Goal: Task Accomplishment & Management: Manage account settings

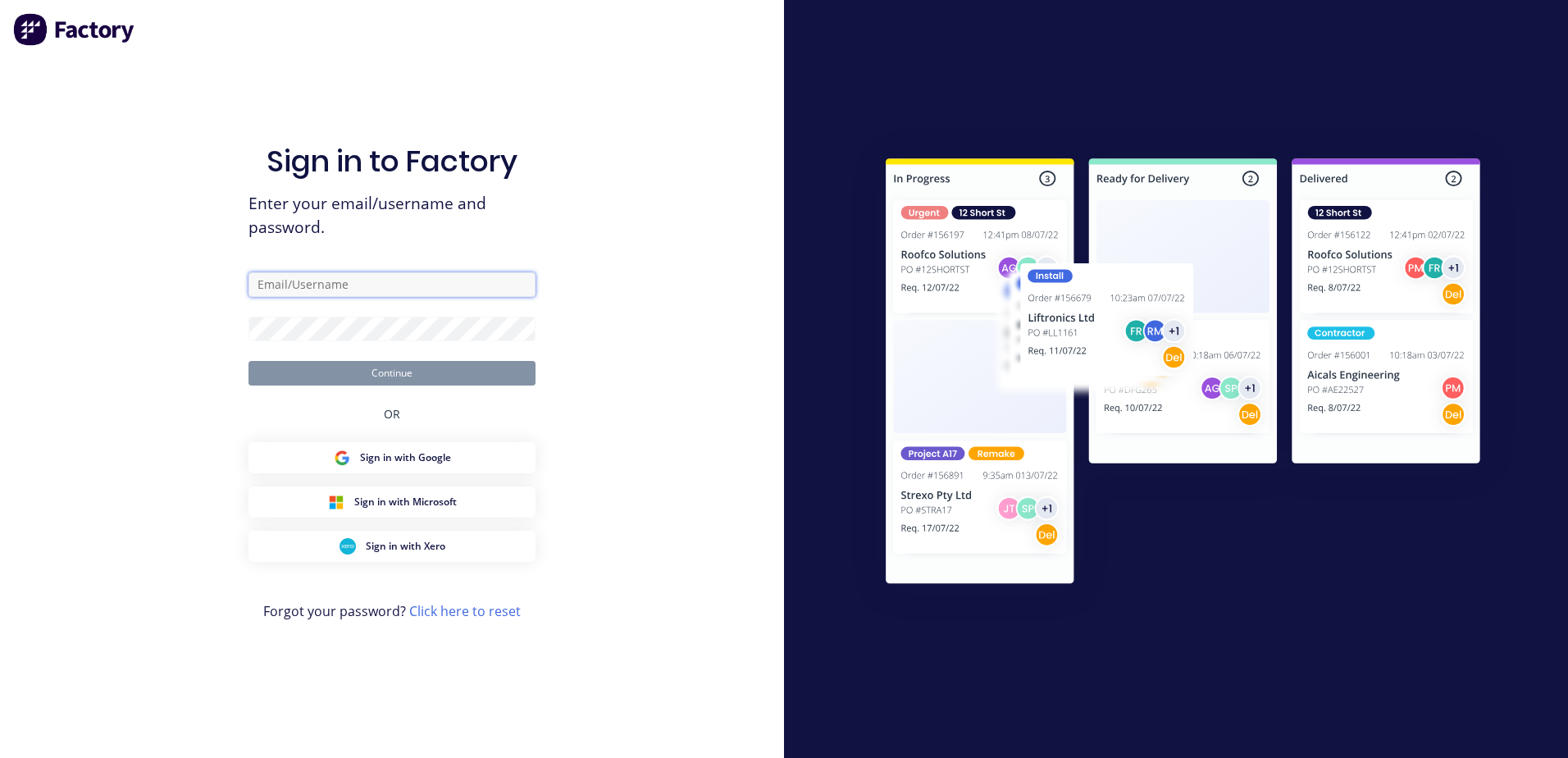
type input "[EMAIL_ADDRESS][DOMAIN_NAME]"
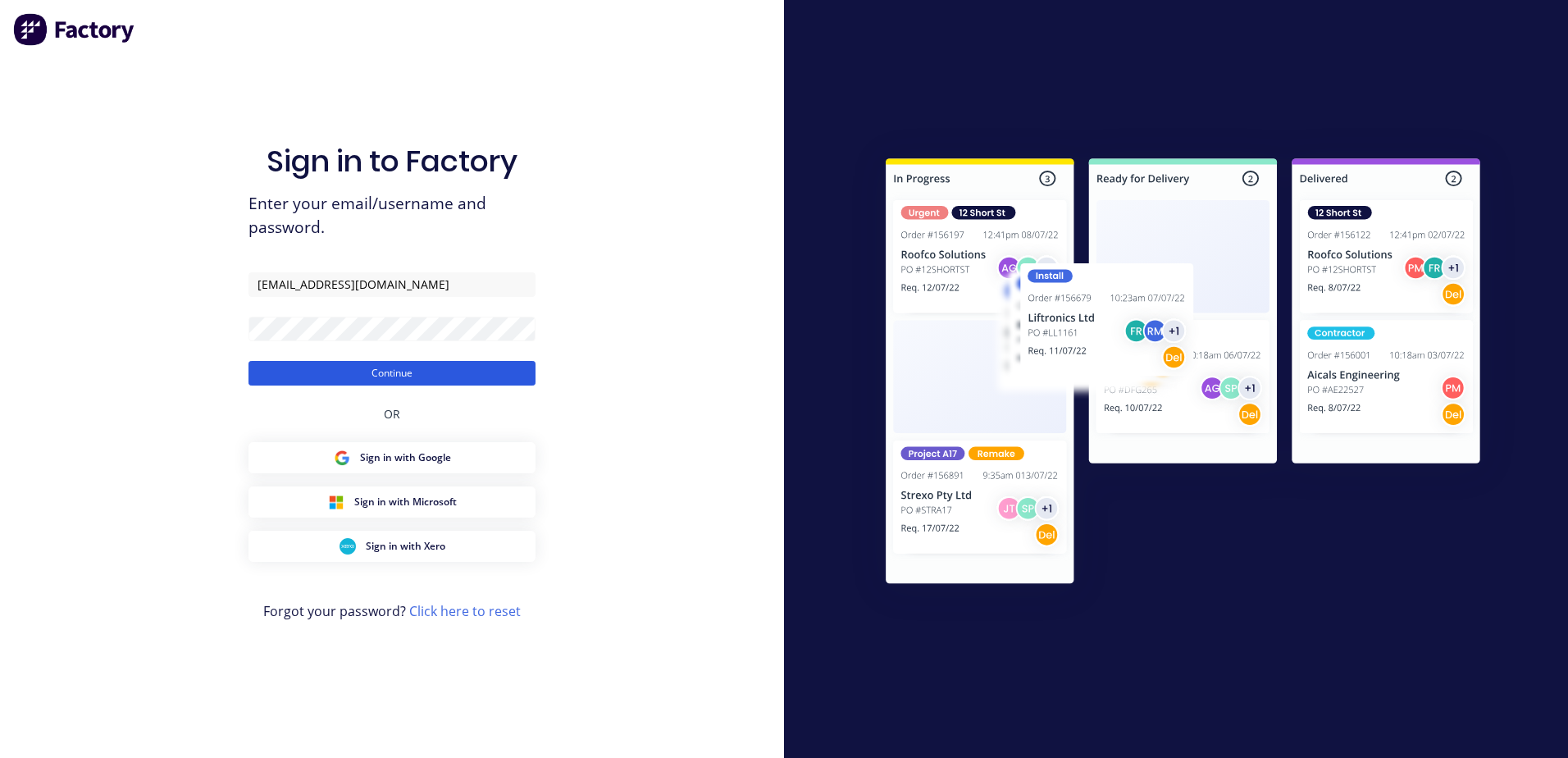
click at [381, 383] on button "Continue" at bounding box center [391, 373] width 287 height 24
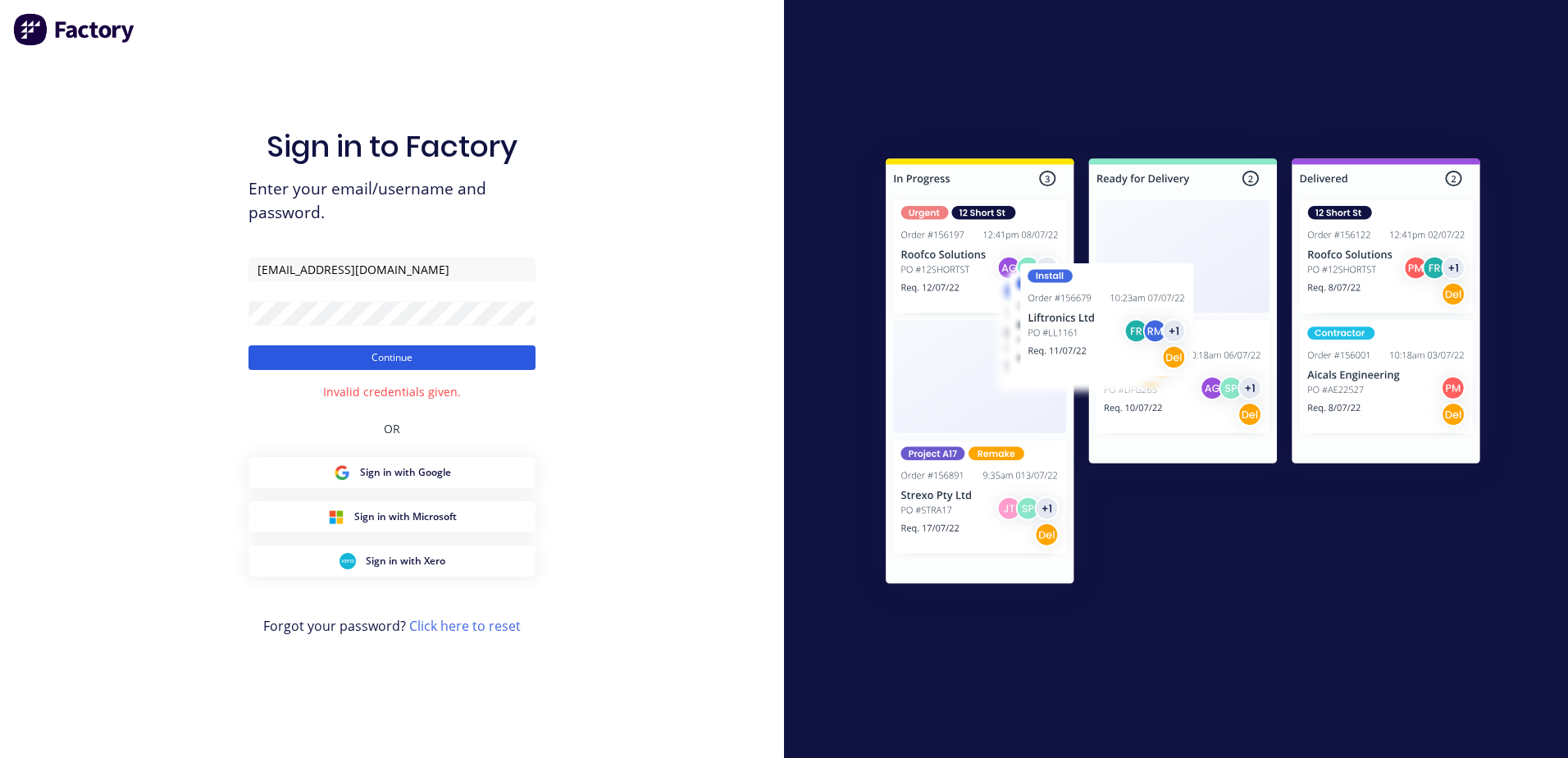
click at [384, 360] on button "Continue" at bounding box center [391, 357] width 287 height 24
click at [400, 370] on button "Continue" at bounding box center [391, 357] width 287 height 24
click at [408, 360] on button "Continue" at bounding box center [391, 357] width 287 height 24
click at [397, 352] on button "Continue" at bounding box center [391, 357] width 287 height 24
click at [387, 355] on button "Continue" at bounding box center [391, 357] width 287 height 24
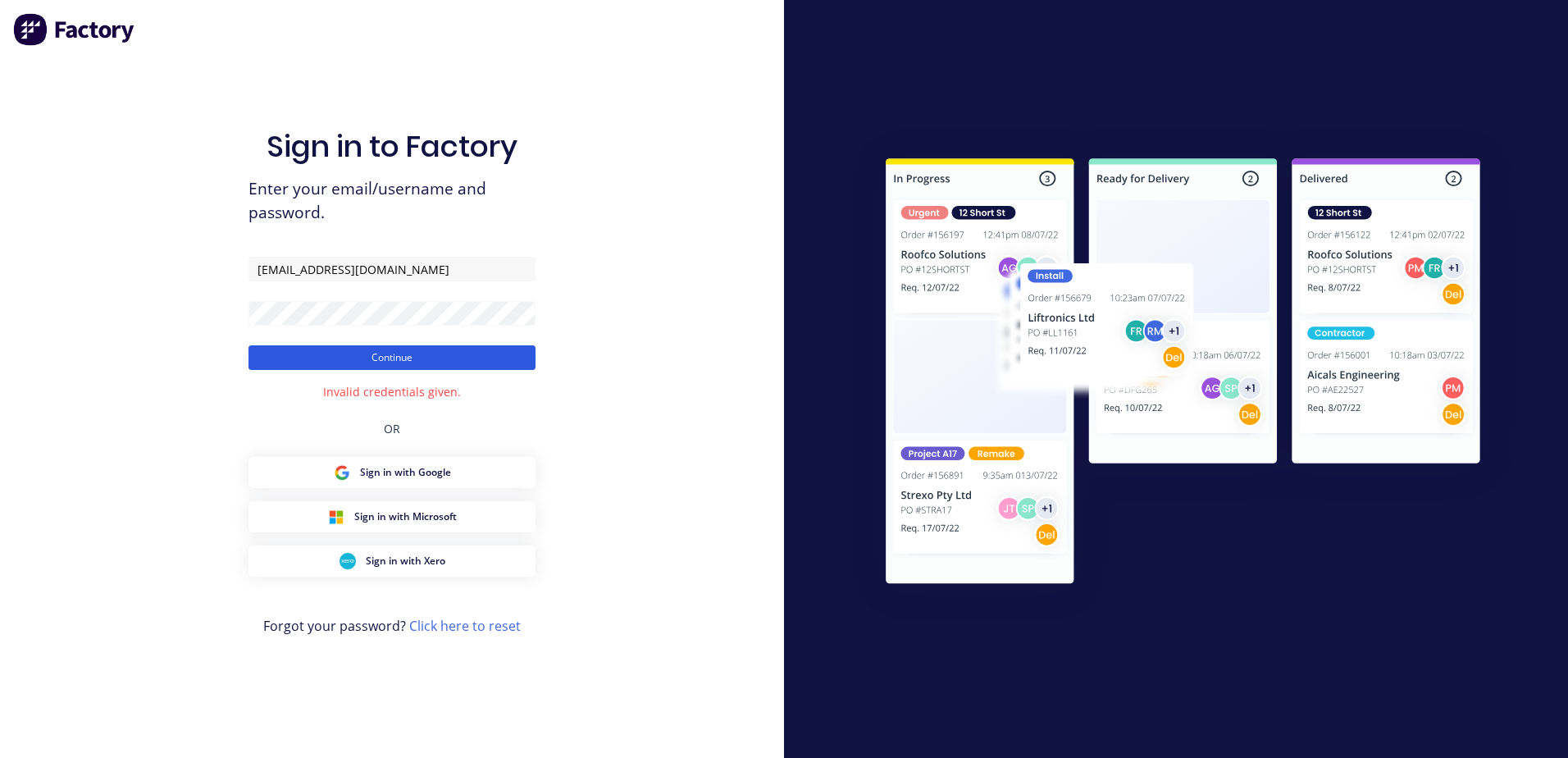
click at [400, 351] on button "Continue" at bounding box center [391, 357] width 287 height 24
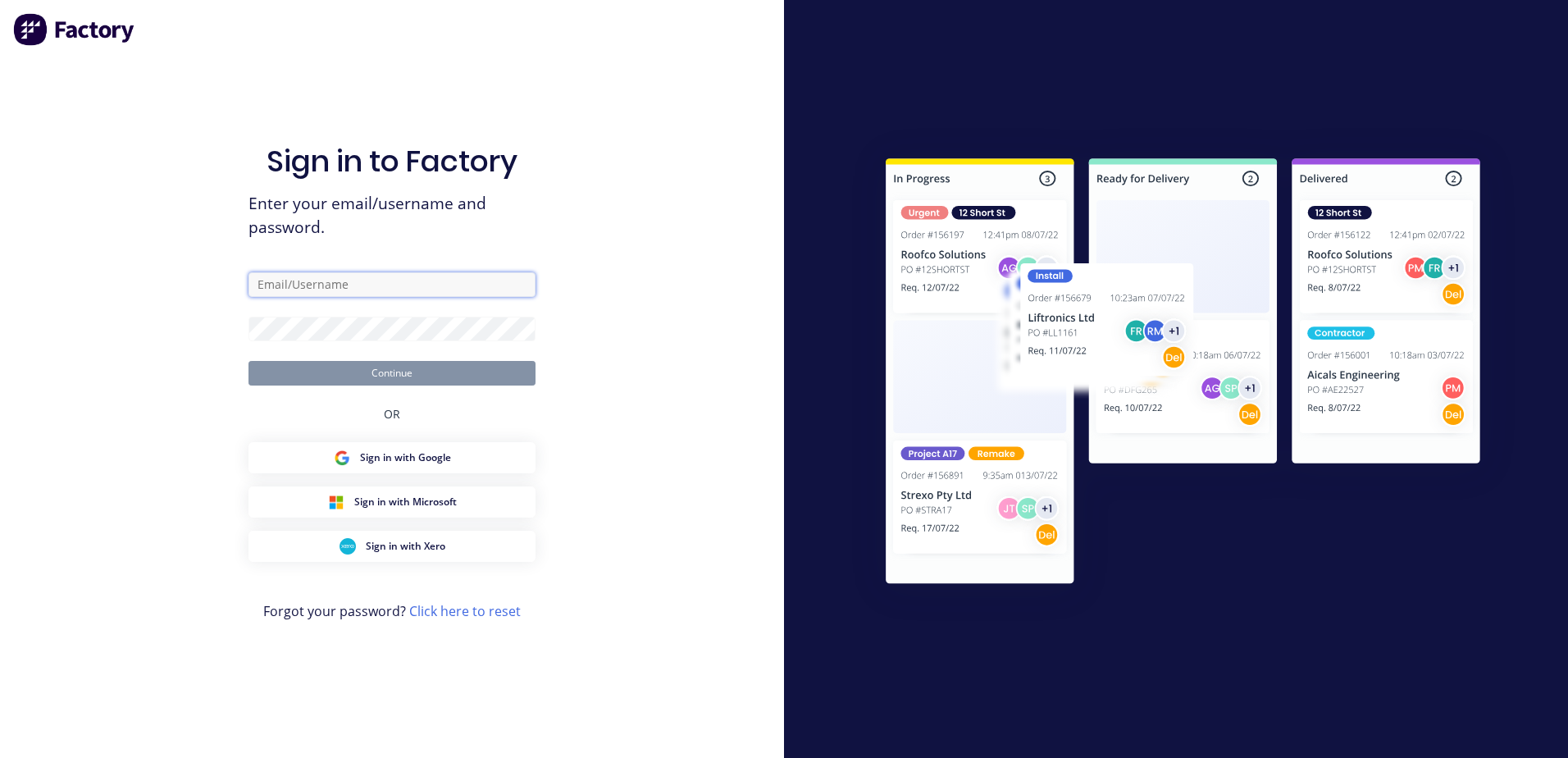
type input "[EMAIL_ADDRESS][DOMAIN_NAME]"
click at [436, 371] on button "Continue" at bounding box center [391, 373] width 287 height 24
type input "fabrication@cambrianplastics.co.nz"
click at [430, 376] on button "Continue" at bounding box center [391, 373] width 287 height 24
type input "[EMAIL_ADDRESS][DOMAIN_NAME]"
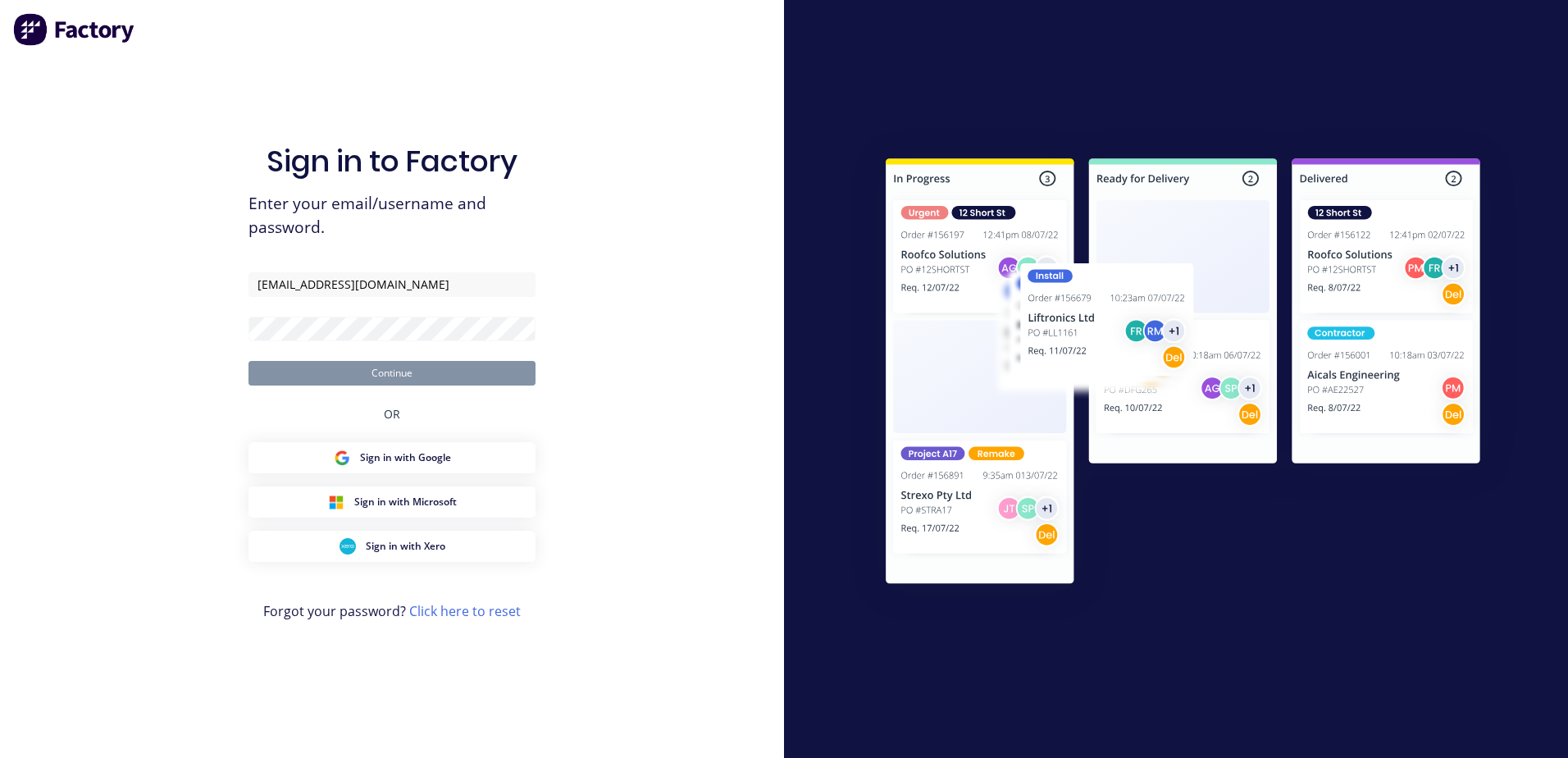
click at [434, 376] on button "Continue" at bounding box center [391, 373] width 287 height 24
type input "[EMAIL_ADDRESS][DOMAIN_NAME]"
click at [442, 370] on button "Continue" at bounding box center [391, 373] width 287 height 24
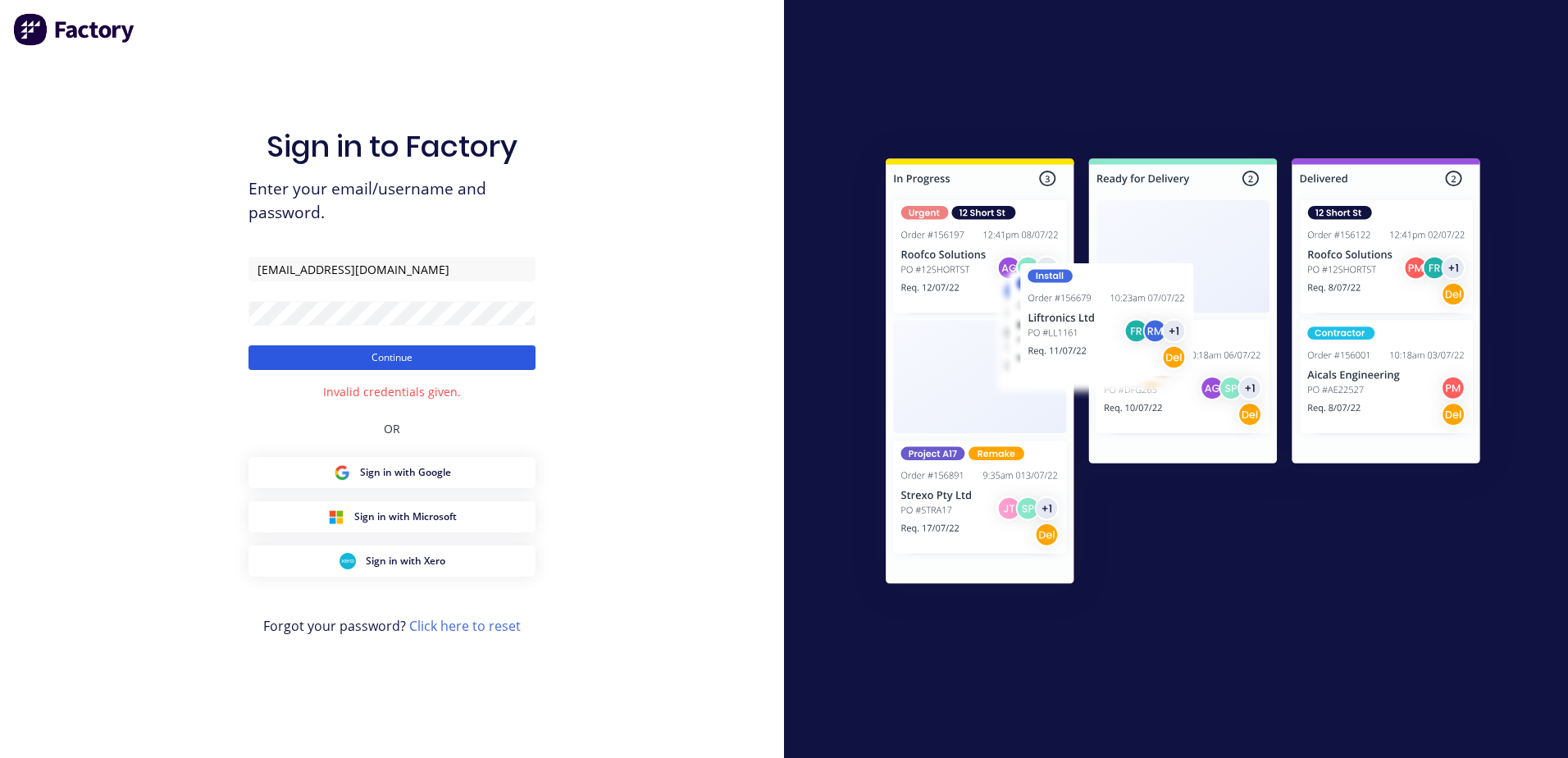
click at [445, 358] on button "Continue" at bounding box center [391, 357] width 287 height 24
click at [1242, 650] on div at bounding box center [1176, 379] width 784 height 758
click at [390, 355] on button "Continue" at bounding box center [391, 357] width 287 height 24
click at [398, 359] on button "Continue" at bounding box center [391, 357] width 287 height 24
click at [687, 445] on div "Sign in to Factory Enter your email/username and password. [EMAIL_ADDRESS][DOMA…" at bounding box center [392, 379] width 784 height 758
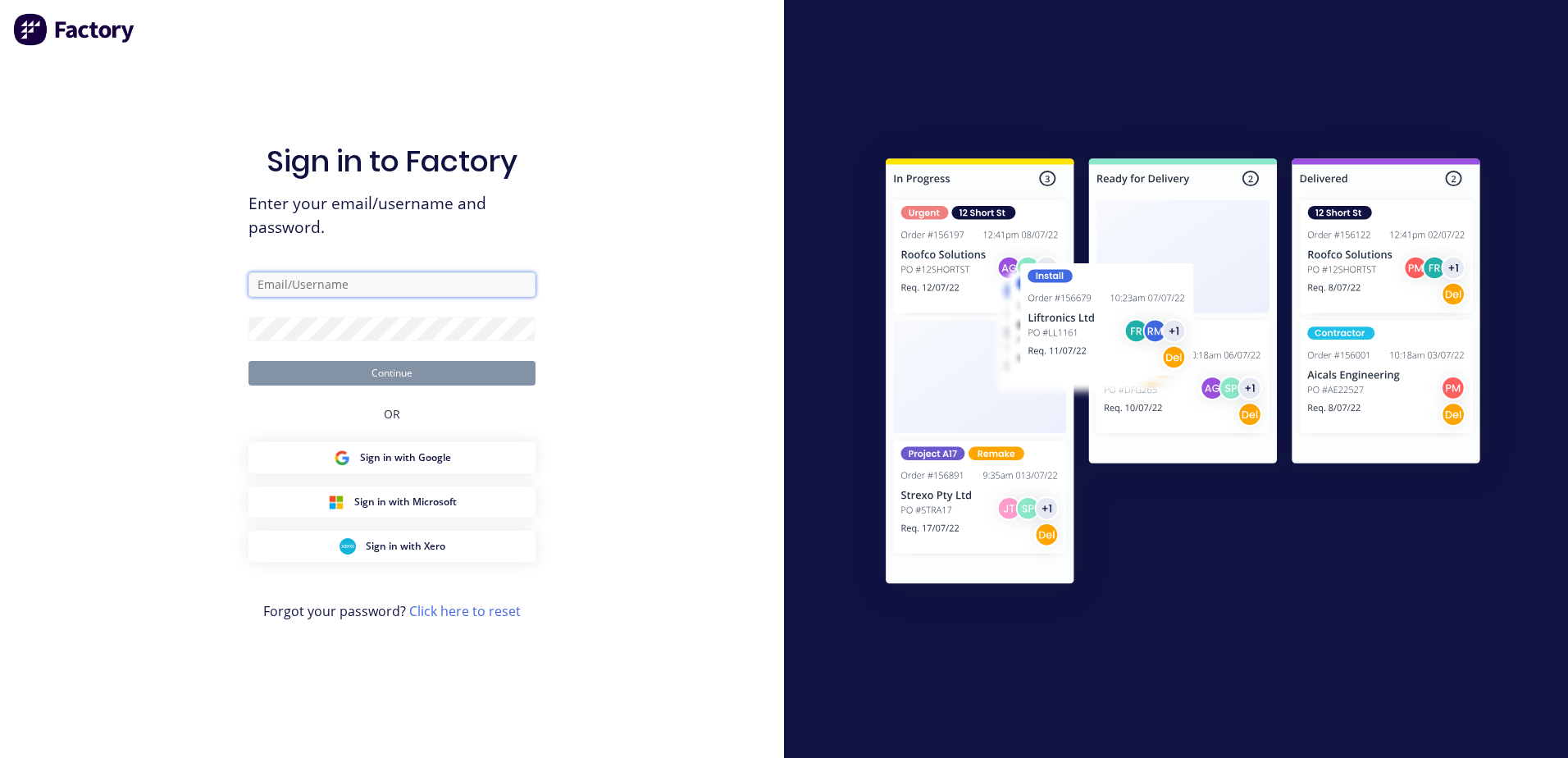
type input "[EMAIL_ADDRESS][DOMAIN_NAME]"
click at [433, 371] on button "Continue" at bounding box center [391, 373] width 287 height 24
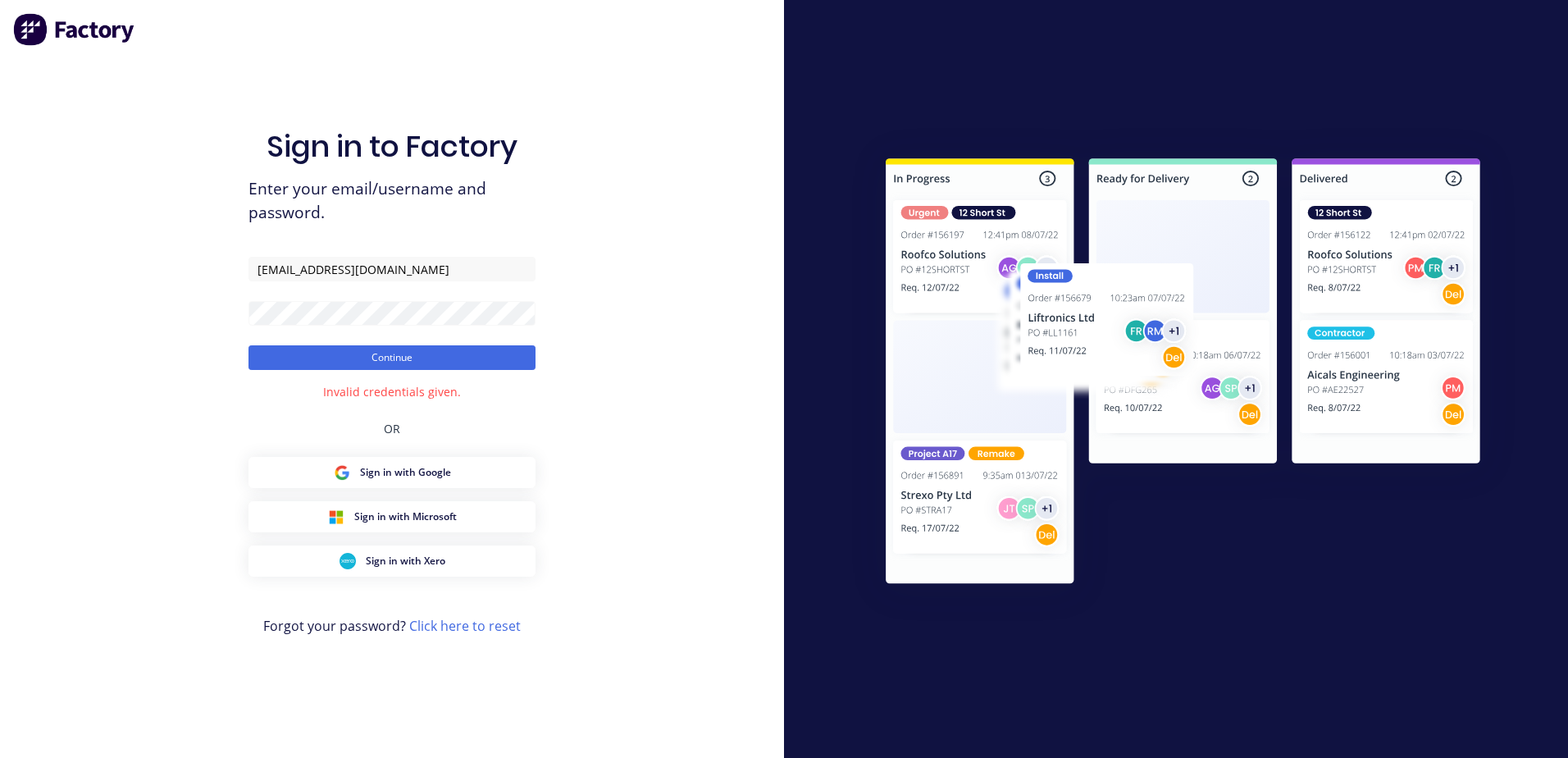
click at [163, 283] on div "Sign in to Factory Enter your email/username and password. [EMAIL_ADDRESS][DOMA…" at bounding box center [392, 379] width 784 height 758
click at [145, 123] on div "Sign in to Factory Enter your email/username and password. [EMAIL_ADDRESS][DOMA…" at bounding box center [392, 379] width 784 height 758
click at [139, 123] on div "Sign in to Factory Enter your email/username and password. [EMAIL_ADDRESS][DOMA…" at bounding box center [392, 379] width 784 height 758
click at [141, 126] on div "Sign in to Factory Enter your email/username and password. [EMAIL_ADDRESS][DOMA…" at bounding box center [392, 379] width 784 height 758
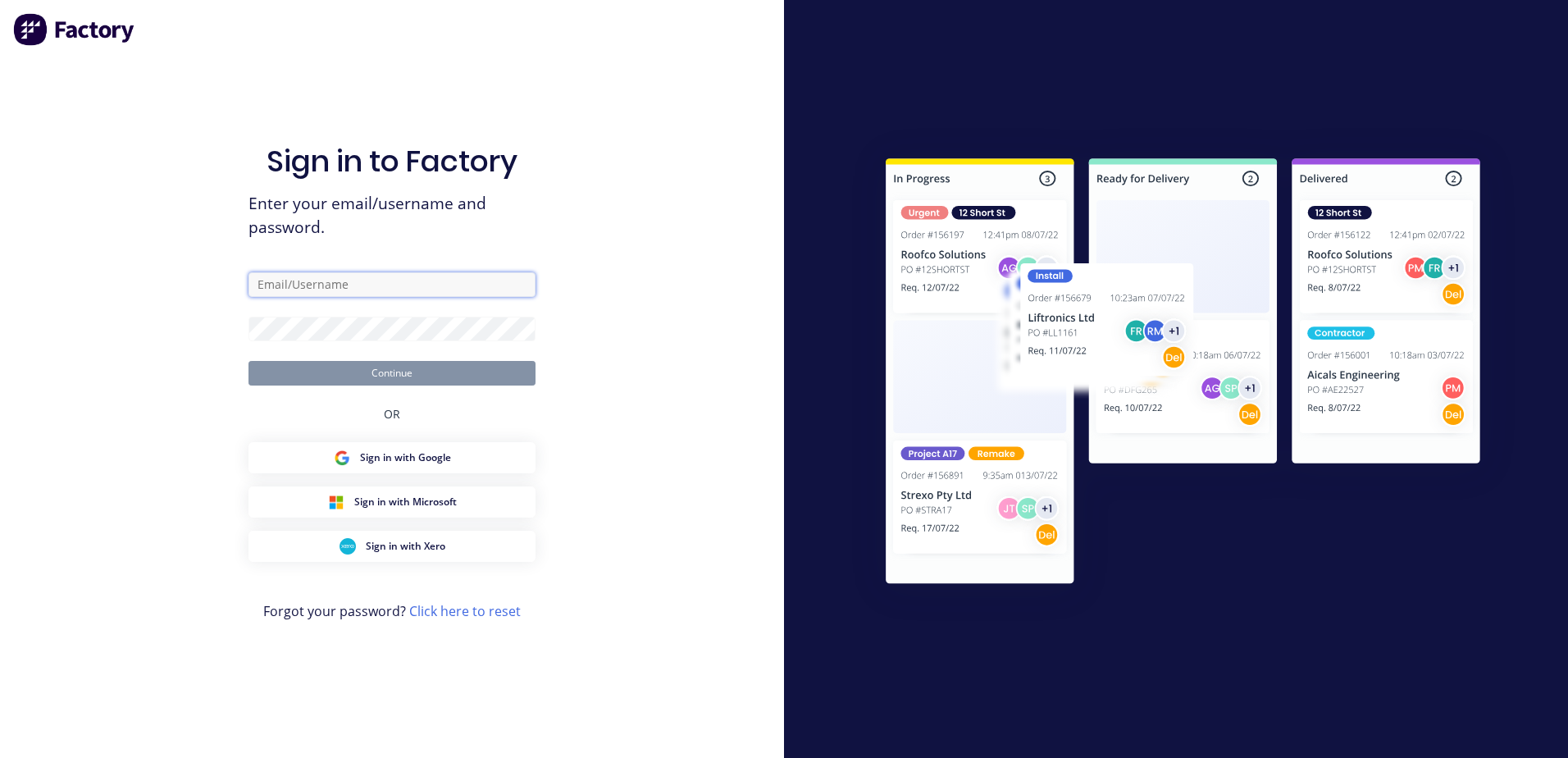
type input "[EMAIL_ADDRESS][DOMAIN_NAME]"
click at [384, 367] on button "Continue" at bounding box center [391, 373] width 287 height 24
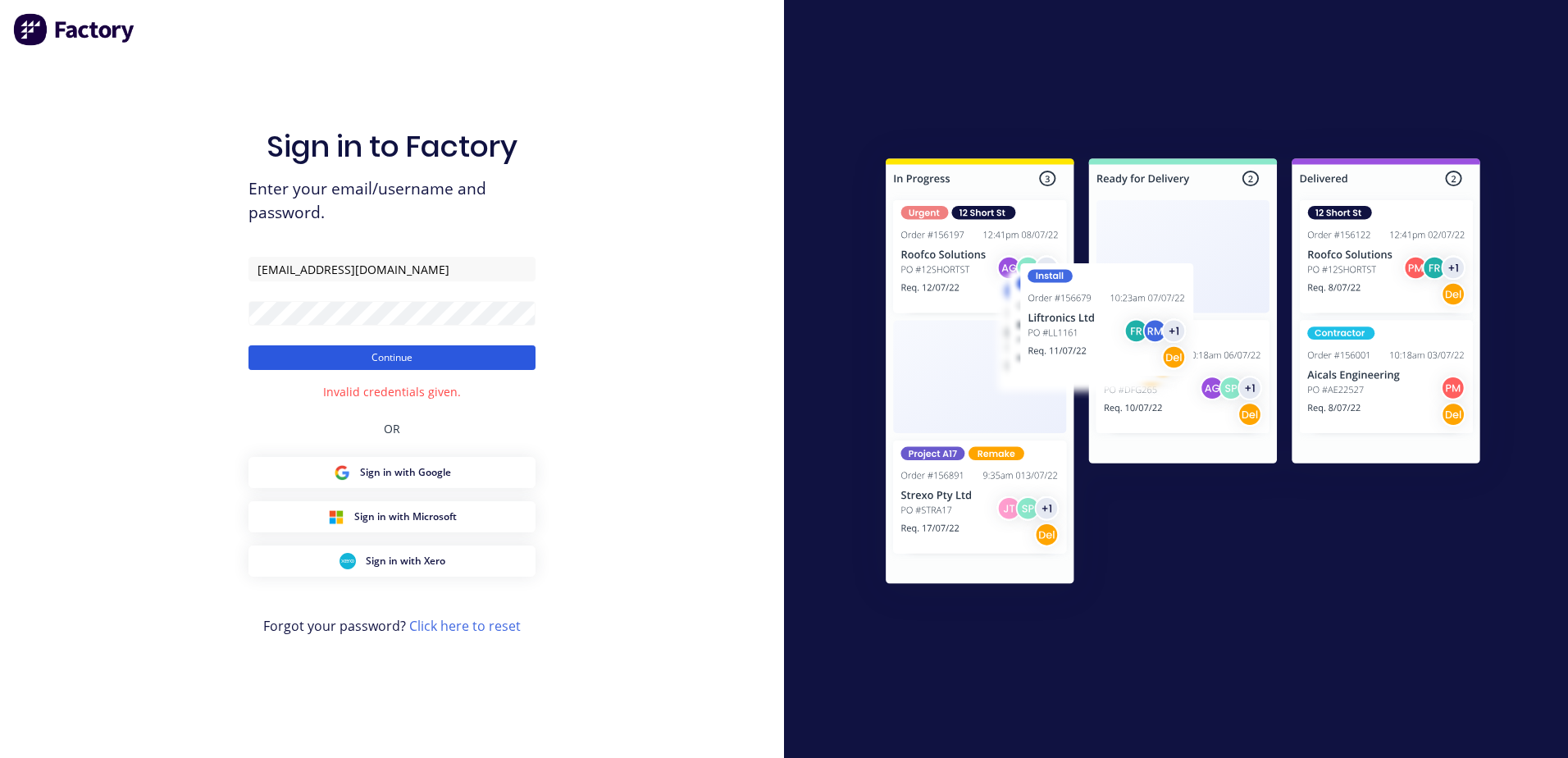
click at [409, 349] on button "Continue" at bounding box center [391, 357] width 287 height 24
click at [248, 345] on button "Continue" at bounding box center [391, 357] width 287 height 24
click at [271, 355] on button "Continue" at bounding box center [391, 357] width 287 height 24
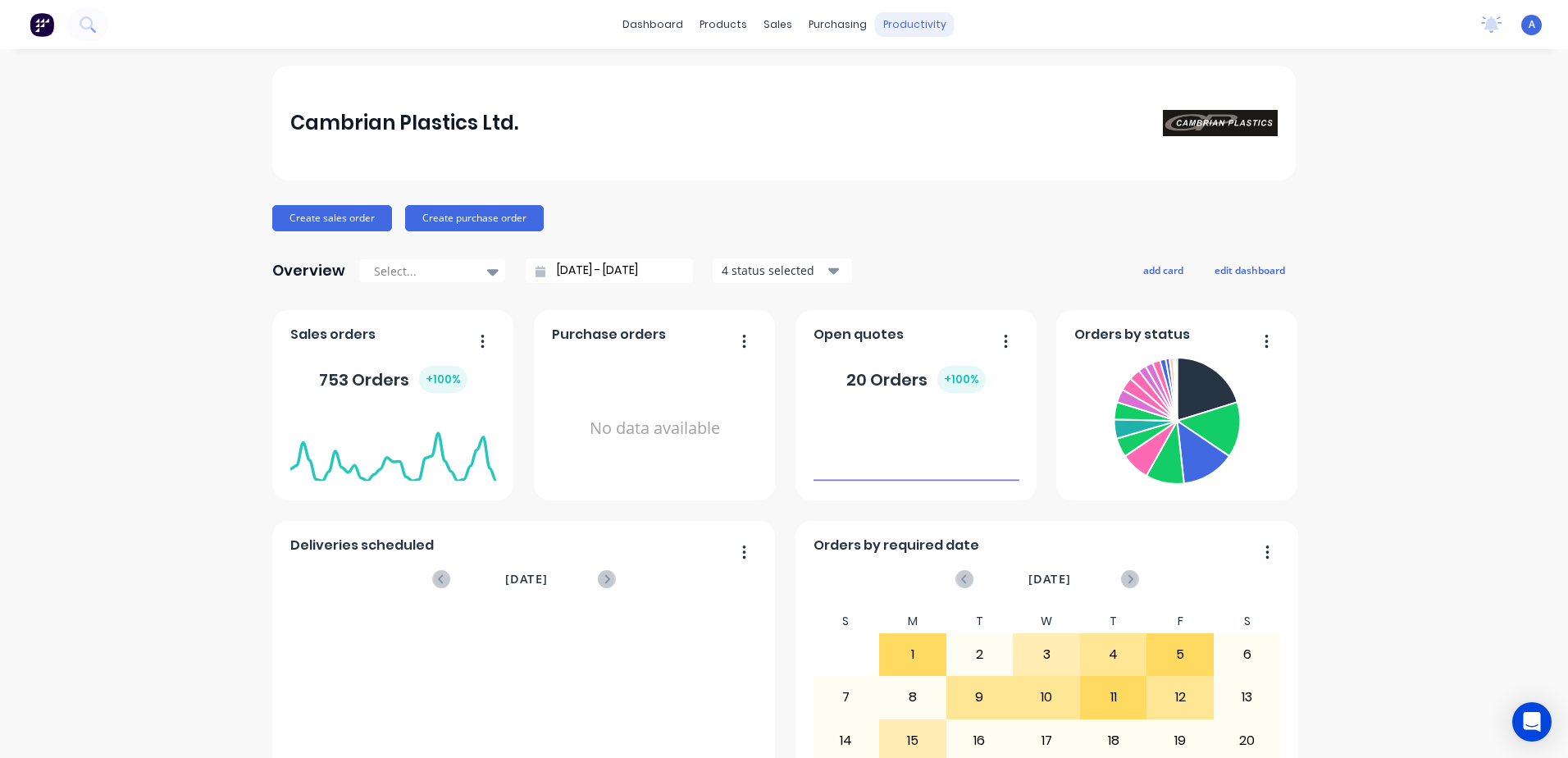
click at [919, 18] on div "productivity" at bounding box center [914, 24] width 79 height 24
click at [950, 71] on div "Workflow" at bounding box center [937, 78] width 49 height 15
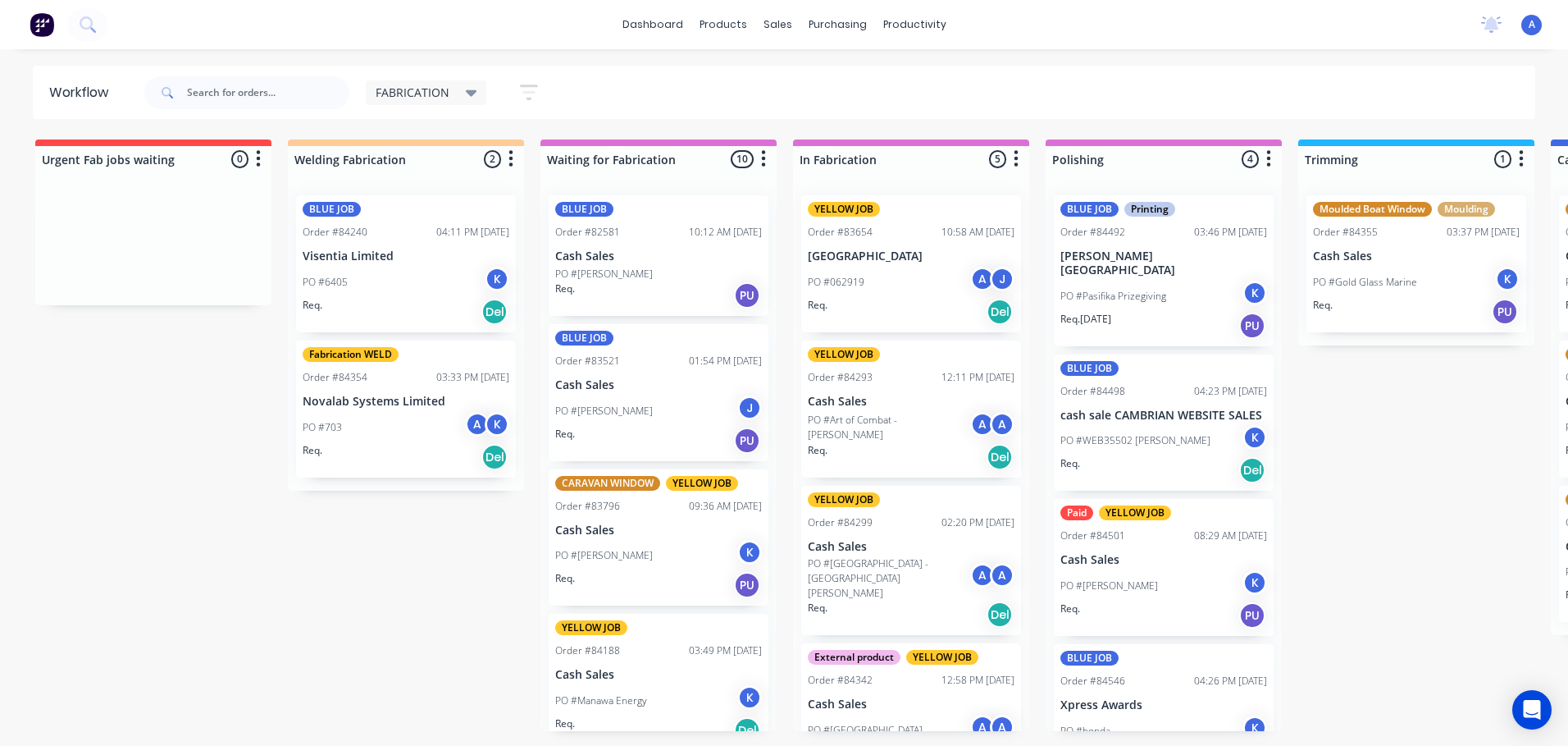
click at [444, 96] on span "FABRICATION" at bounding box center [412, 92] width 74 height 17
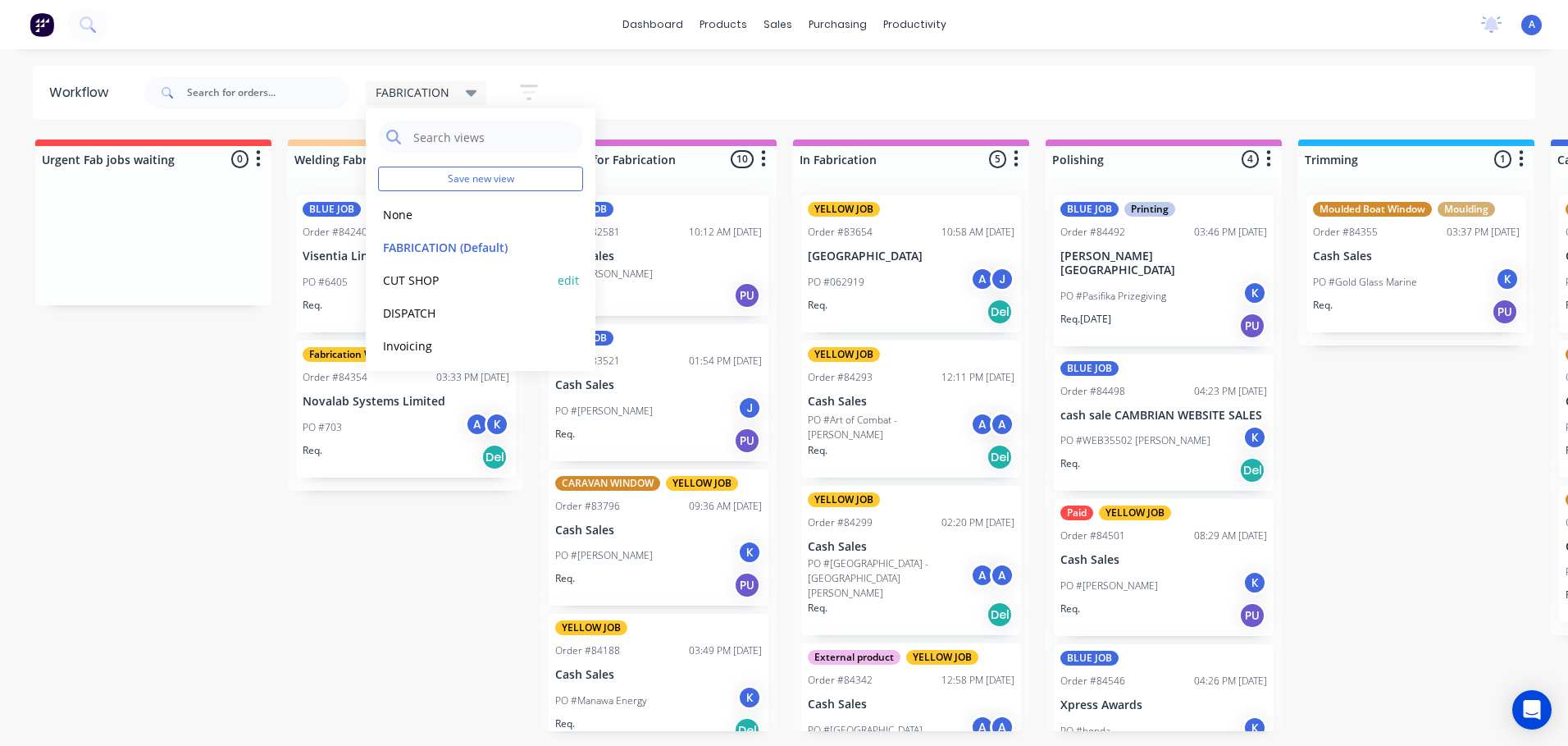
click at [438, 279] on button "CUT SHOP" at bounding box center [465, 281] width 175 height 19
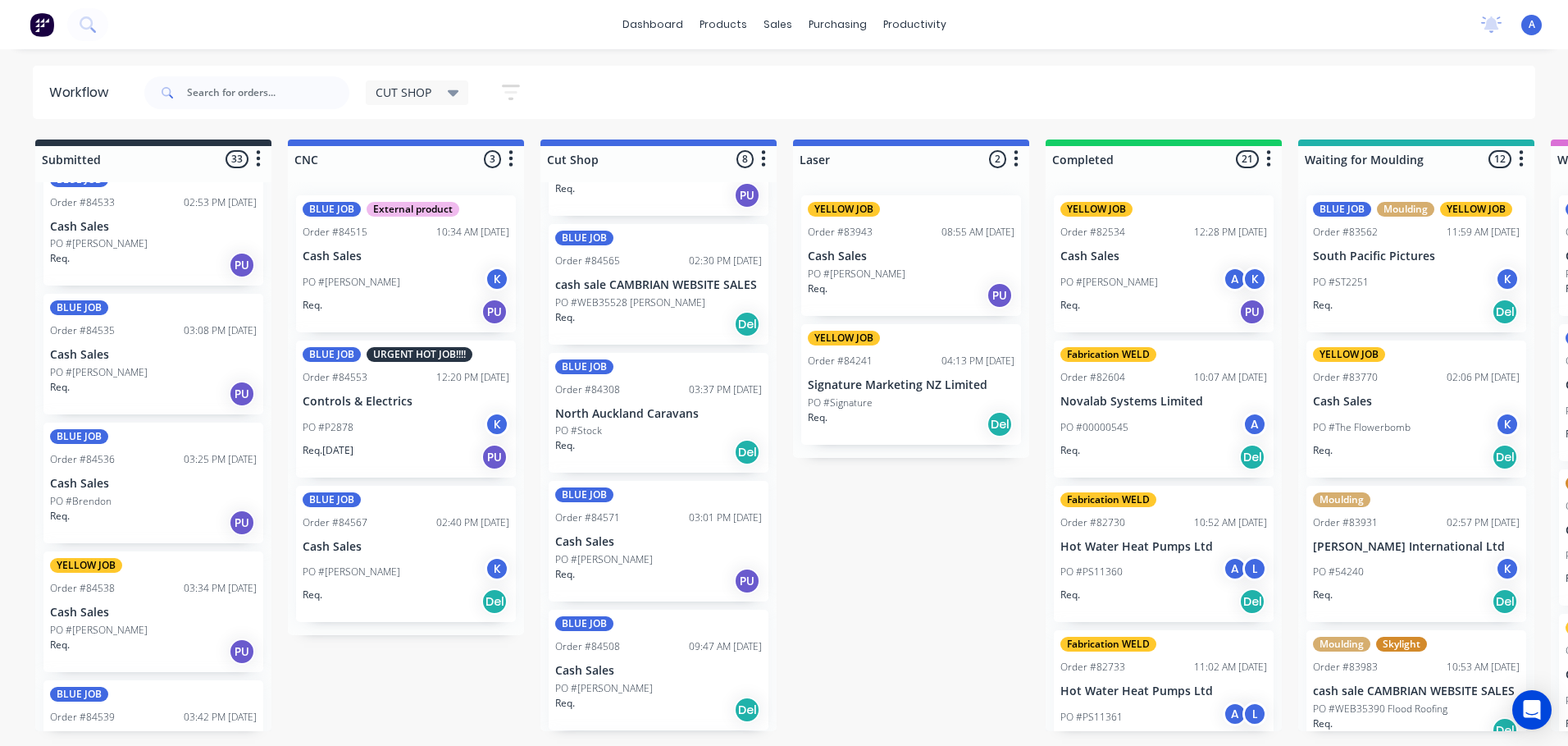
scroll to position [1673, 0]
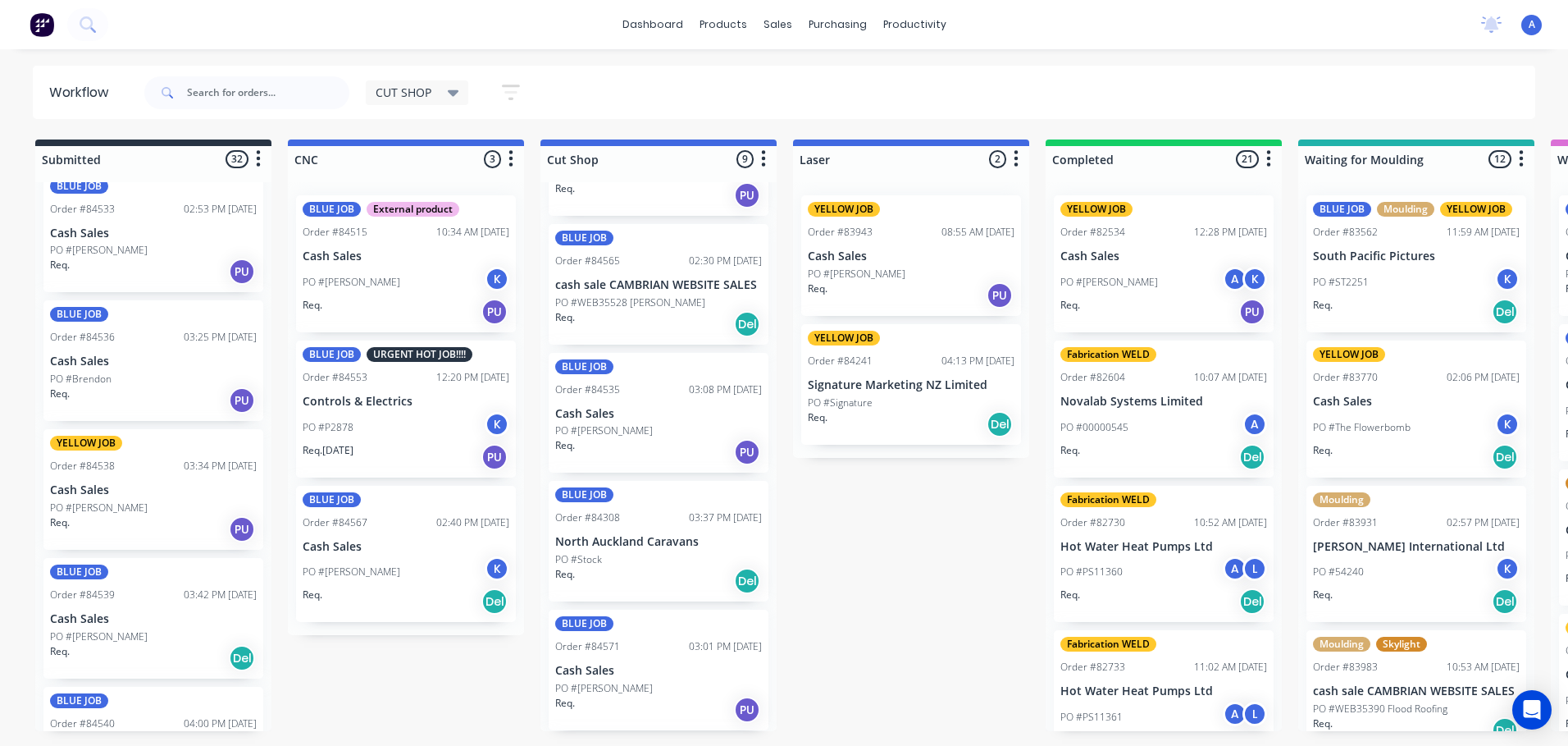
click at [652, 430] on p "PO #Thomas Felton - Kiwicrane" at bounding box center [604, 431] width 98 height 15
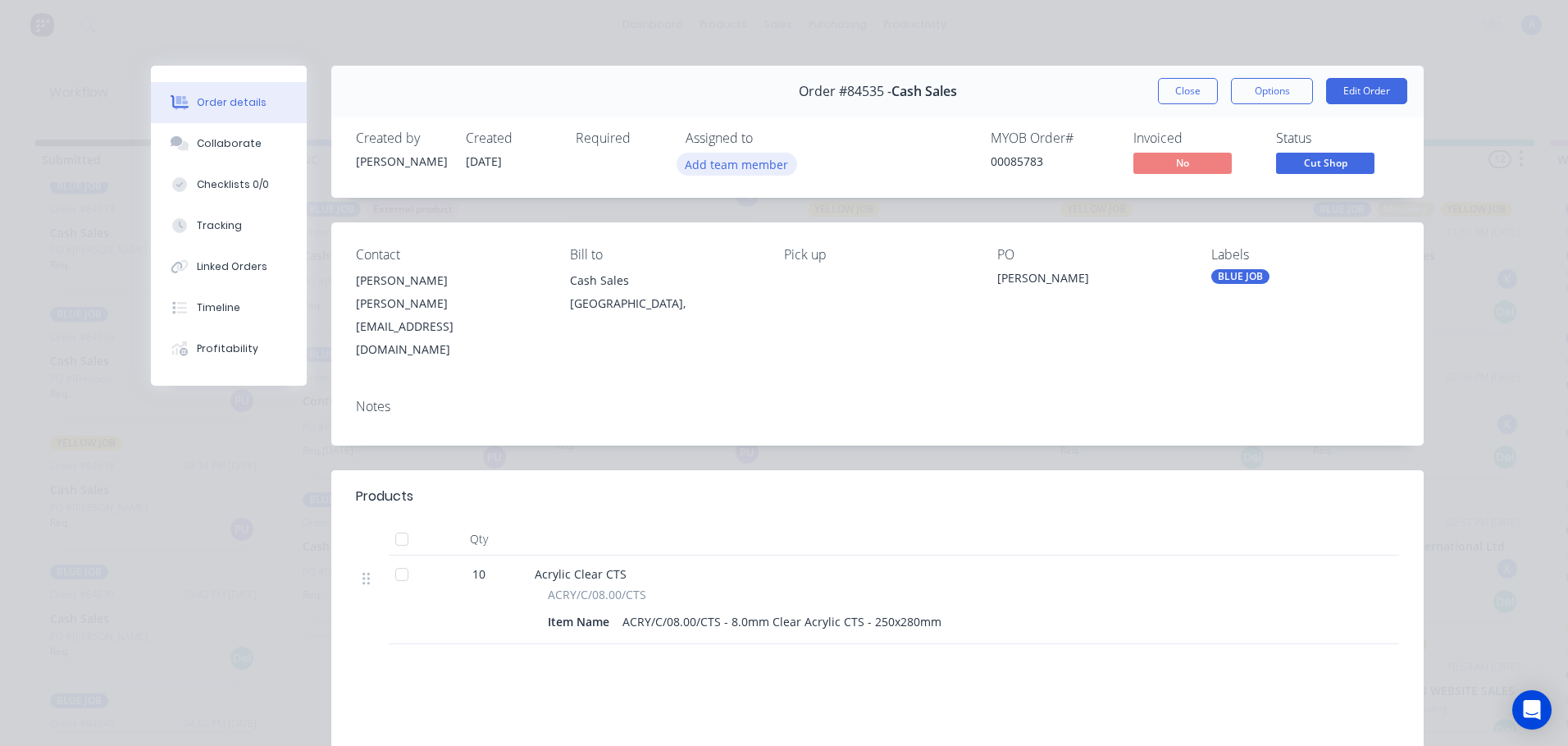
click at [752, 166] on button "Add team member" at bounding box center [737, 163] width 120 height 22
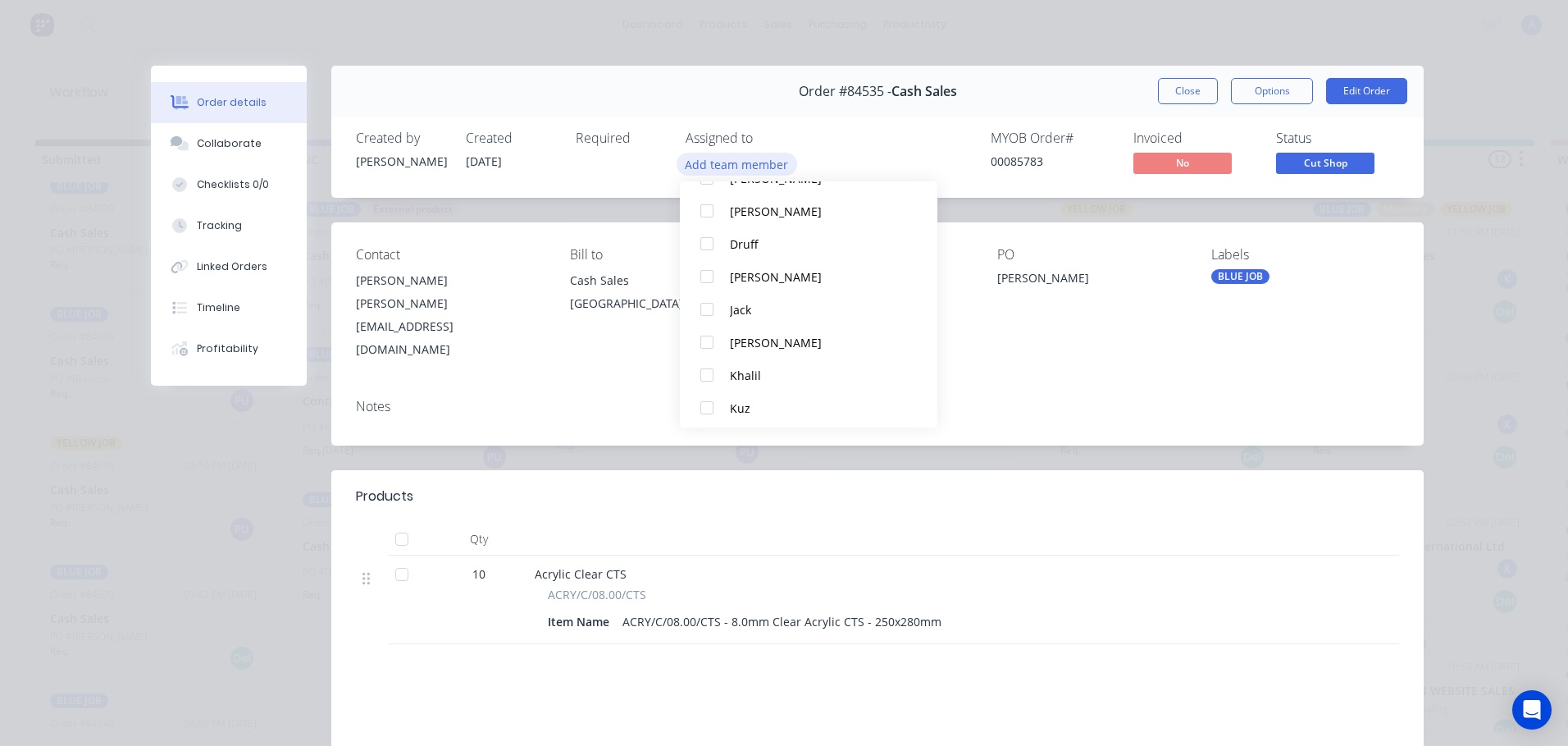
scroll to position [119, 0]
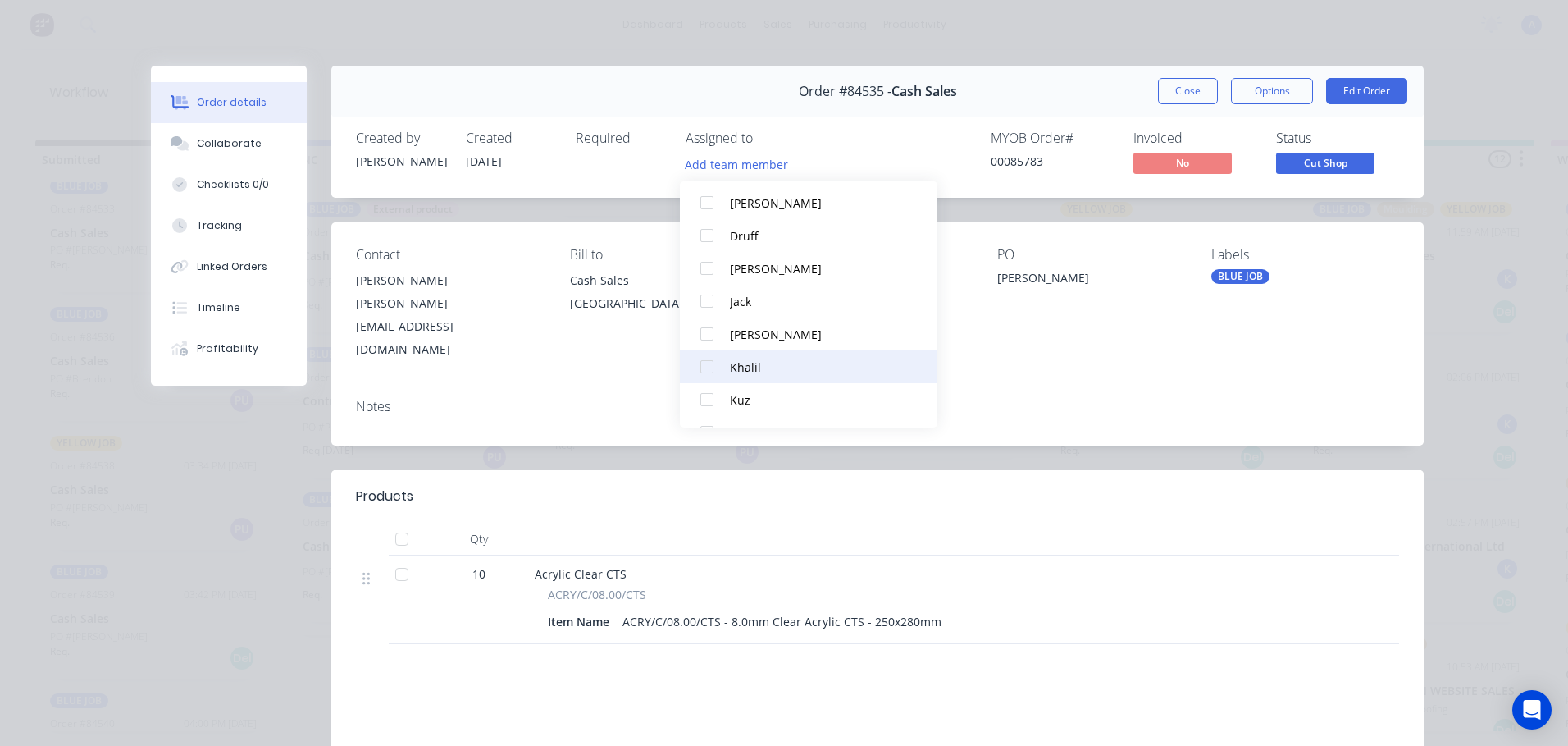
click at [759, 376] on button "Khalil" at bounding box center [808, 367] width 258 height 33
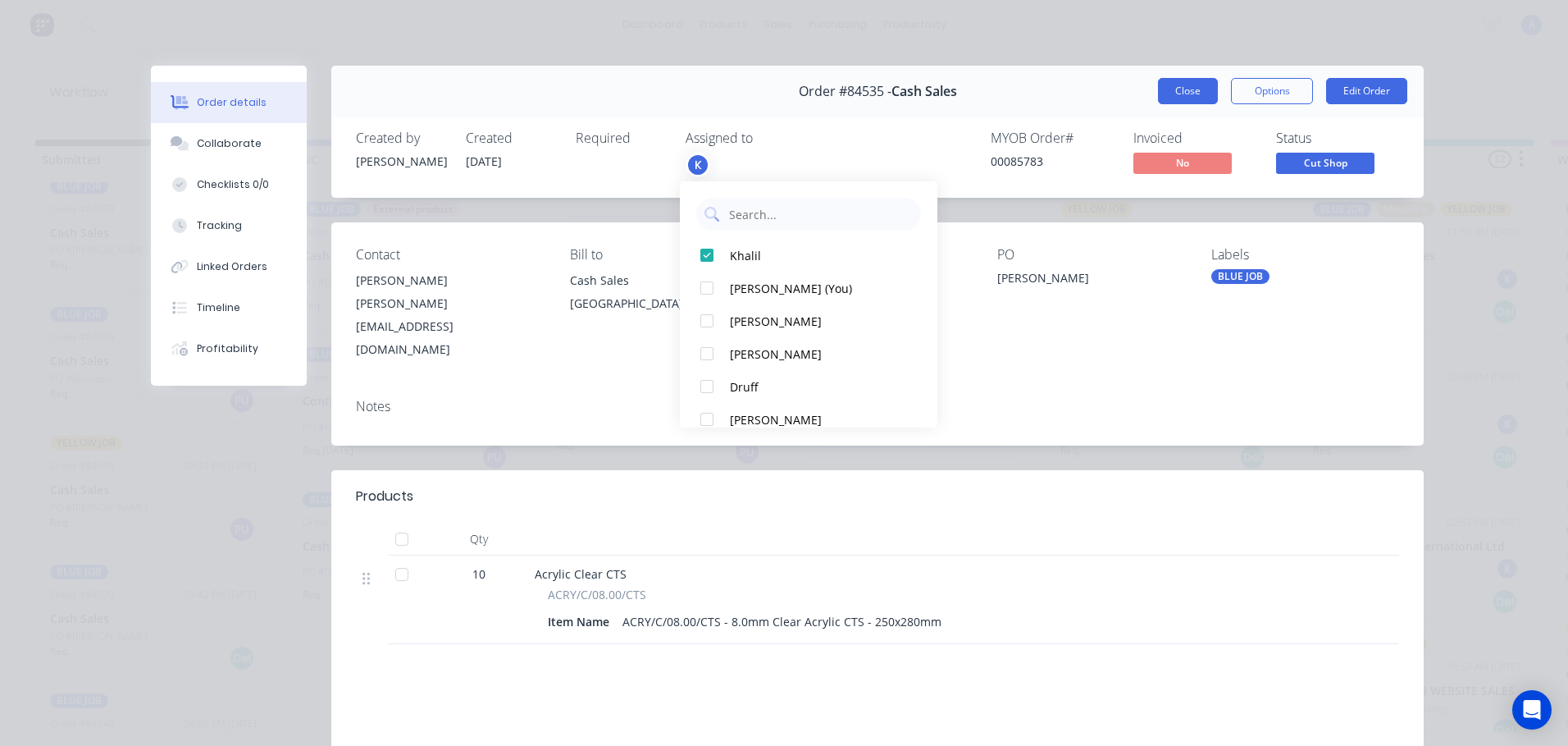
click at [1181, 99] on button "Close" at bounding box center [1187, 91] width 60 height 26
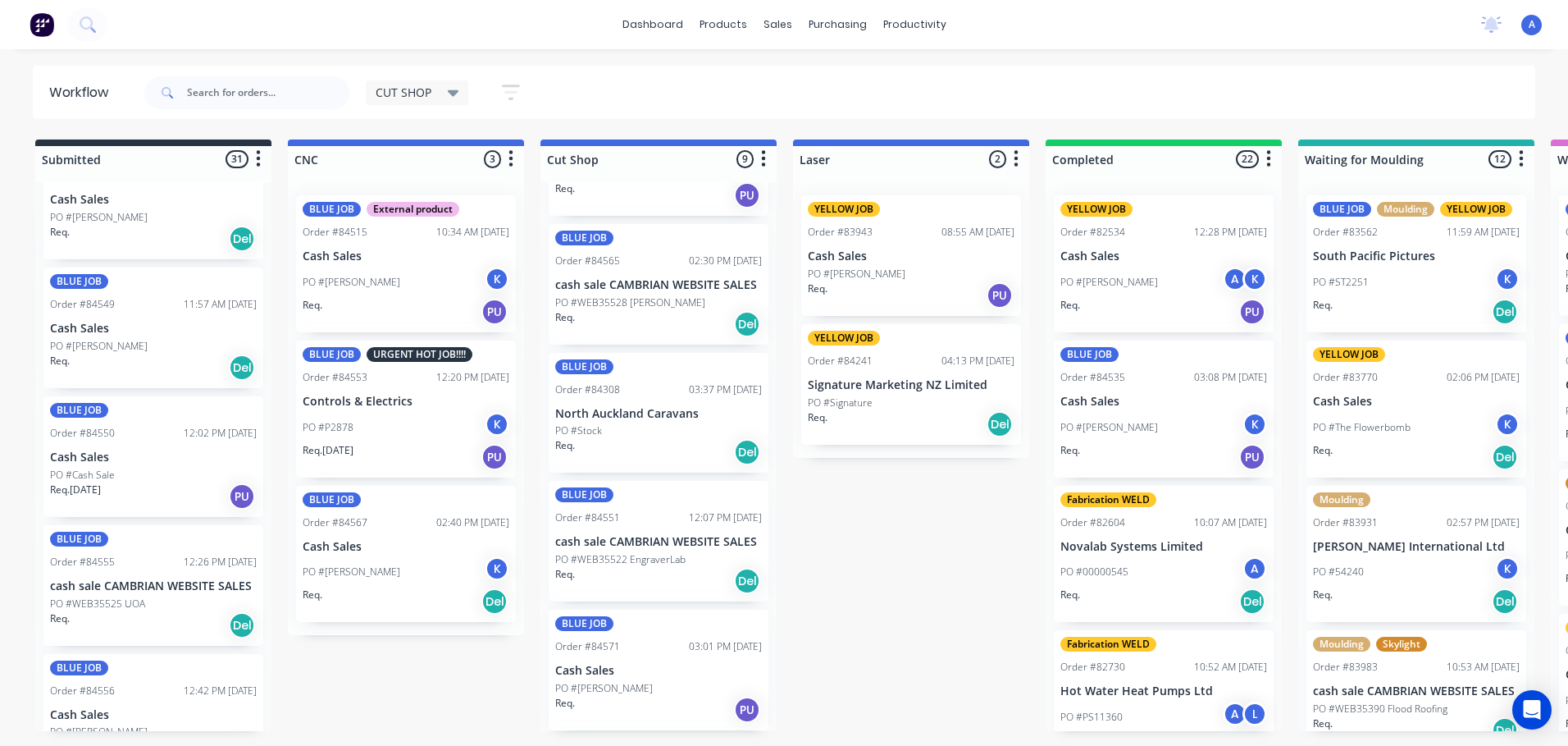
click at [636, 575] on div "Req. Del" at bounding box center [658, 580] width 206 height 28
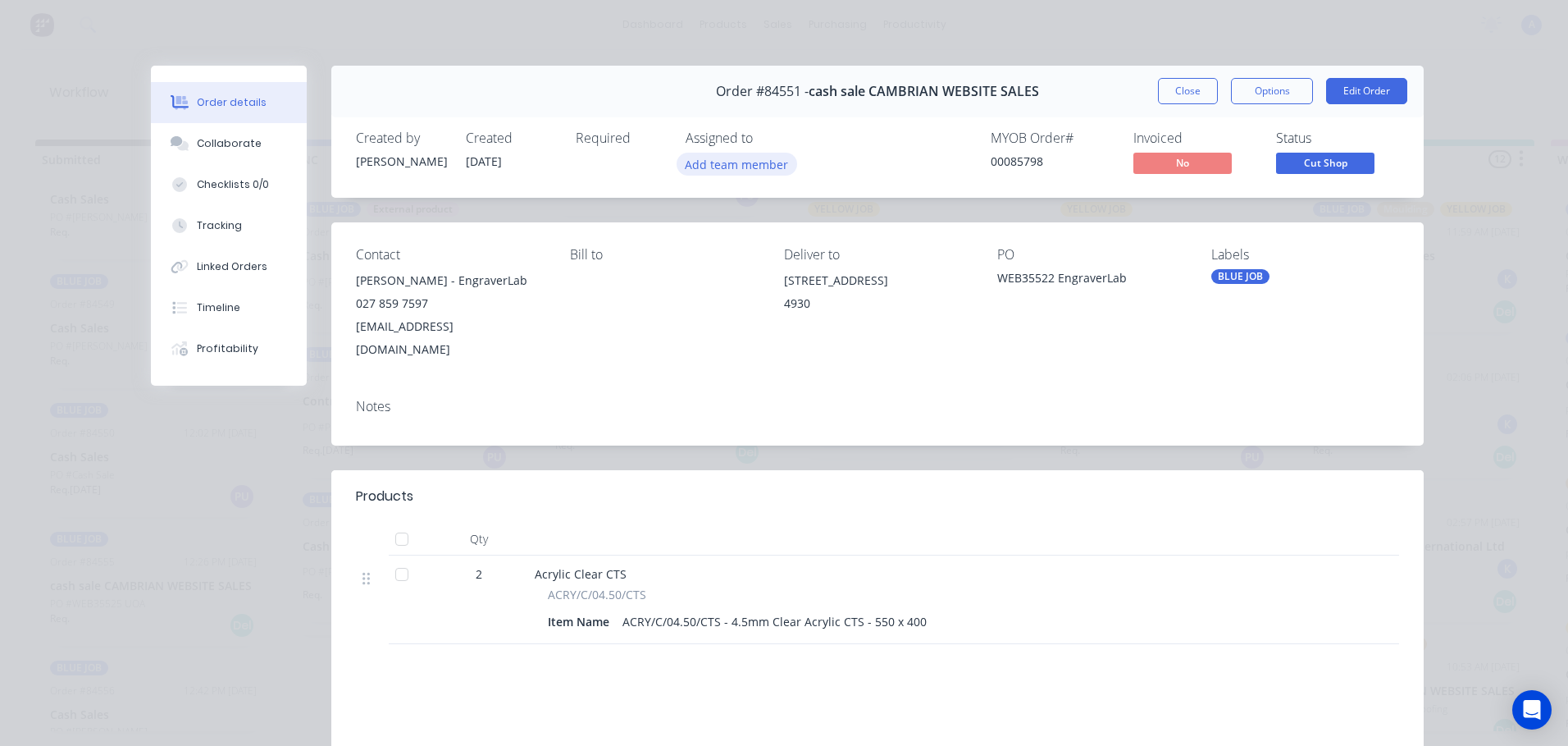
click at [752, 166] on button "Add team member" at bounding box center [737, 163] width 120 height 22
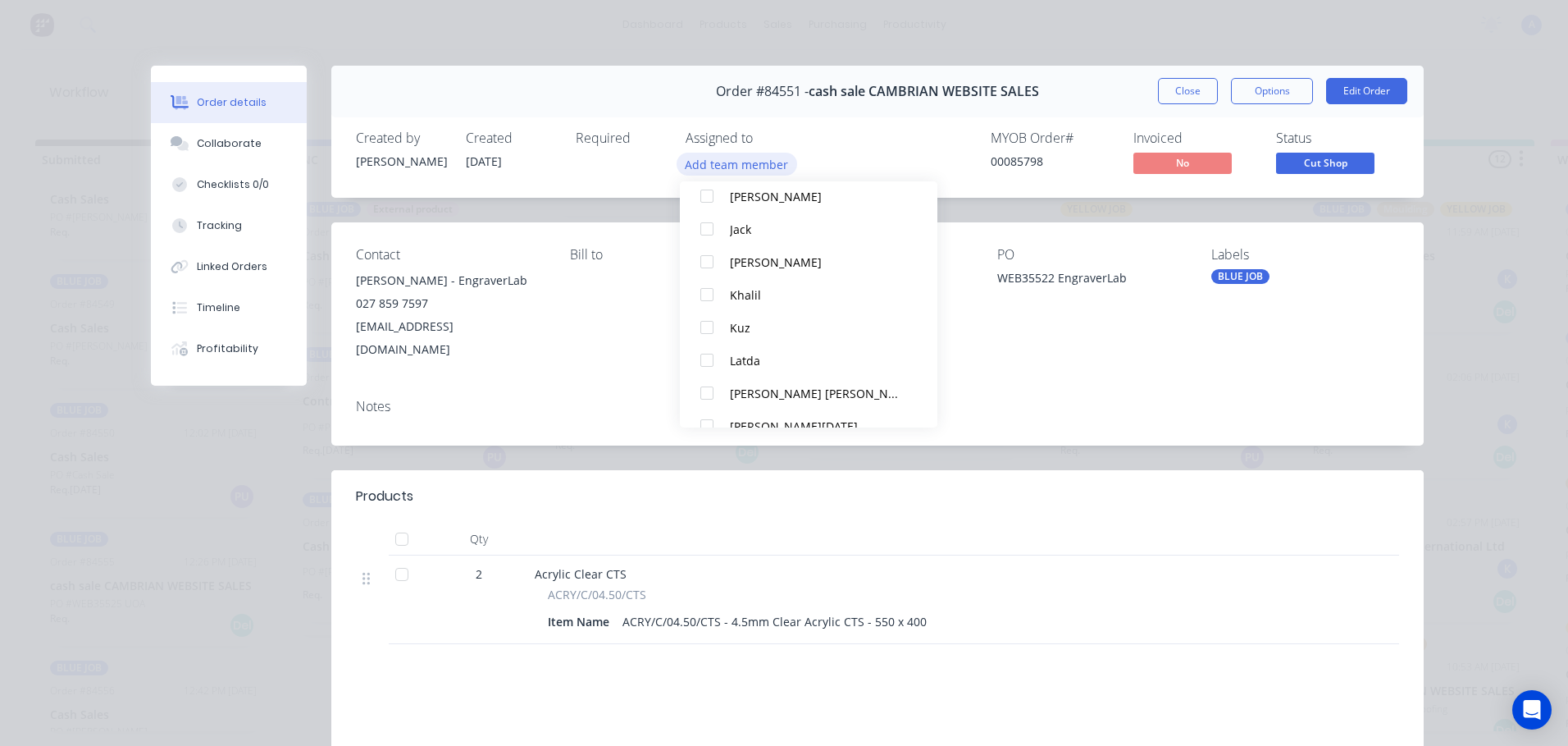
scroll to position [199, 0]
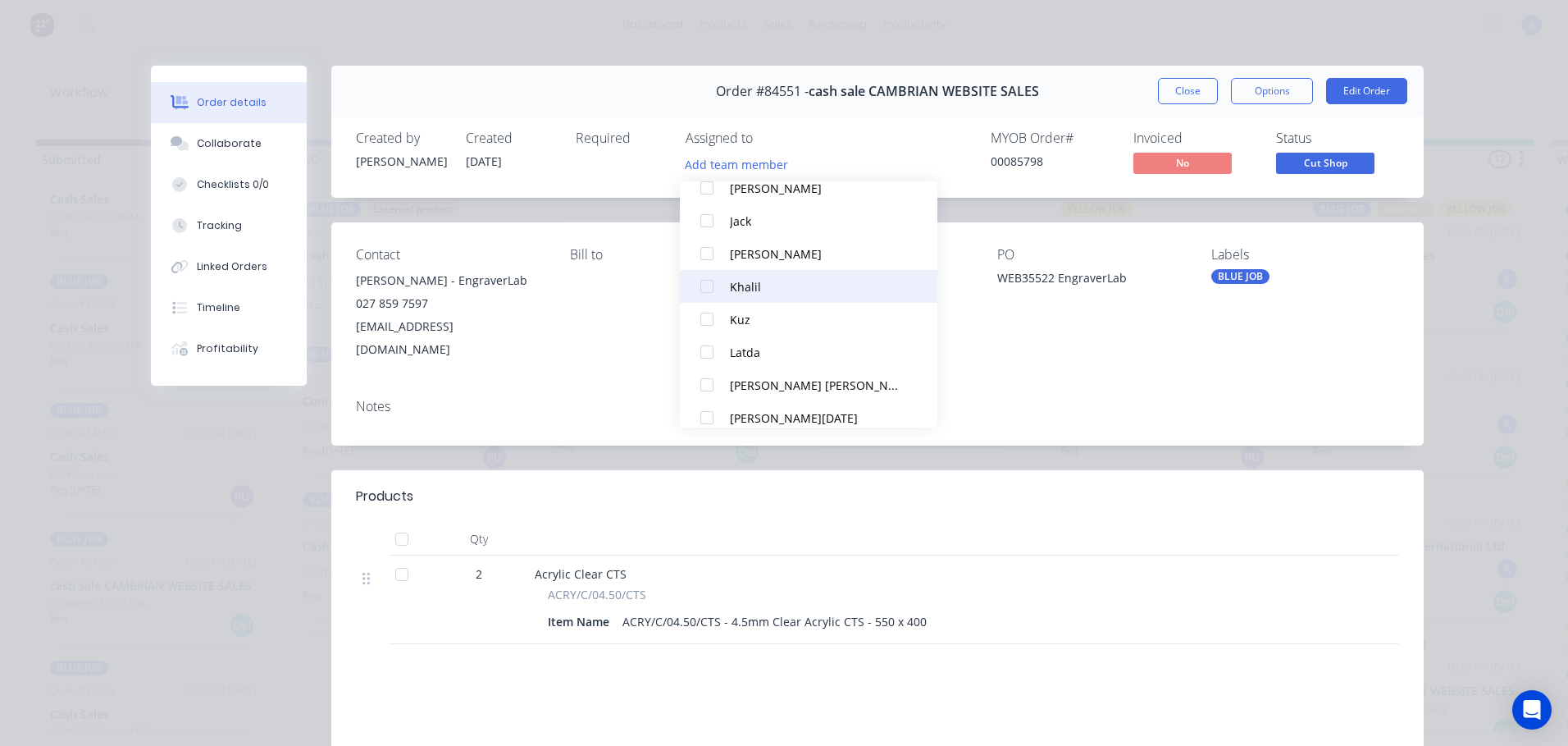
click at [774, 293] on div "Khalil" at bounding box center [816, 287] width 173 height 17
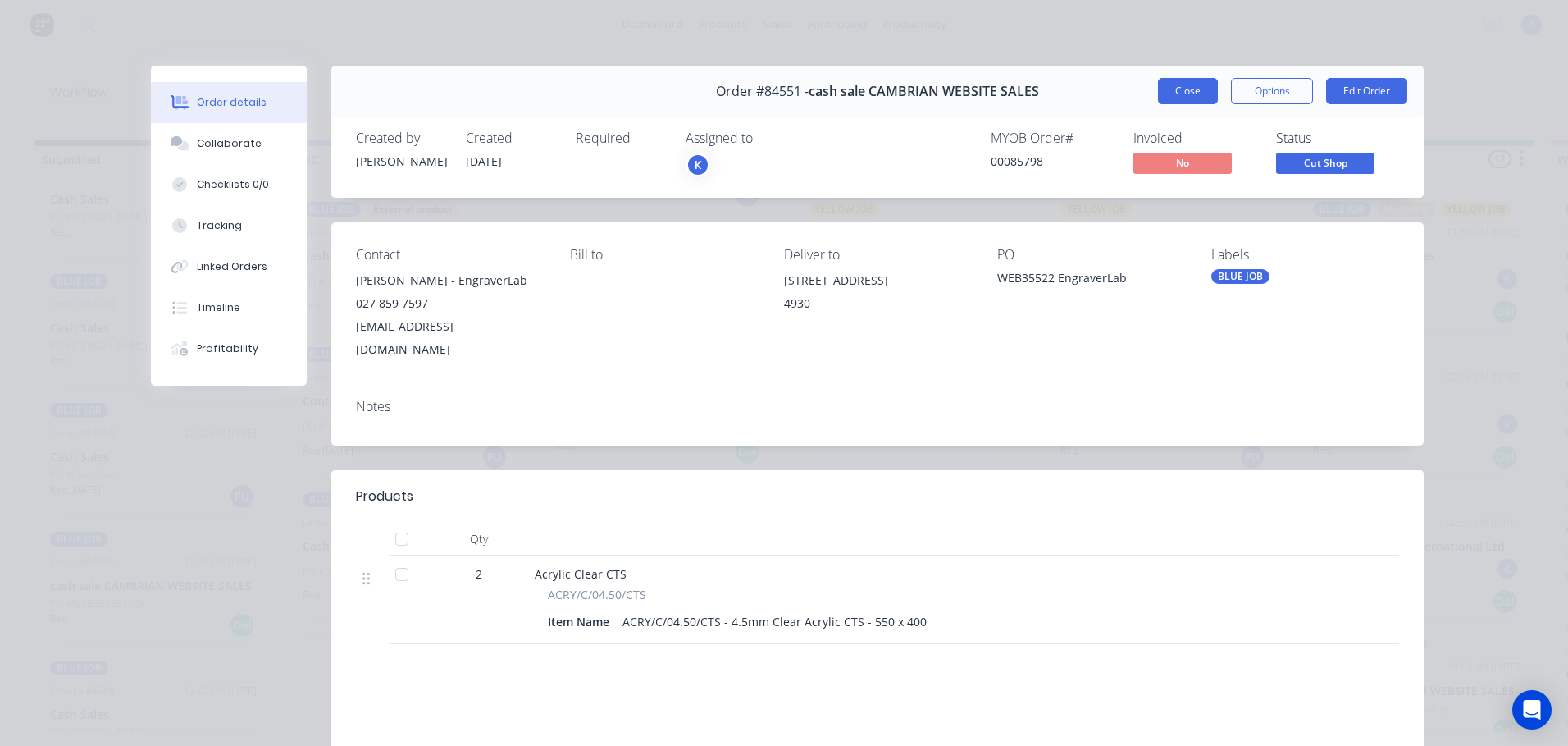
click at [1176, 92] on button "Close" at bounding box center [1187, 91] width 60 height 26
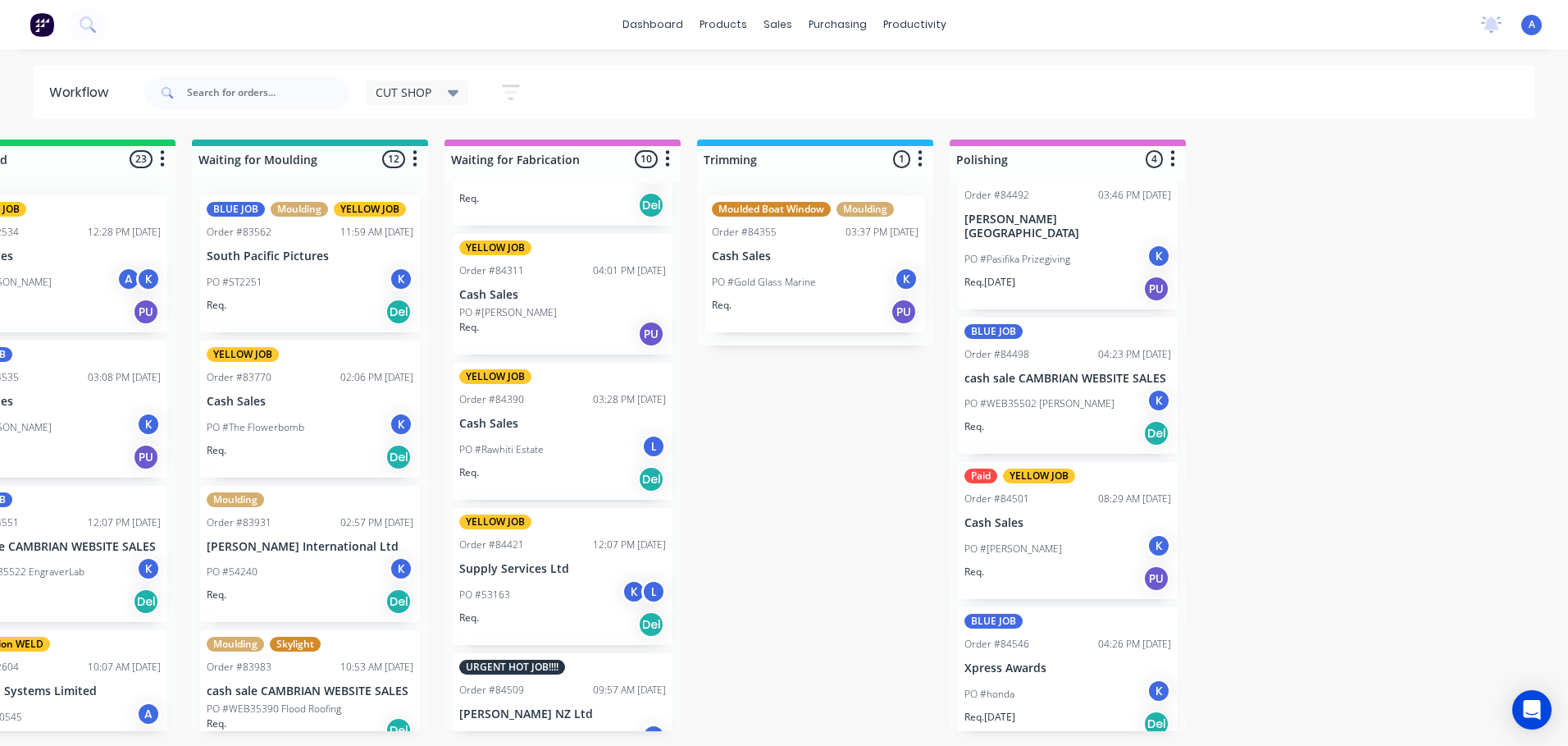
scroll to position [531, 0]
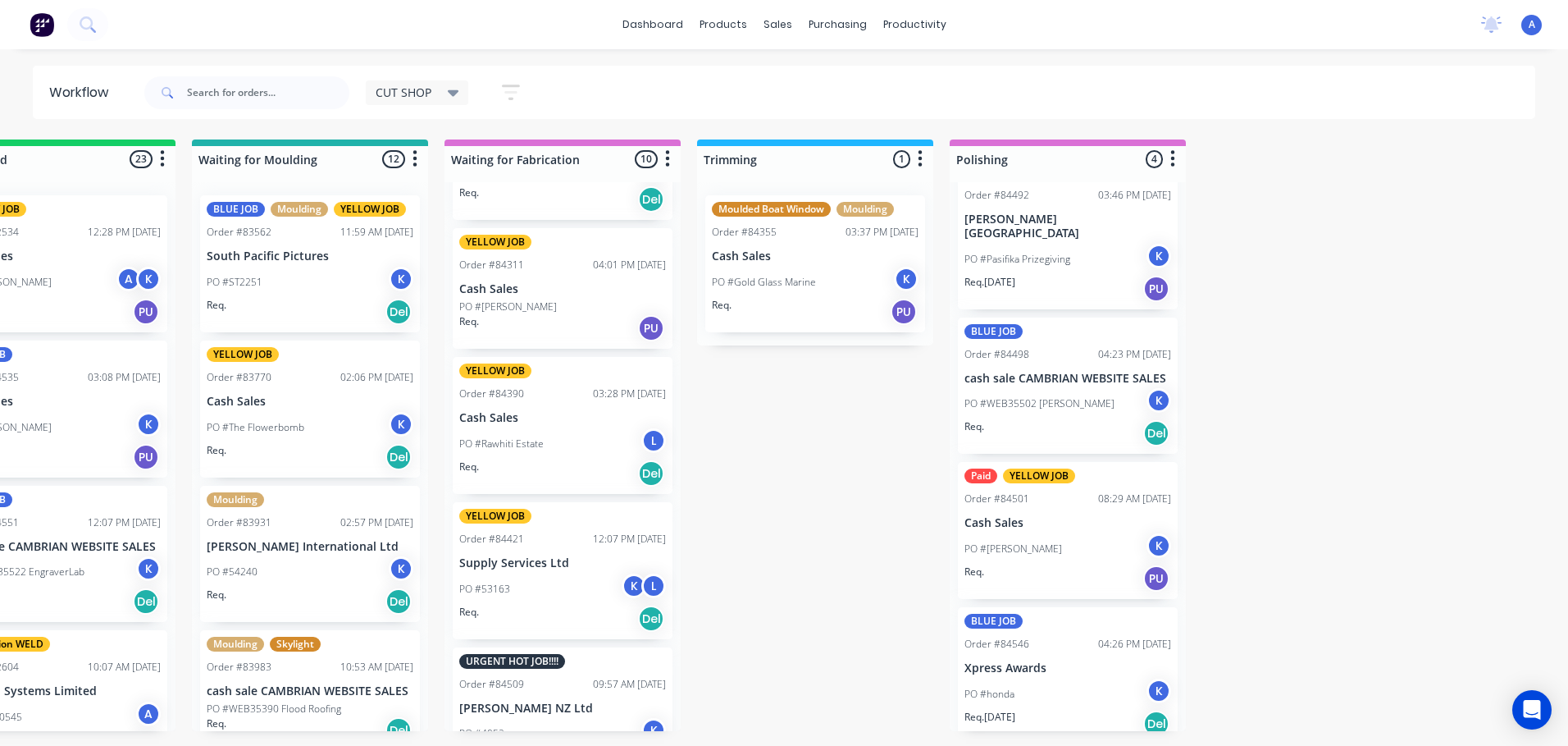
click at [571, 588] on div "PO #53163 K L" at bounding box center [562, 589] width 206 height 31
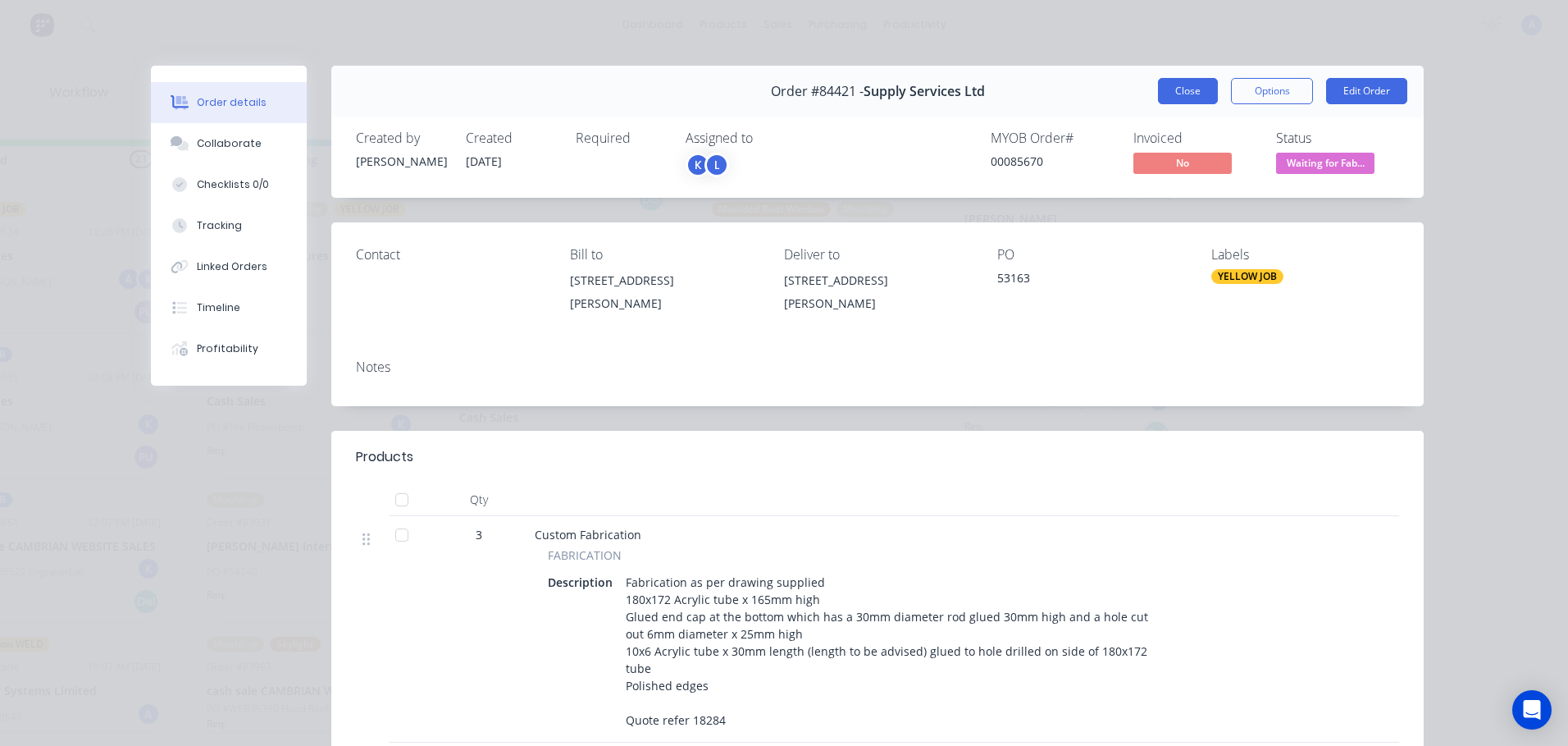
click at [1179, 95] on button "Close" at bounding box center [1187, 91] width 60 height 26
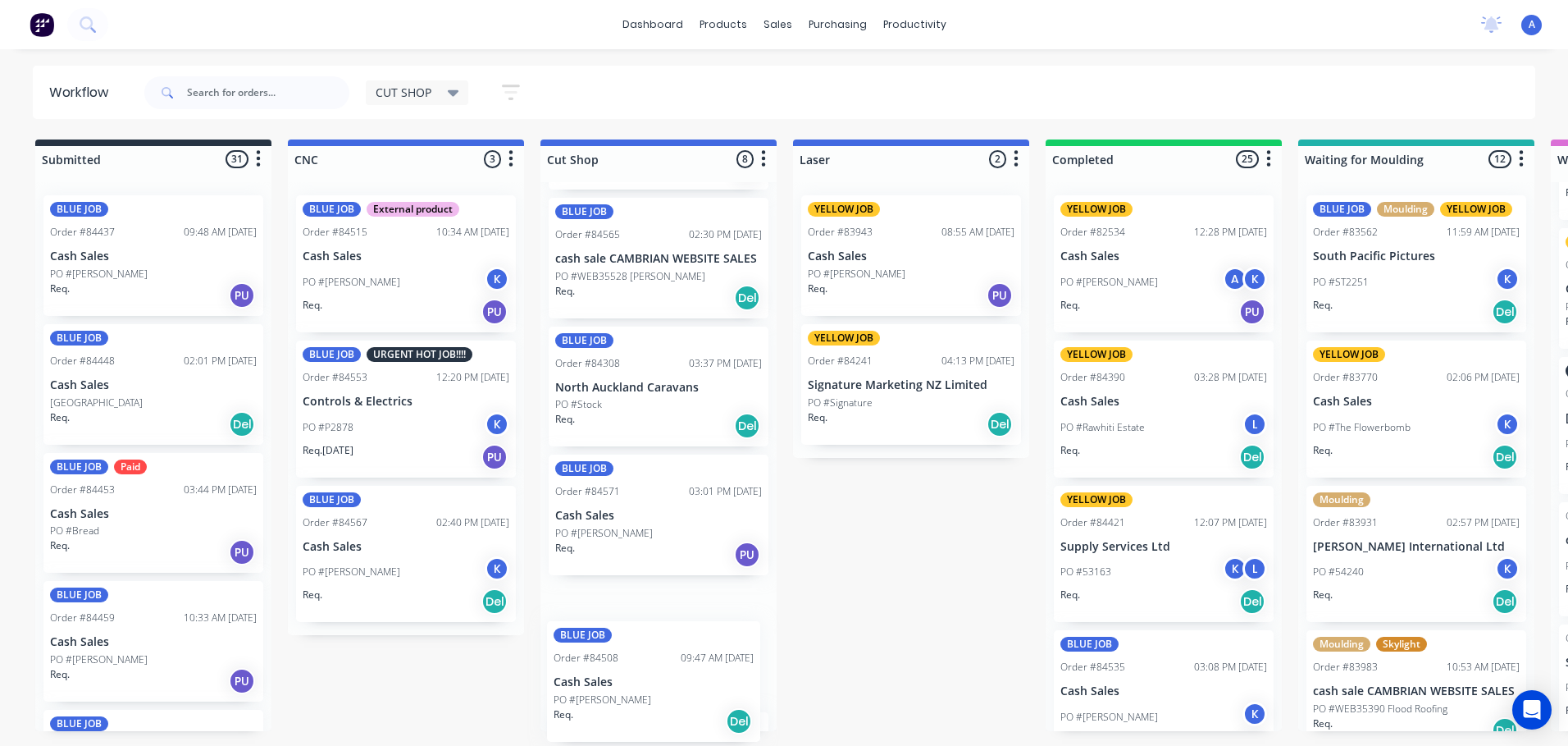
scroll to position [131, 0]
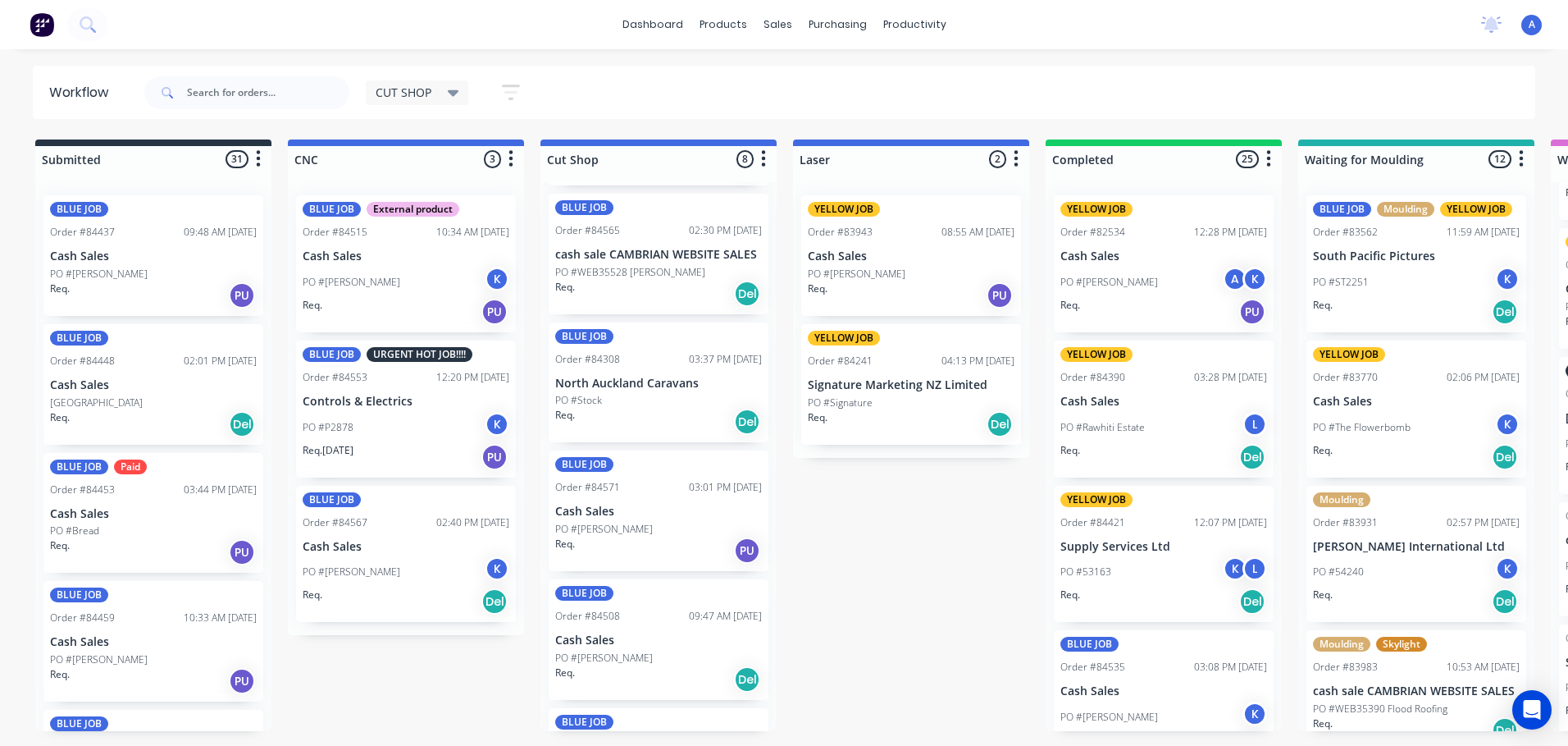
click at [687, 287] on div "Req. Del" at bounding box center [658, 294] width 206 height 28
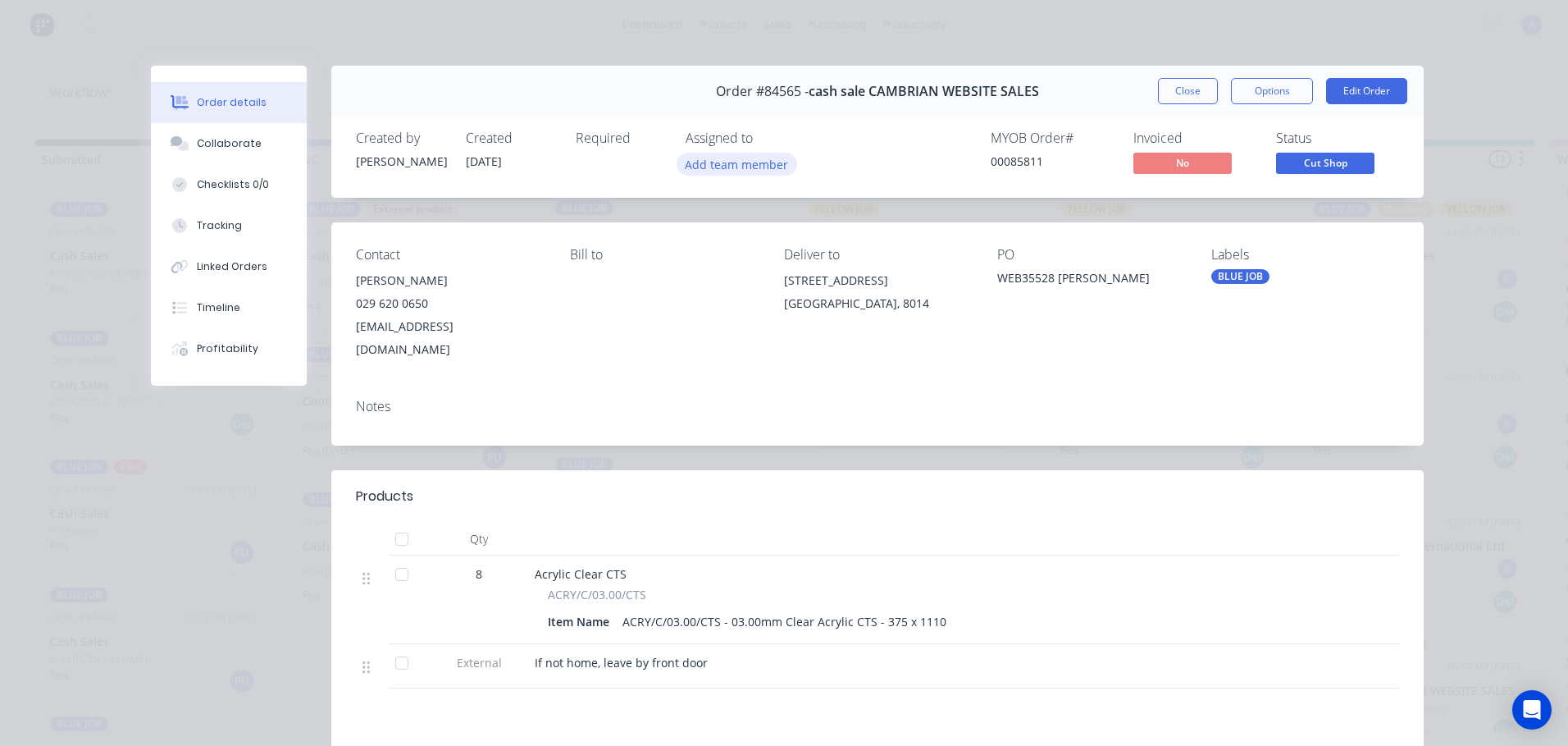
click at [754, 172] on button "Add team member" at bounding box center [737, 163] width 120 height 22
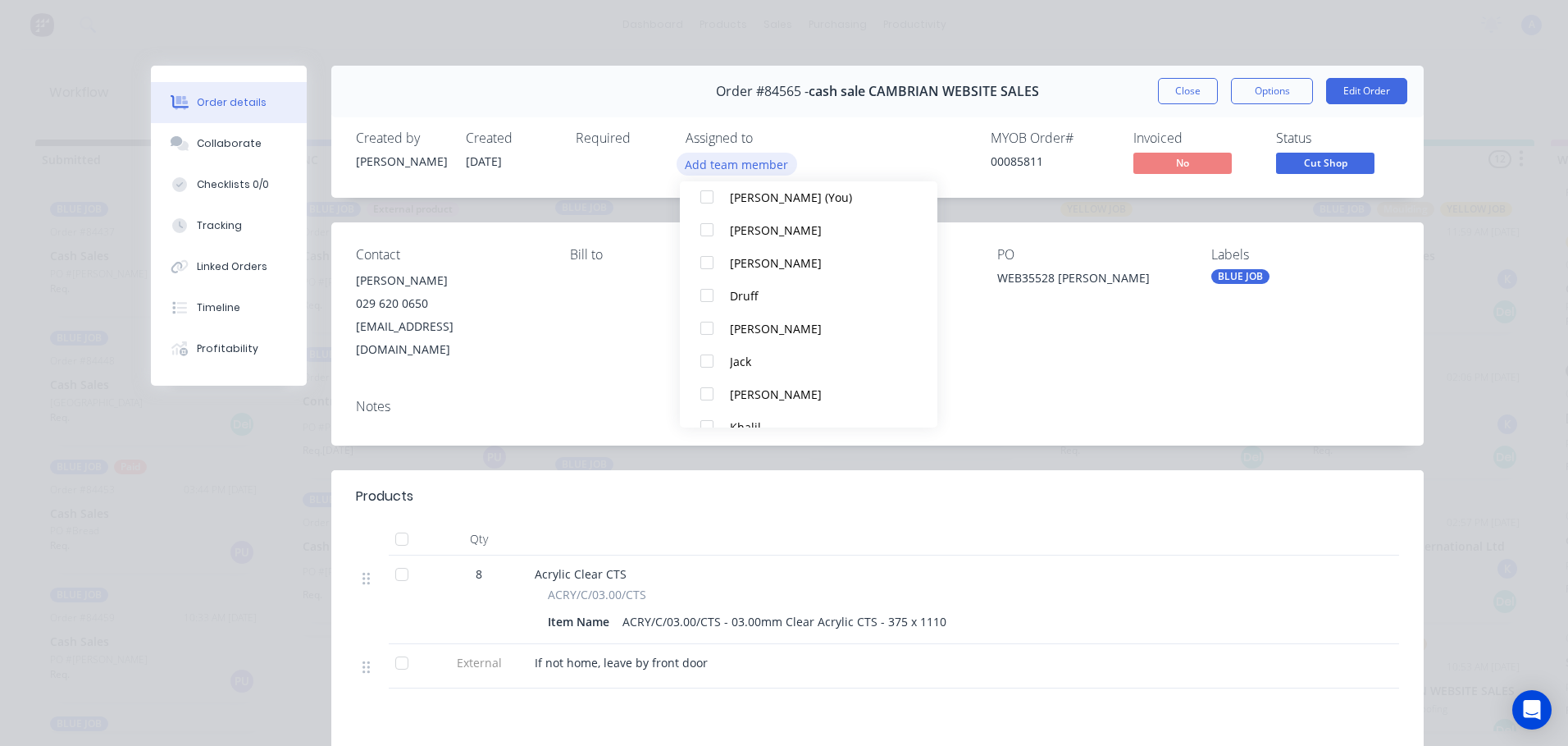
scroll to position [66, 0]
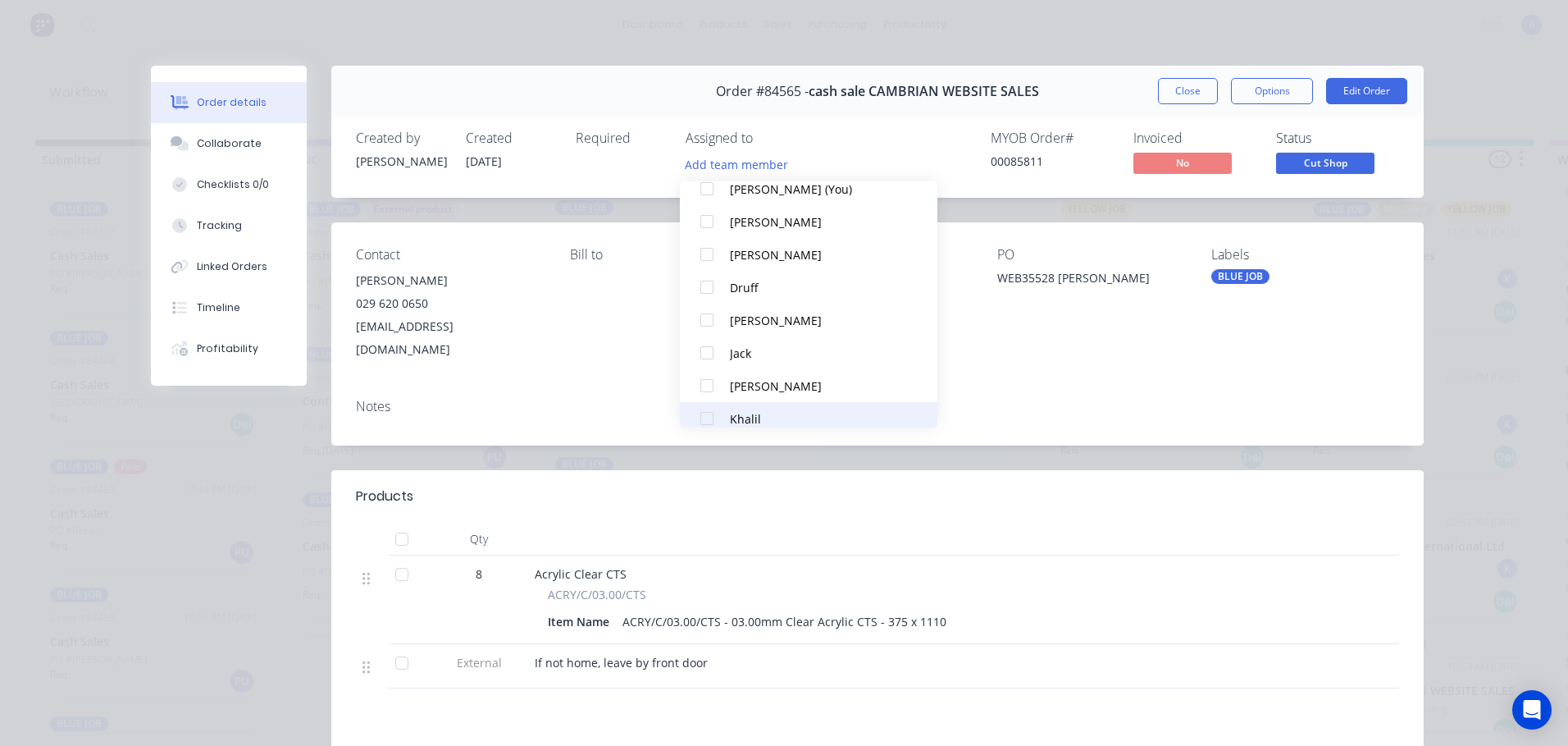
click at [756, 421] on div "Khalil" at bounding box center [816, 419] width 173 height 17
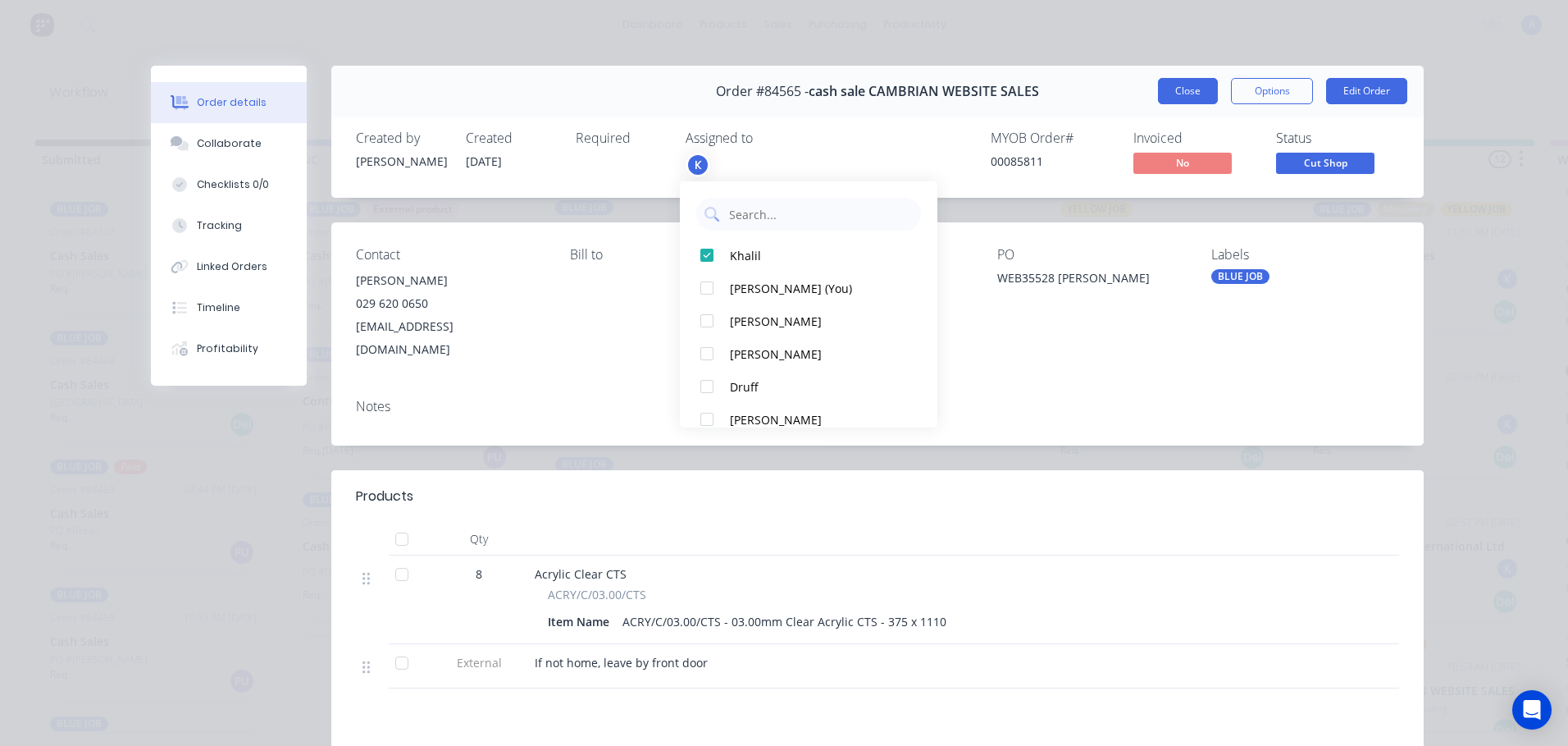
click at [1181, 91] on button "Close" at bounding box center [1187, 91] width 60 height 26
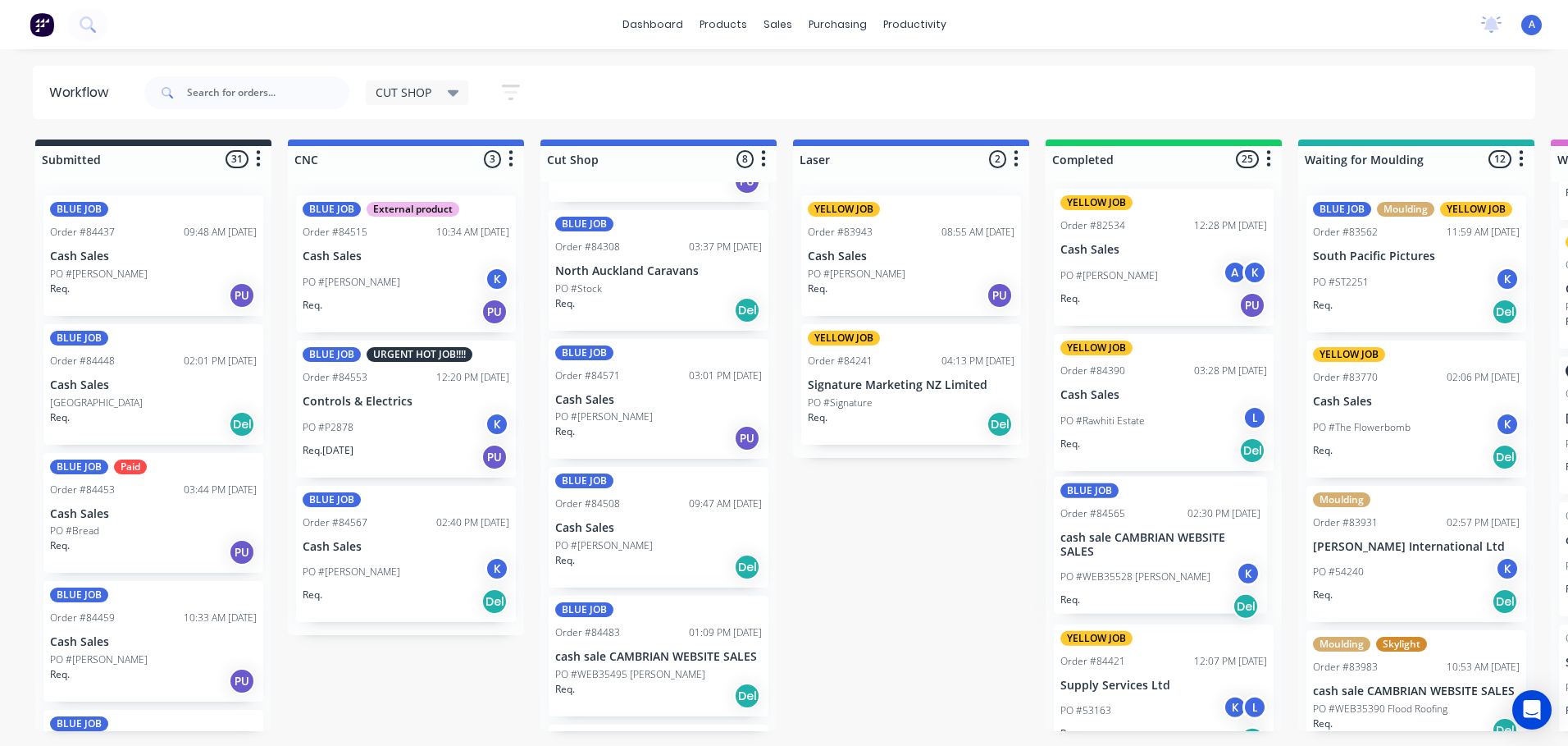
scroll to position [9, 0]
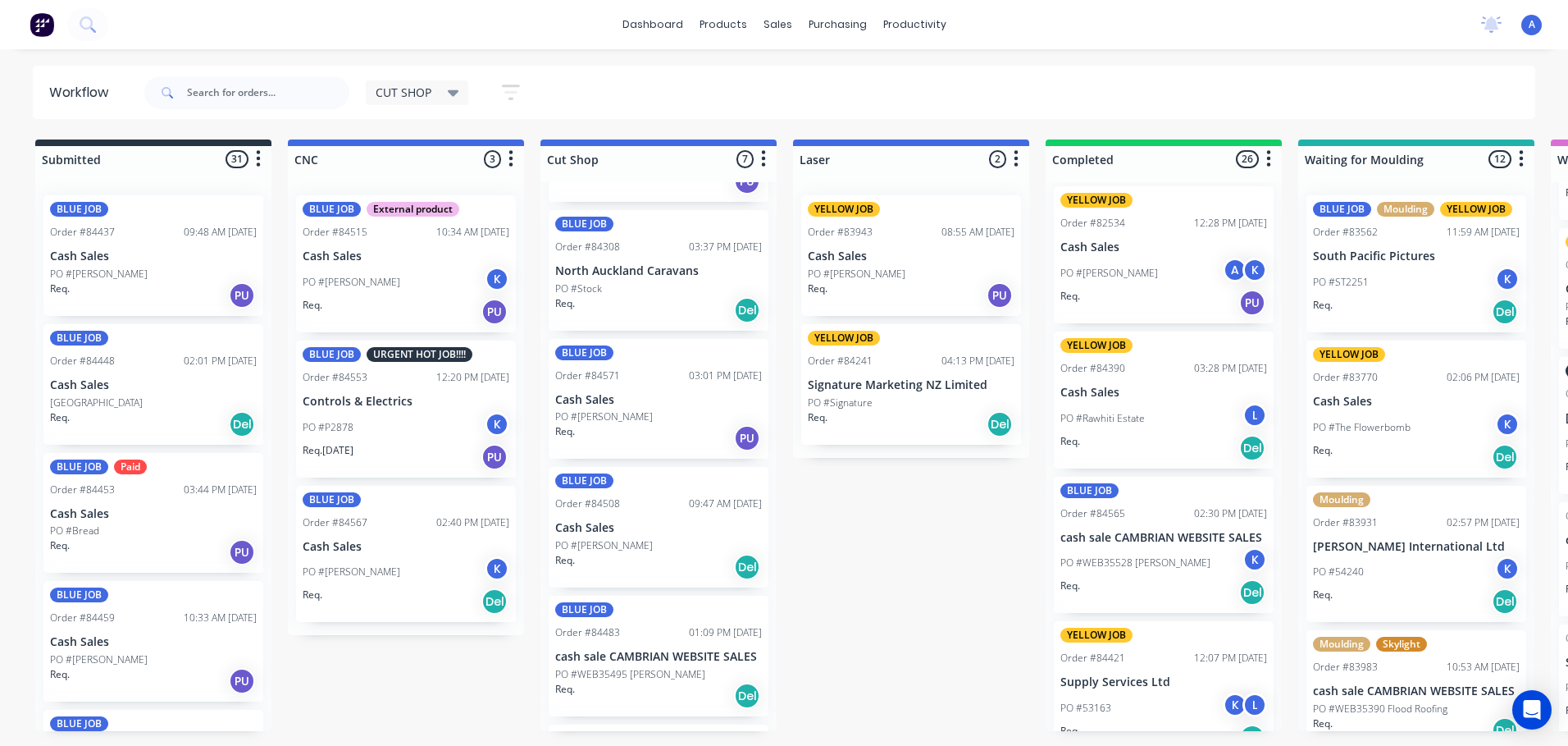
click at [455, 92] on icon at bounding box center [453, 94] width 11 height 7
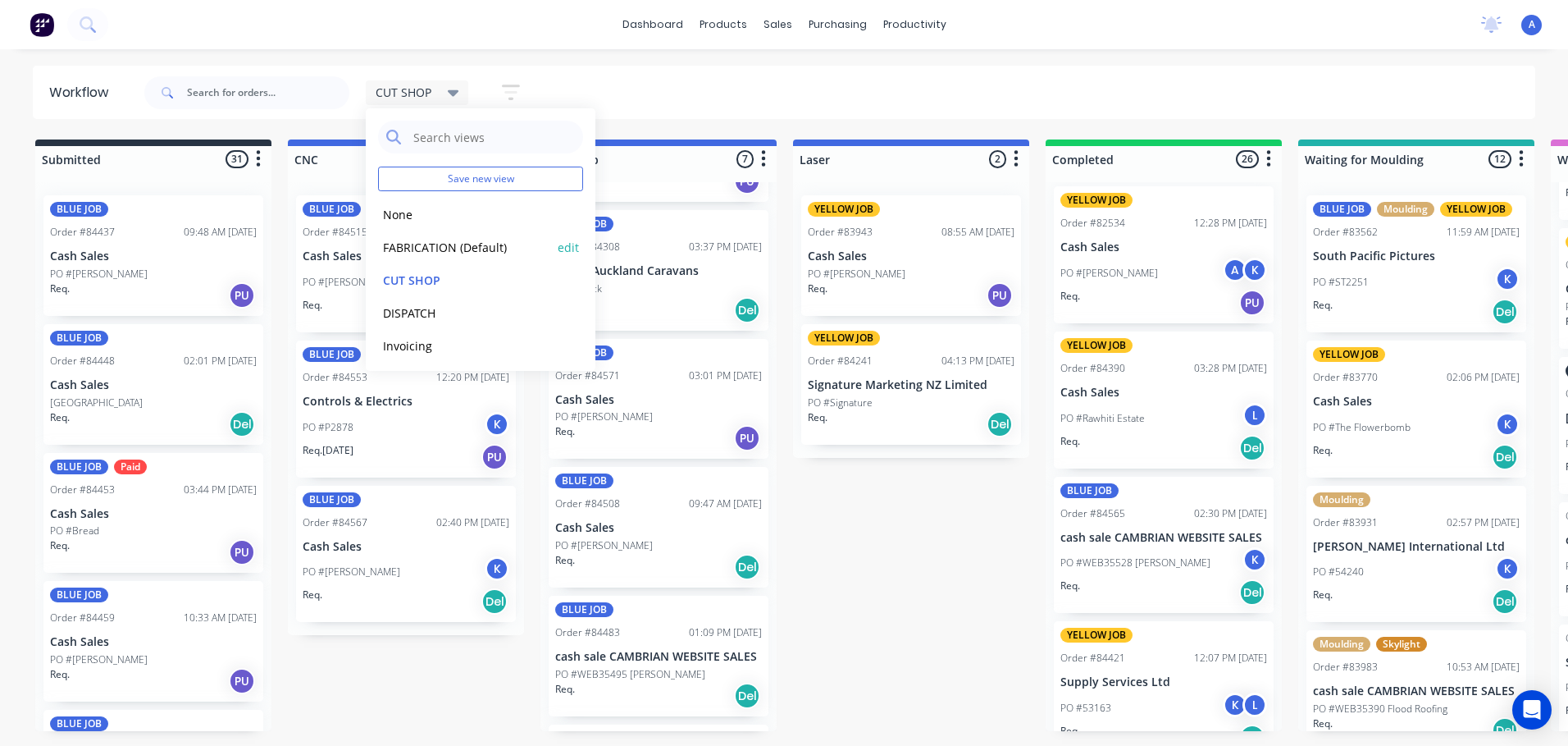
click at [446, 241] on button "FABRICATION (Default)" at bounding box center [465, 248] width 175 height 19
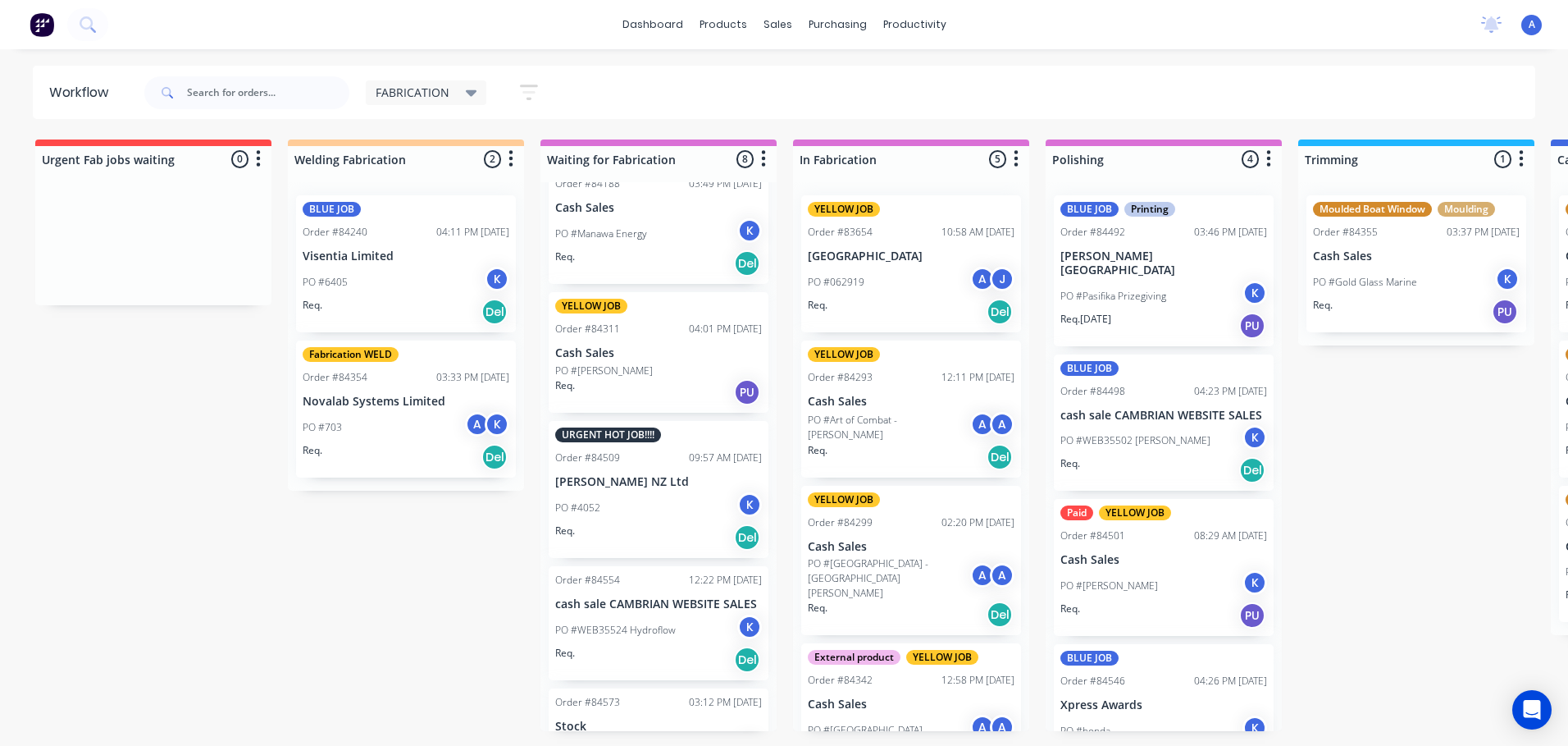
scroll to position [478, 0]
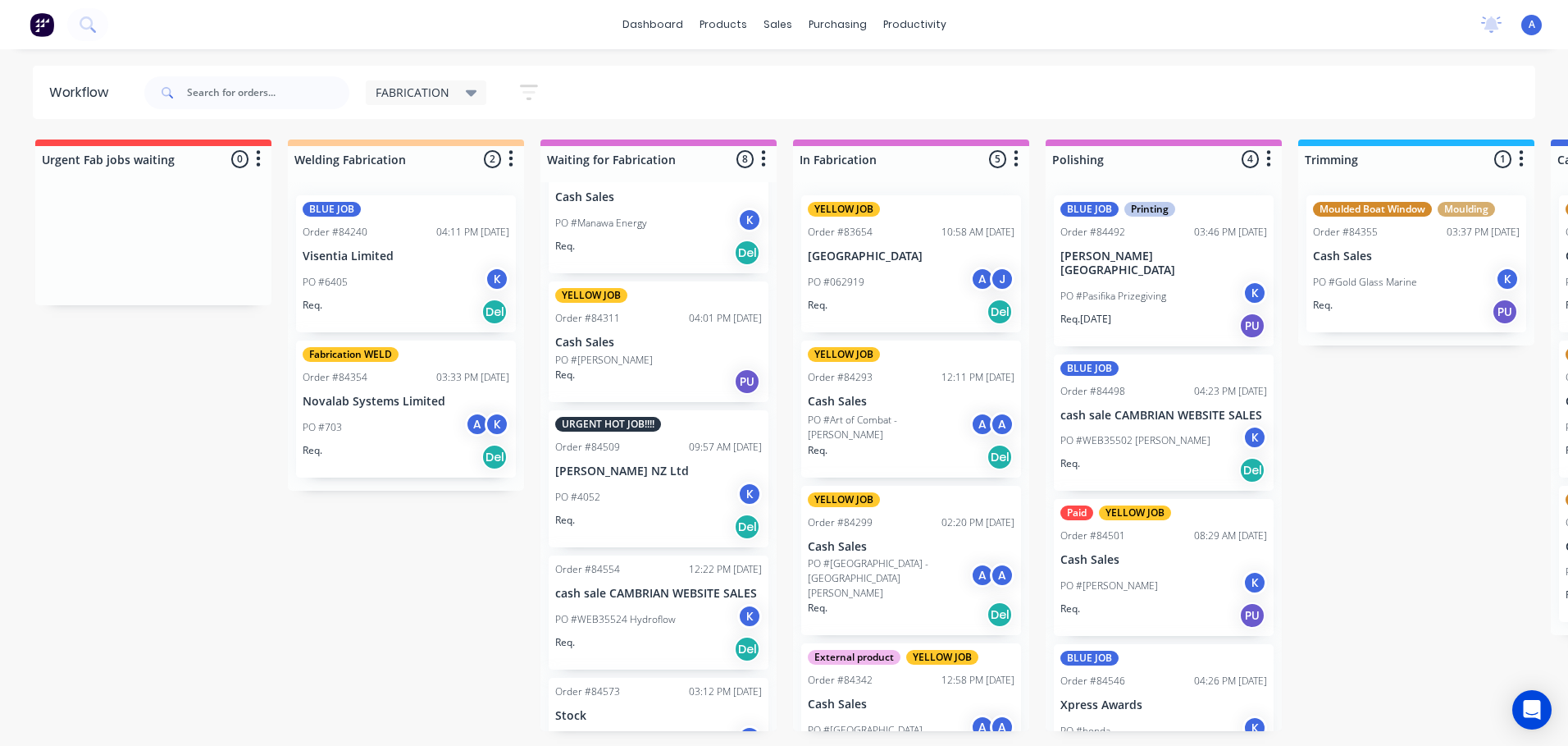
click at [664, 493] on div "PO #4052 K" at bounding box center [658, 498] width 206 height 31
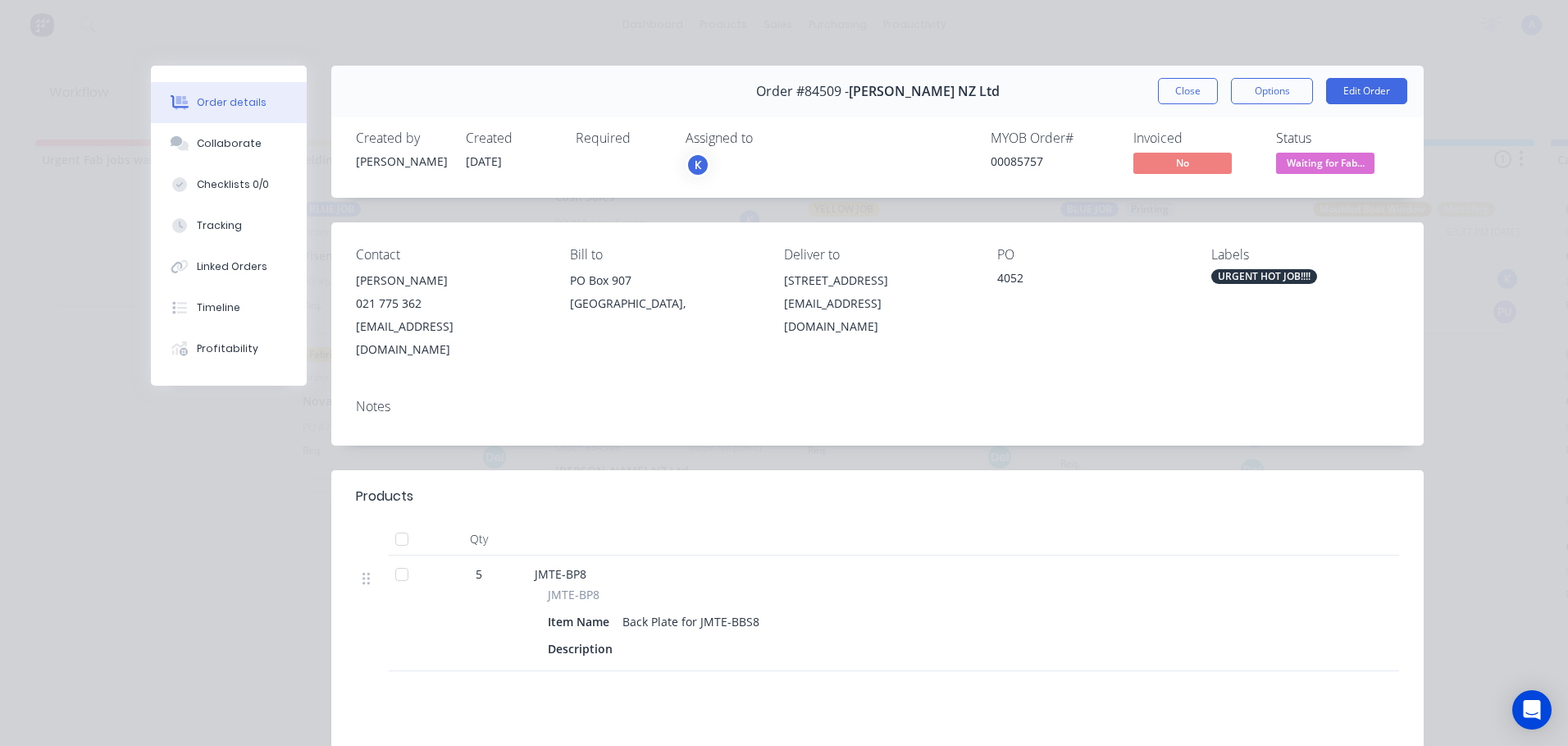
click at [700, 165] on div "K" at bounding box center [698, 165] width 24 height 24
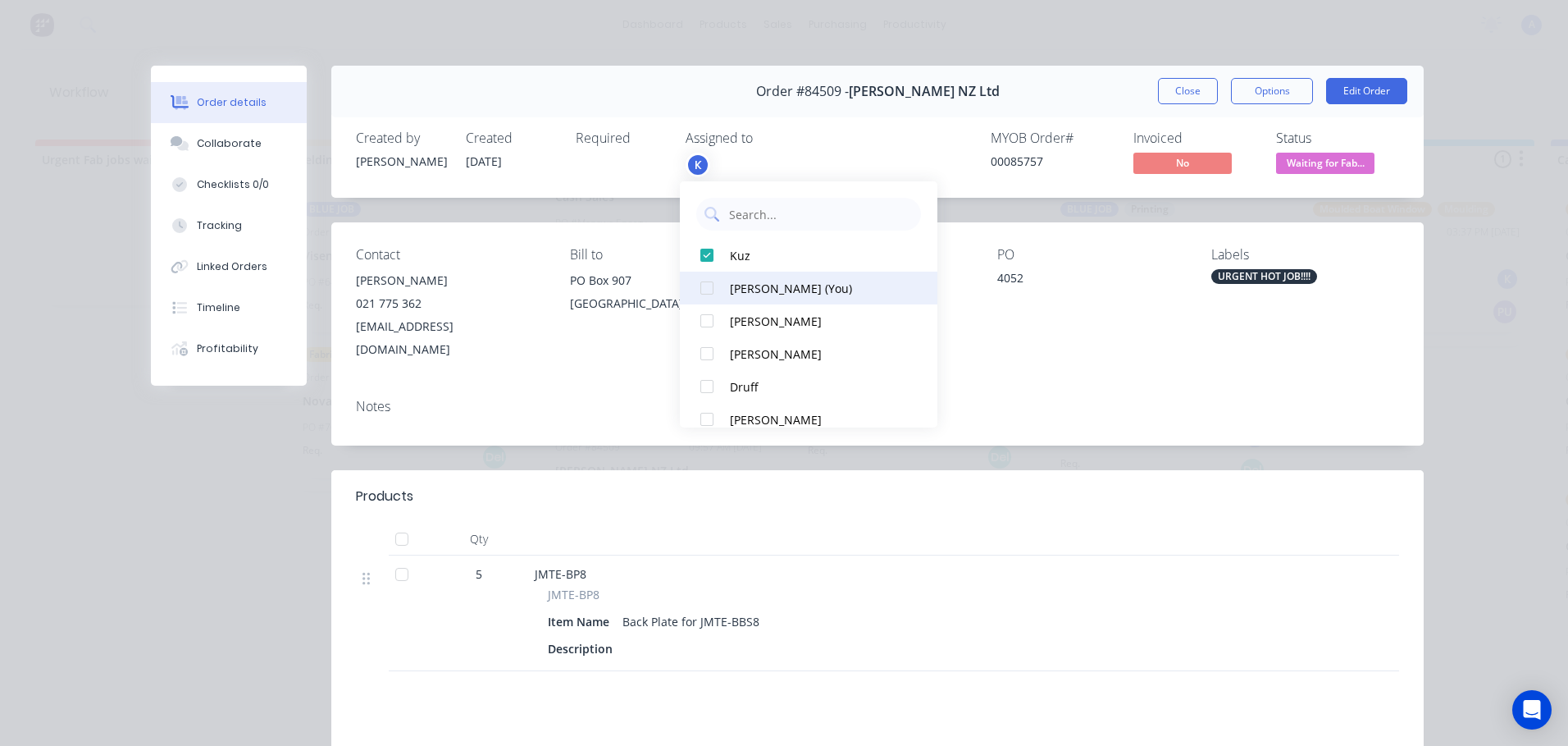
click at [788, 294] on div "Annette (You)" at bounding box center [816, 288] width 173 height 17
click at [1286, 157] on span "Waiting for Fab..." at bounding box center [1325, 163] width 98 height 21
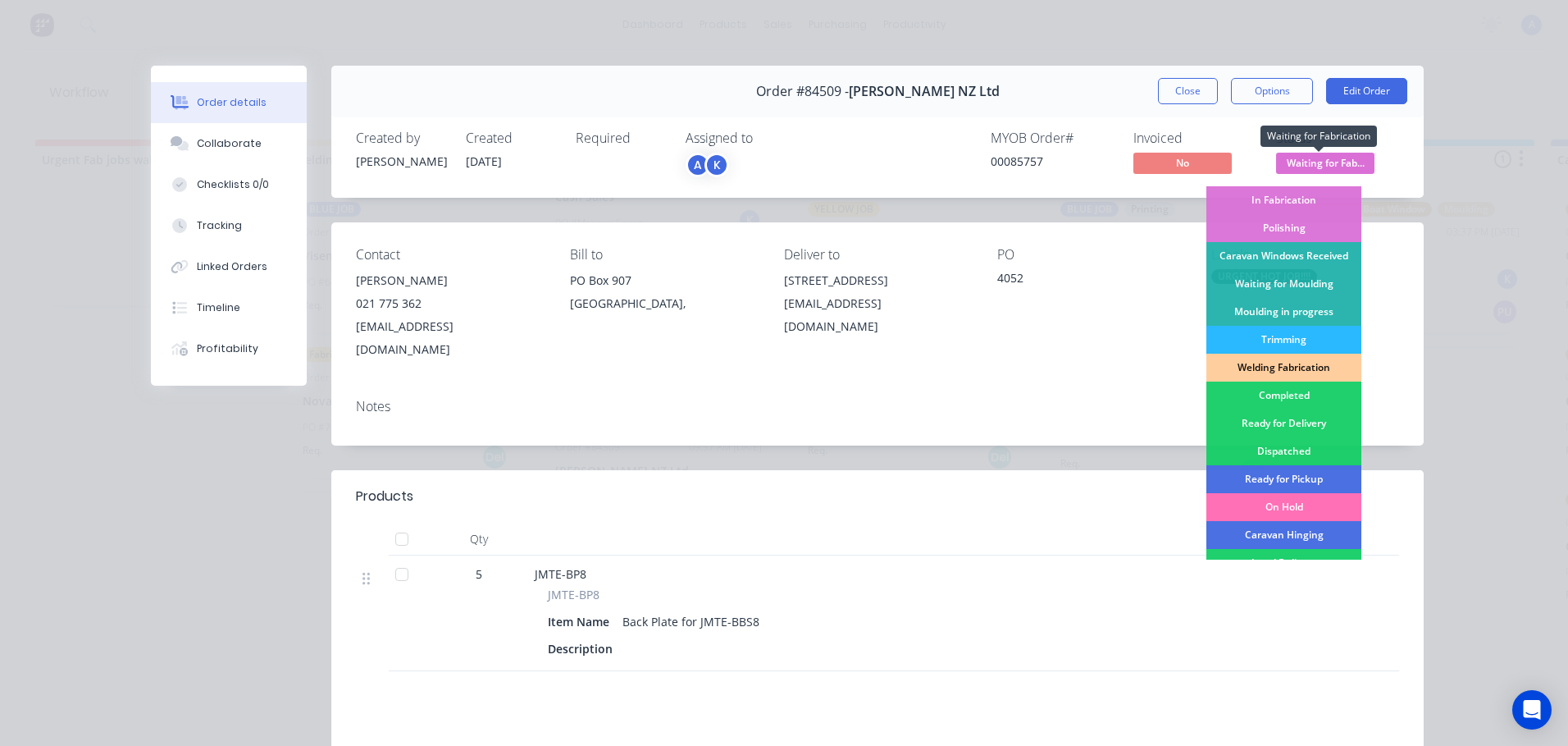
scroll to position [227, 0]
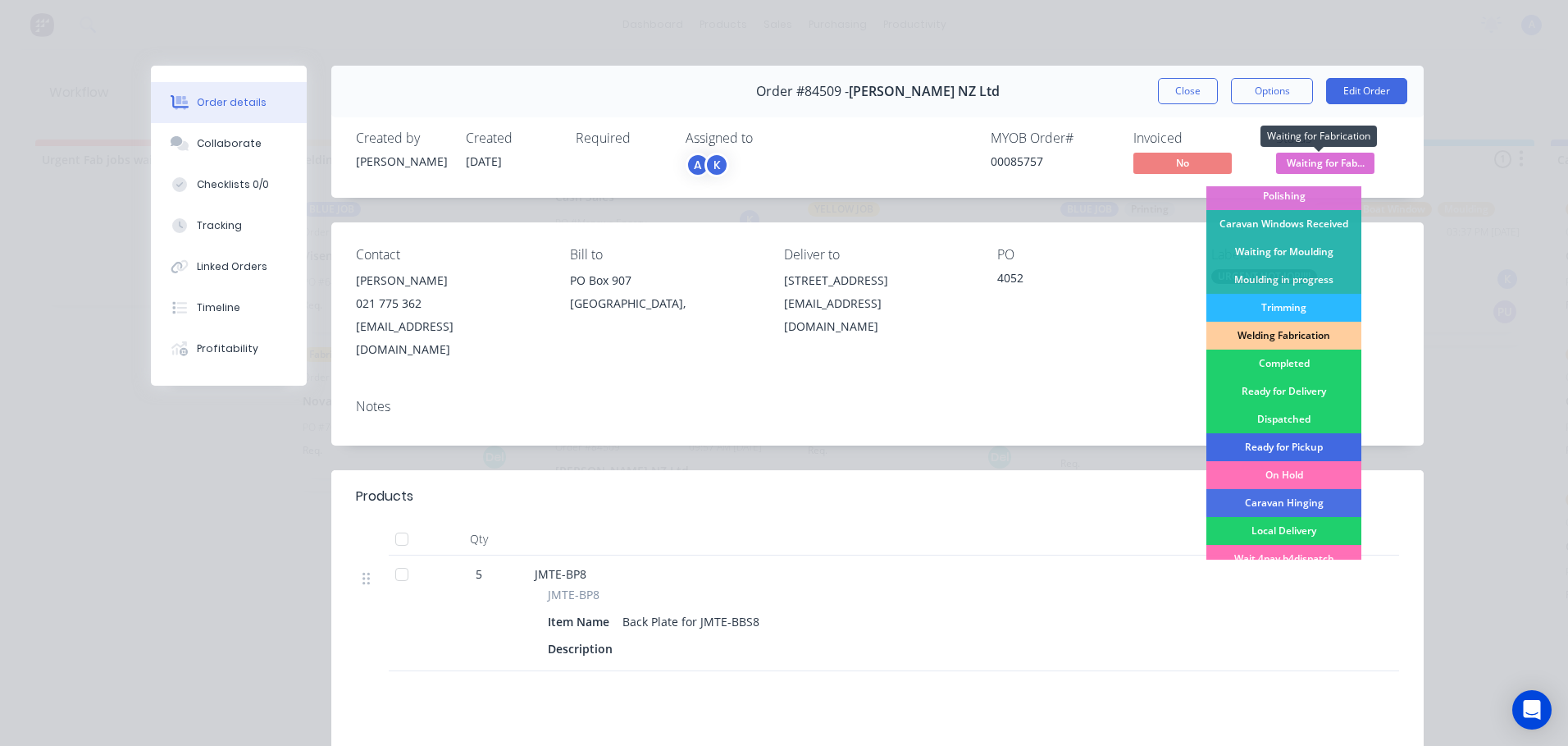
click at [1320, 441] on div "Ready for Pickup" at bounding box center [1284, 447] width 155 height 28
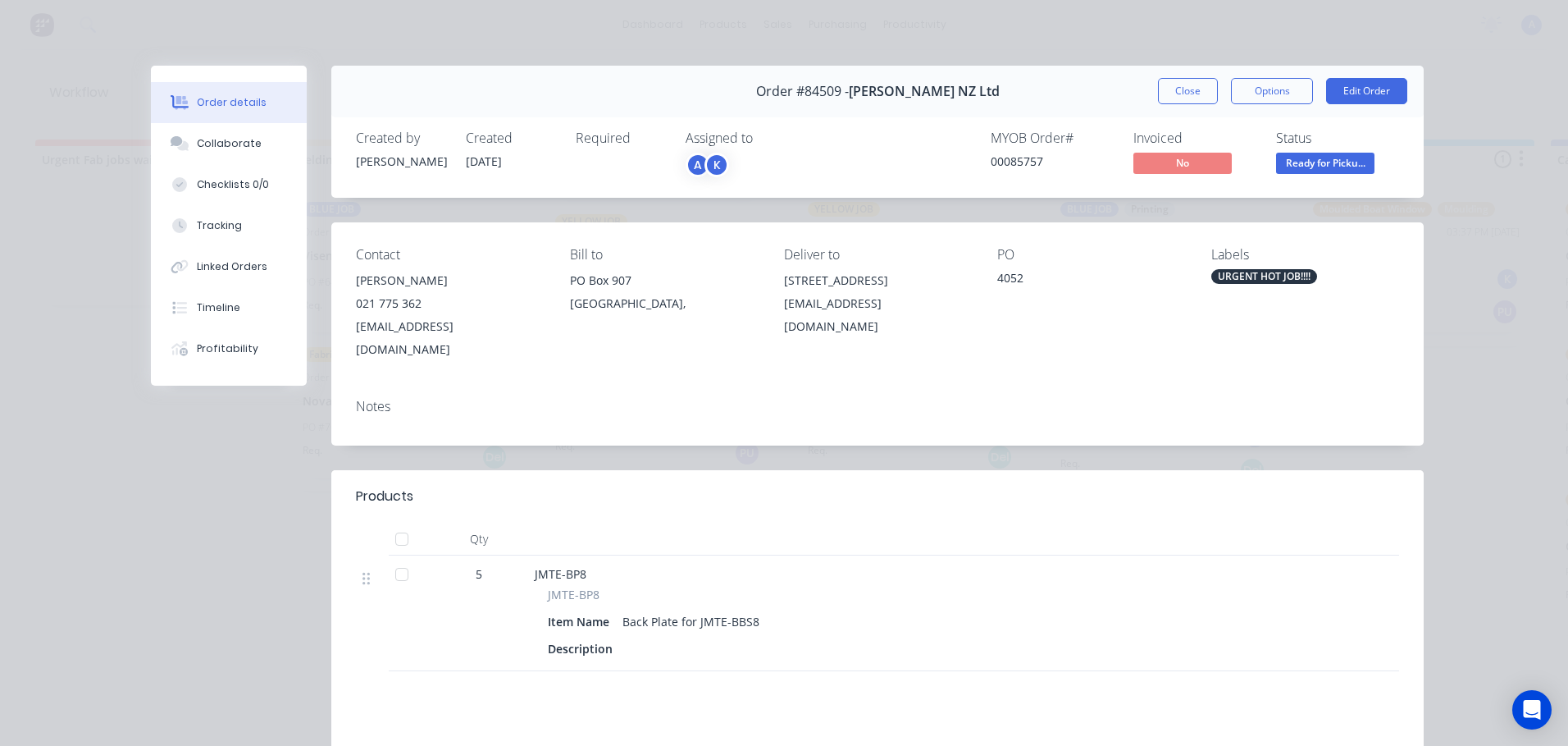
scroll to position [394, 0]
click at [1260, 89] on button "Options" at bounding box center [1272, 91] width 82 height 26
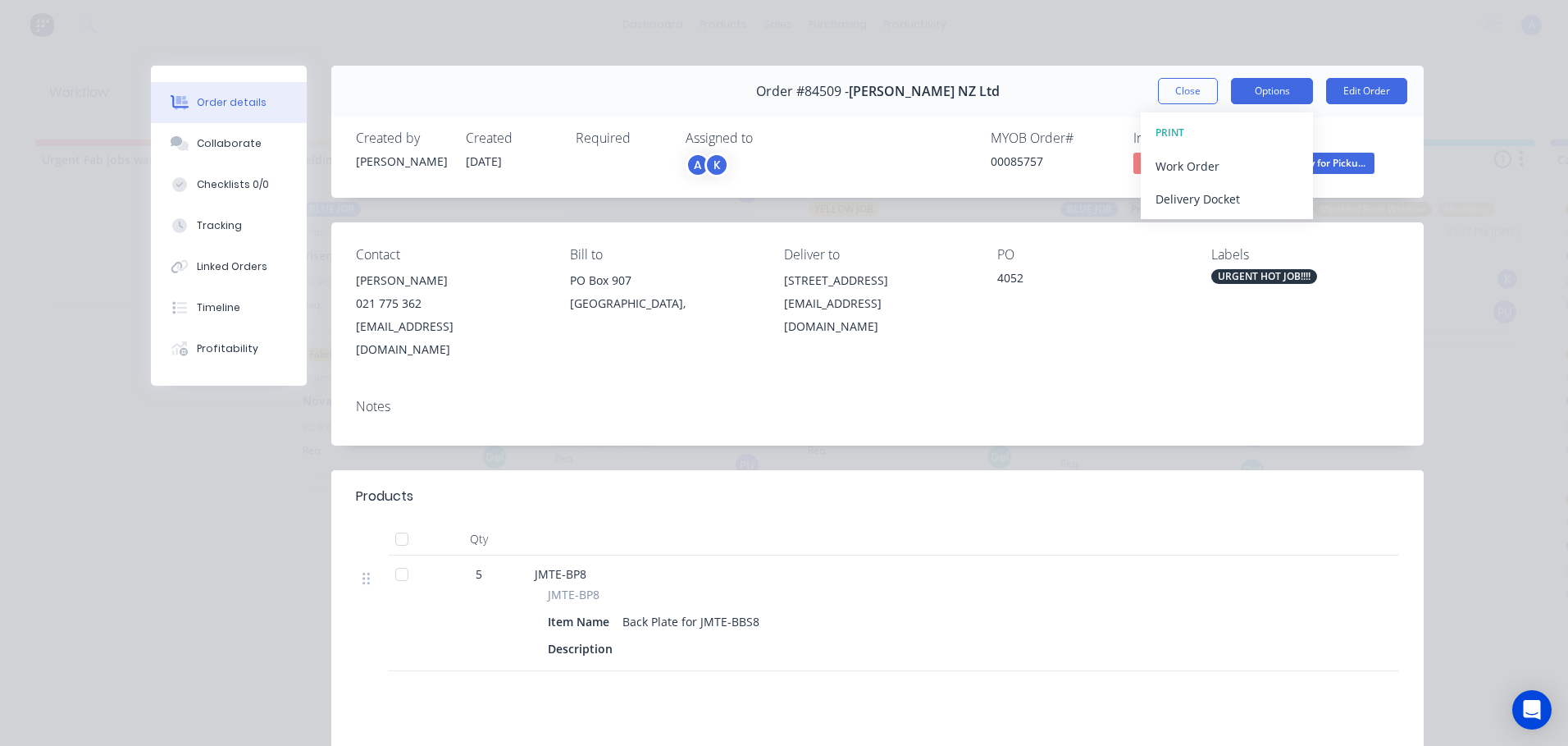
click at [1282, 91] on button "Options" at bounding box center [1272, 91] width 82 height 26
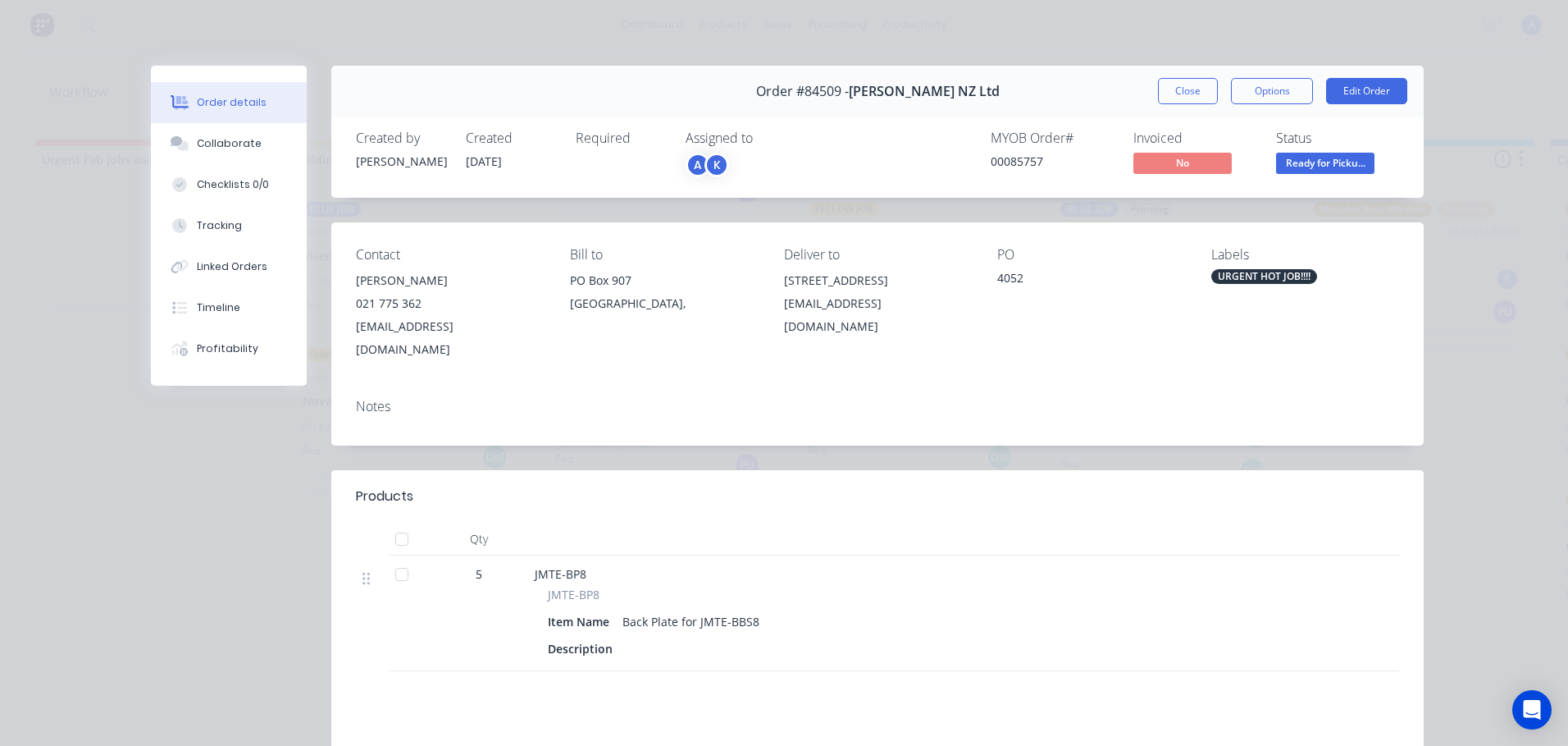
click at [1328, 166] on span "Ready for Picku..." at bounding box center [1325, 163] width 98 height 21
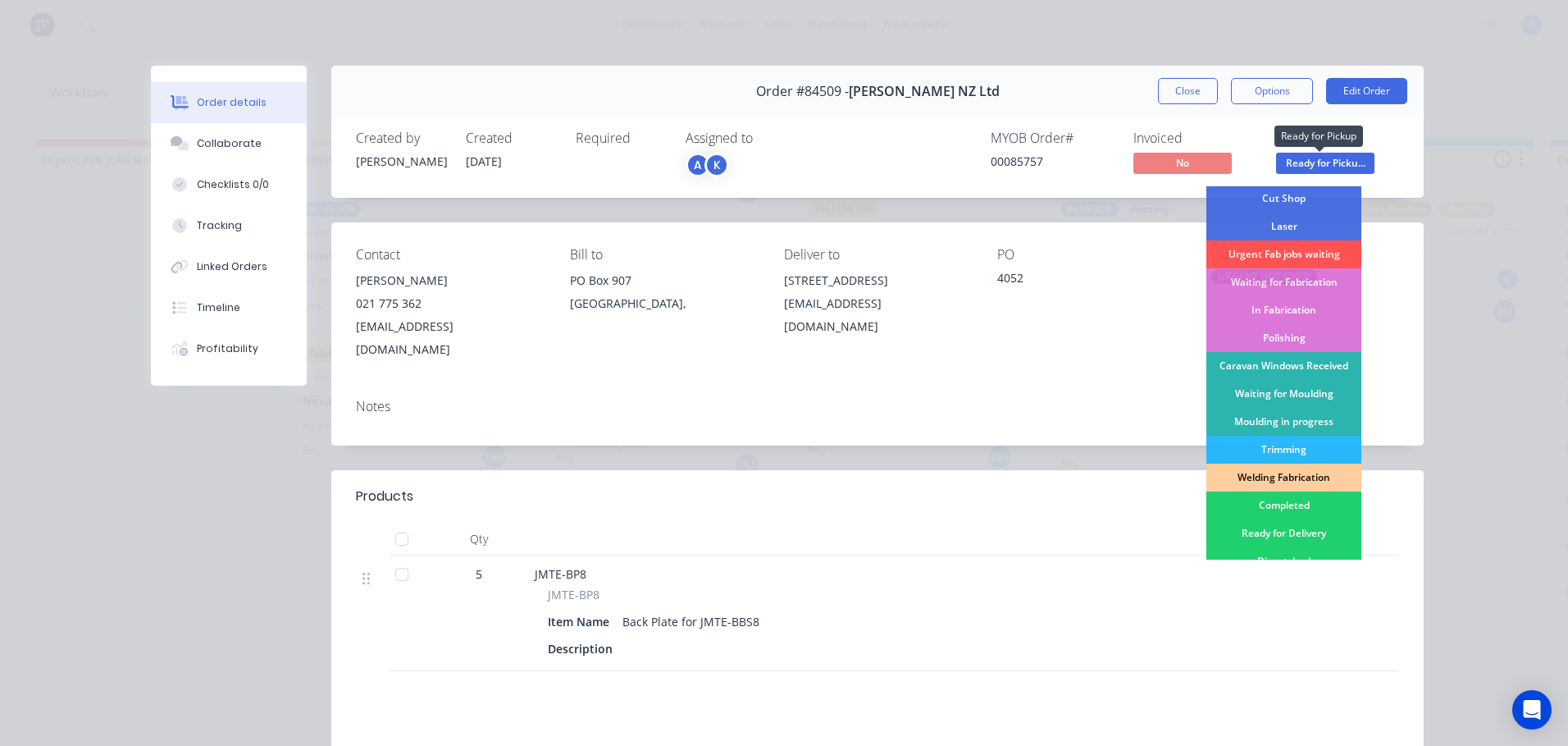
scroll to position [109, 0]
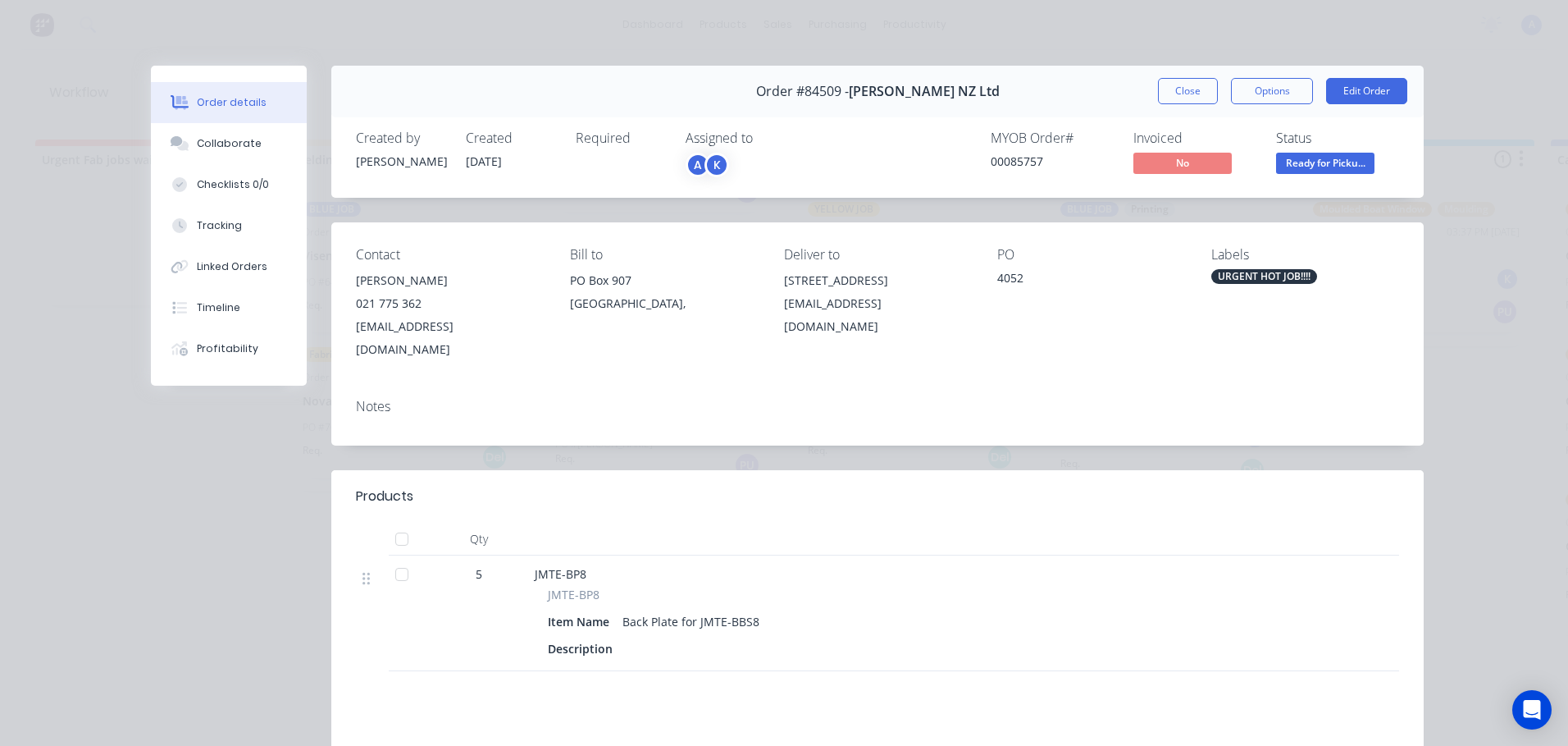
click at [1167, 566] on div "JMTE-BP8" at bounding box center [856, 574] width 643 height 17
click at [1306, 161] on span "Ready for Picku..." at bounding box center [1325, 163] width 98 height 21
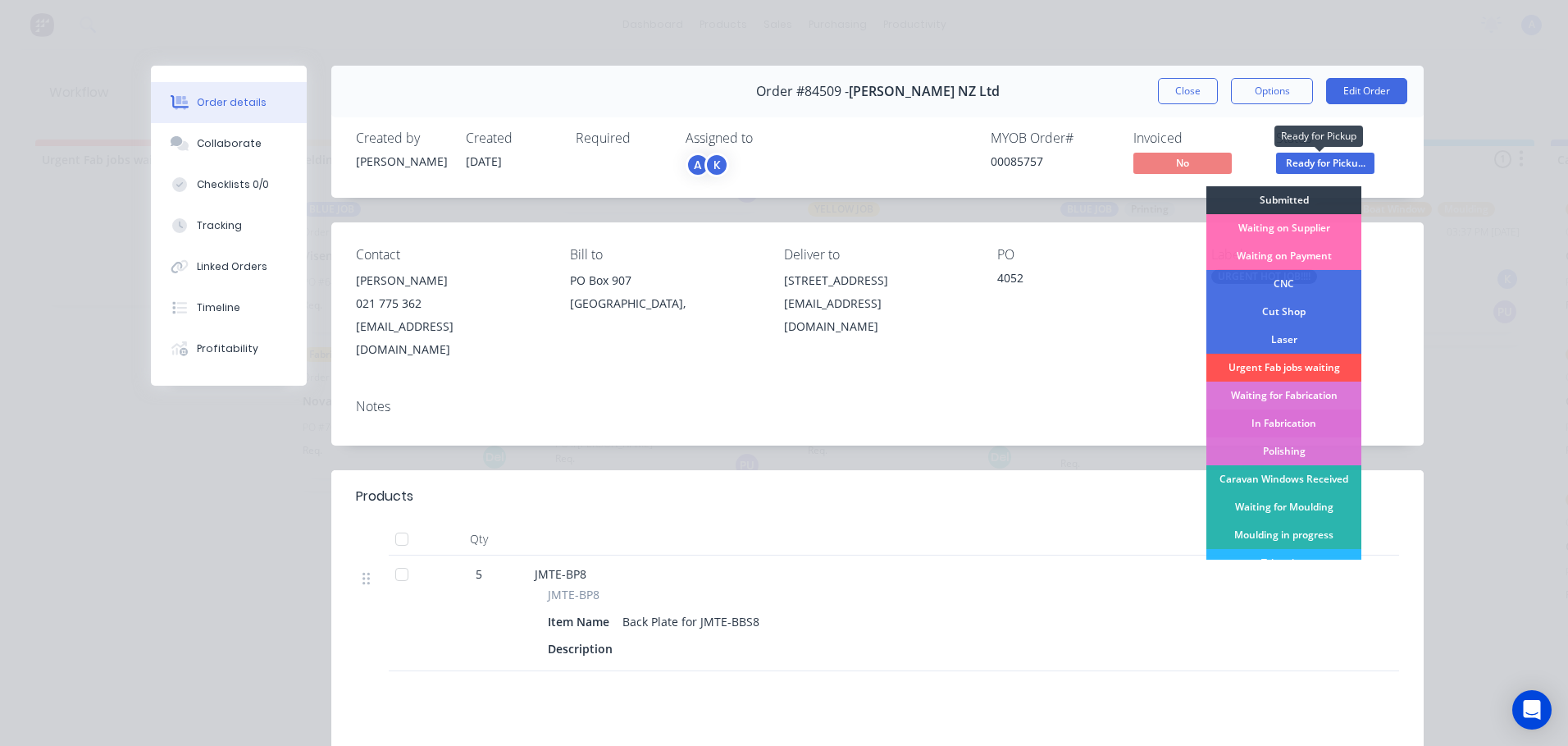
click at [1288, 424] on div "In Fabrication" at bounding box center [1284, 424] width 155 height 28
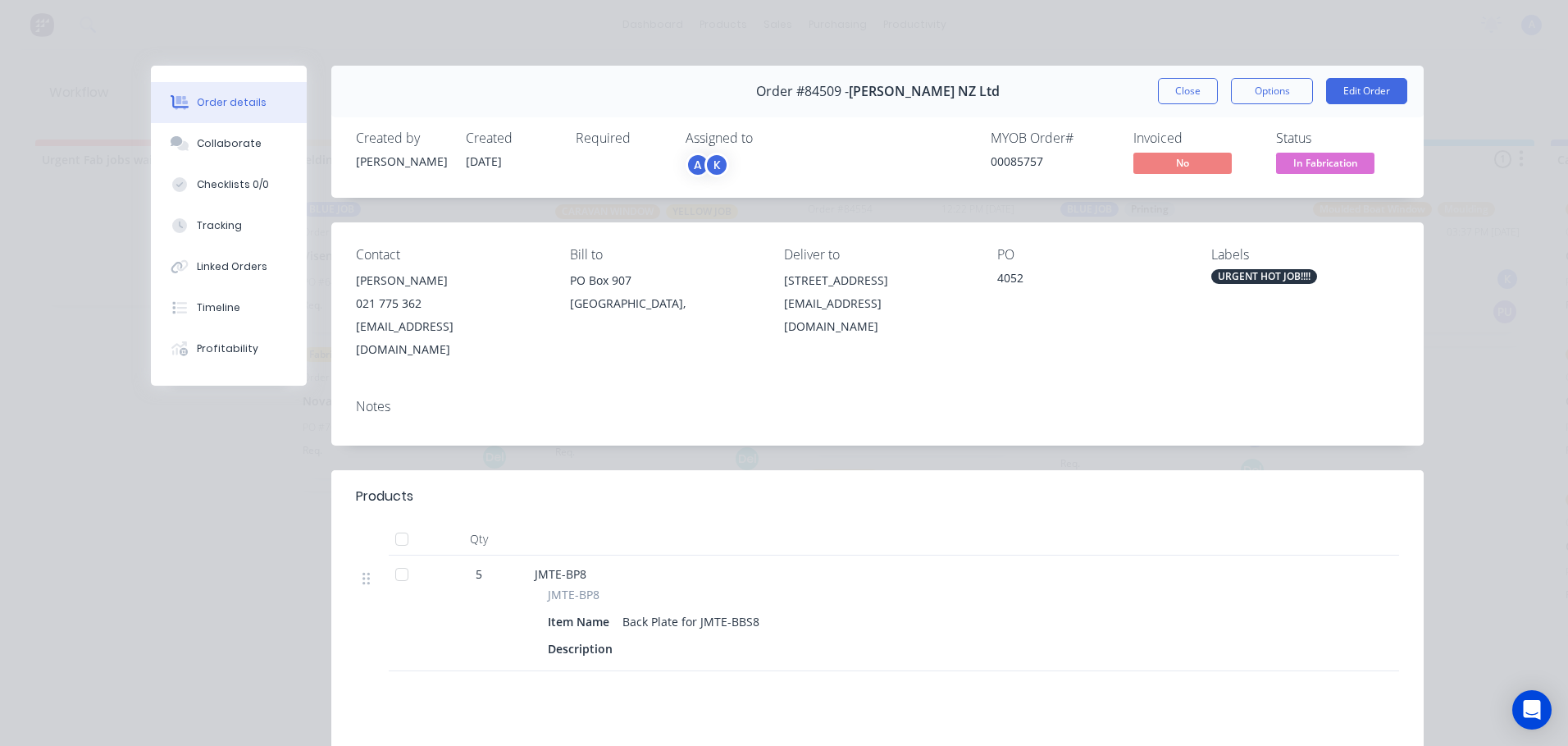
click at [1306, 159] on span "In Fabrication" at bounding box center [1325, 163] width 98 height 21
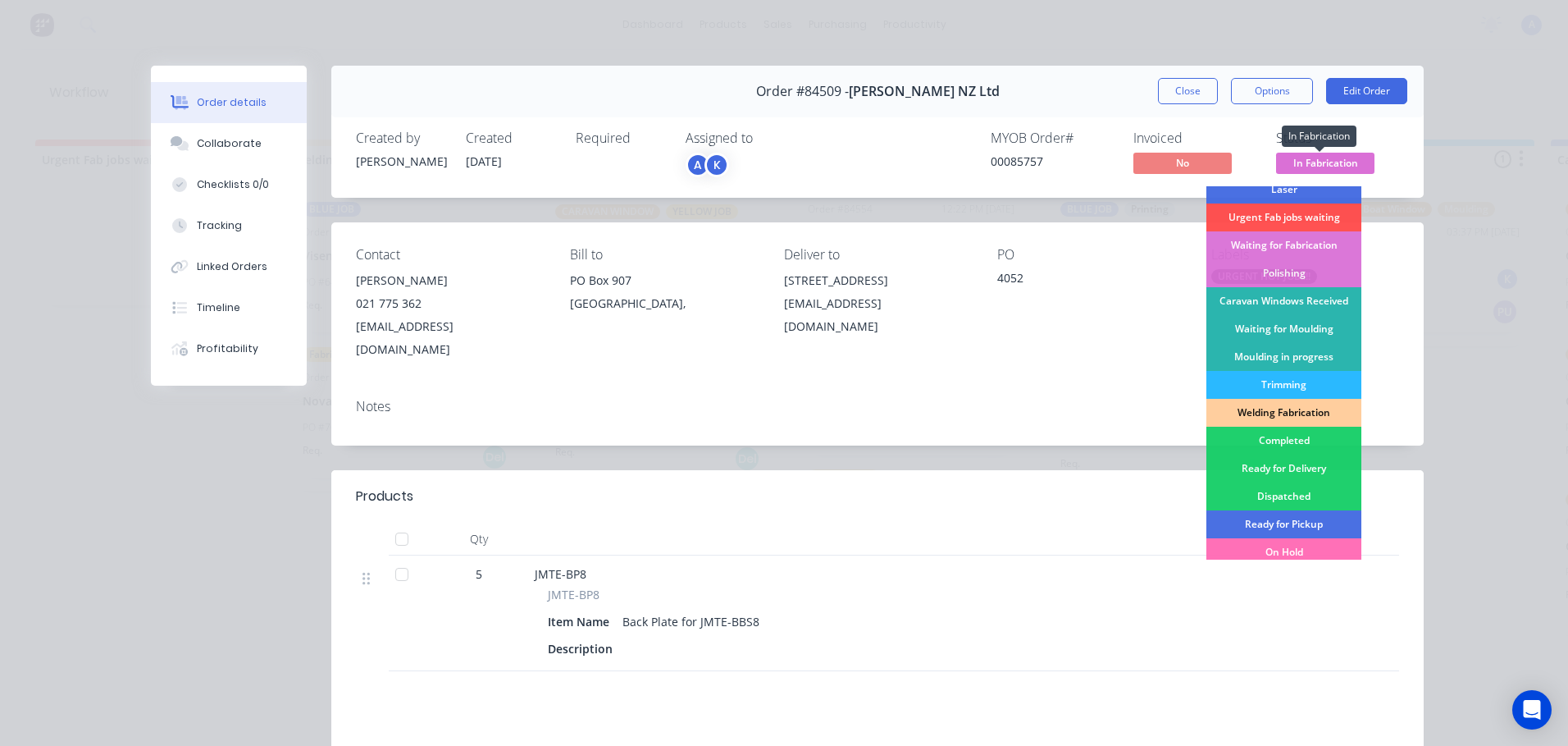
scroll to position [166, 0]
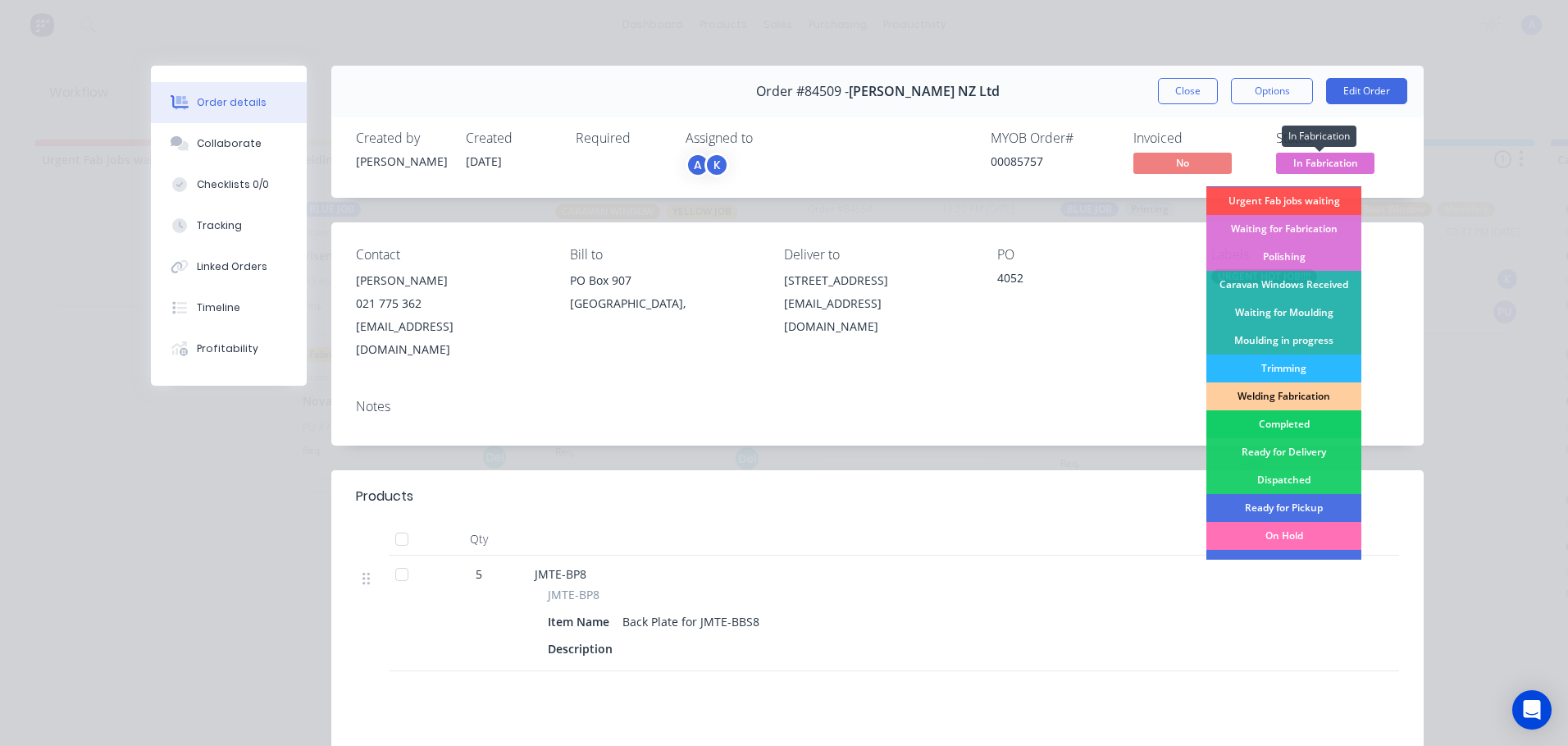
click at [1288, 423] on div "Completed" at bounding box center [1284, 424] width 155 height 28
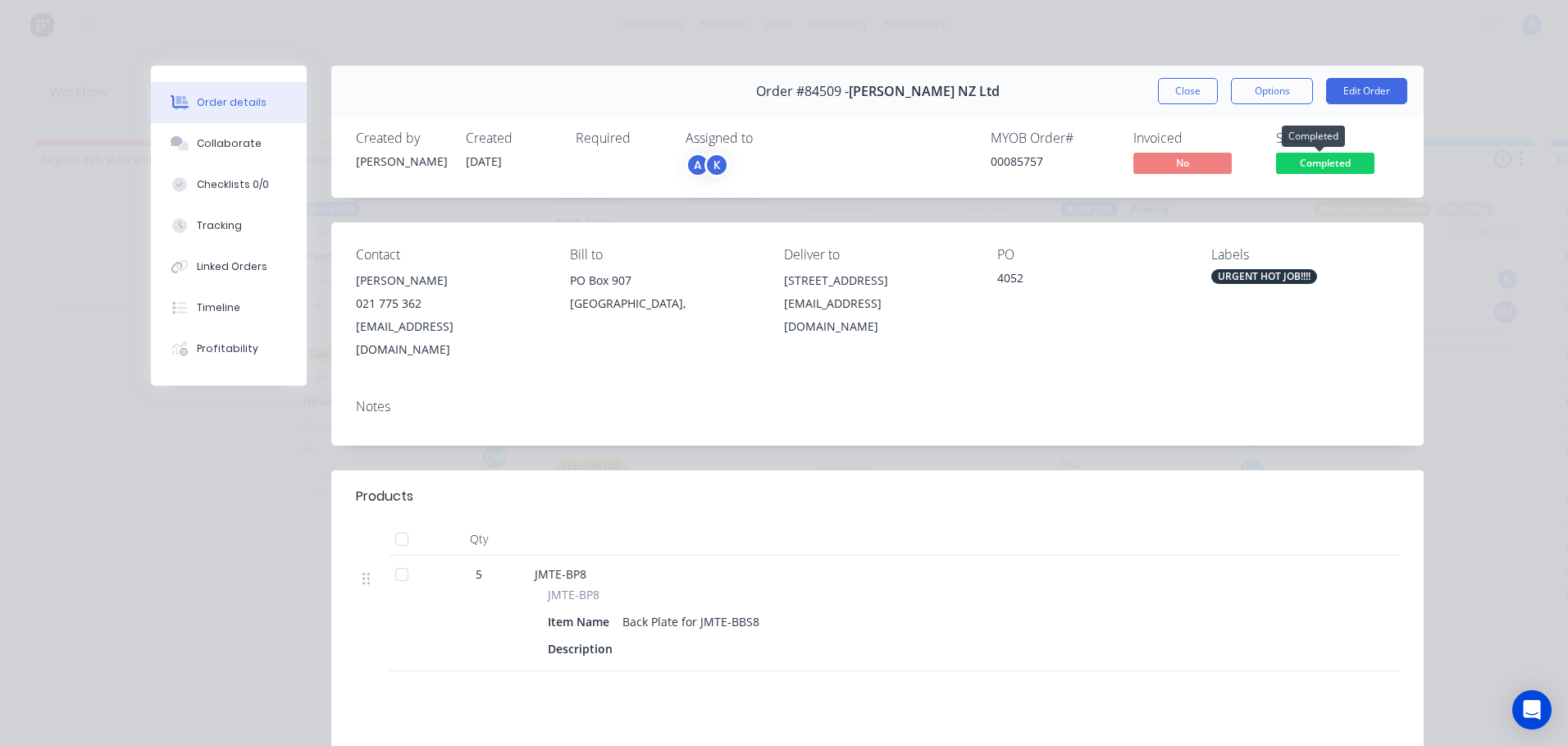
scroll to position [149, 0]
click at [1189, 92] on button "Close" at bounding box center [1187, 91] width 60 height 26
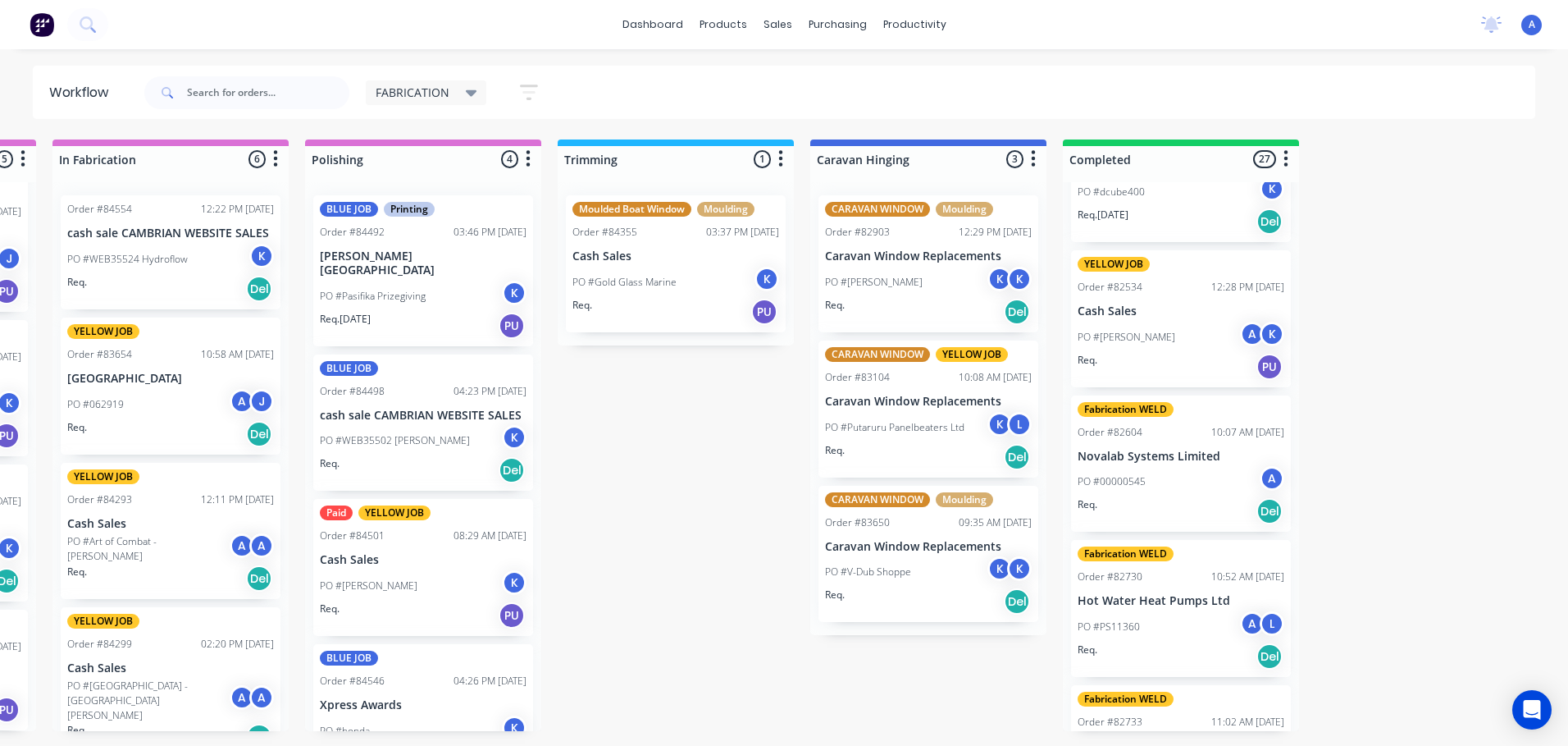
scroll to position [0, 0]
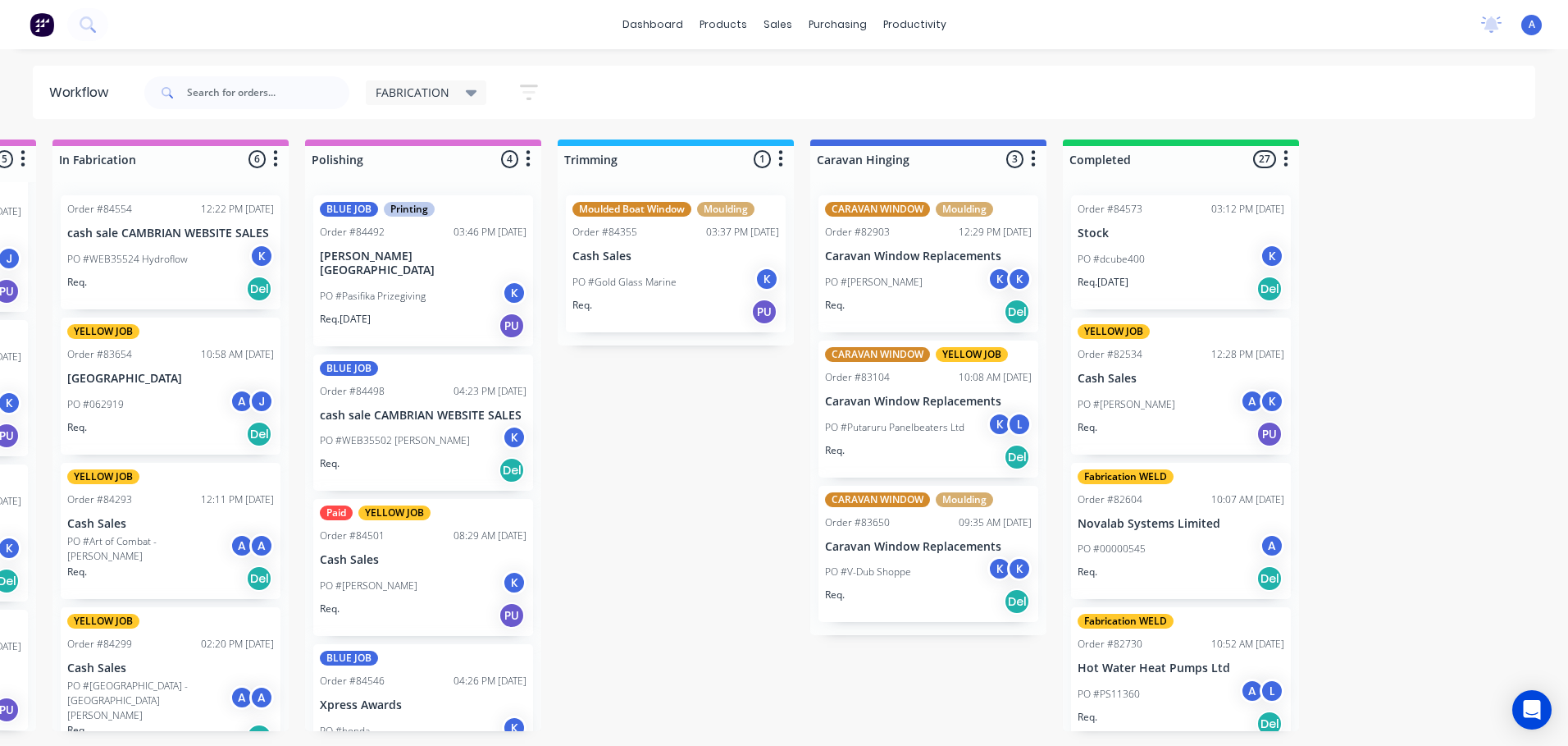
click at [463, 92] on div "FABRICATION" at bounding box center [426, 92] width 102 height 15
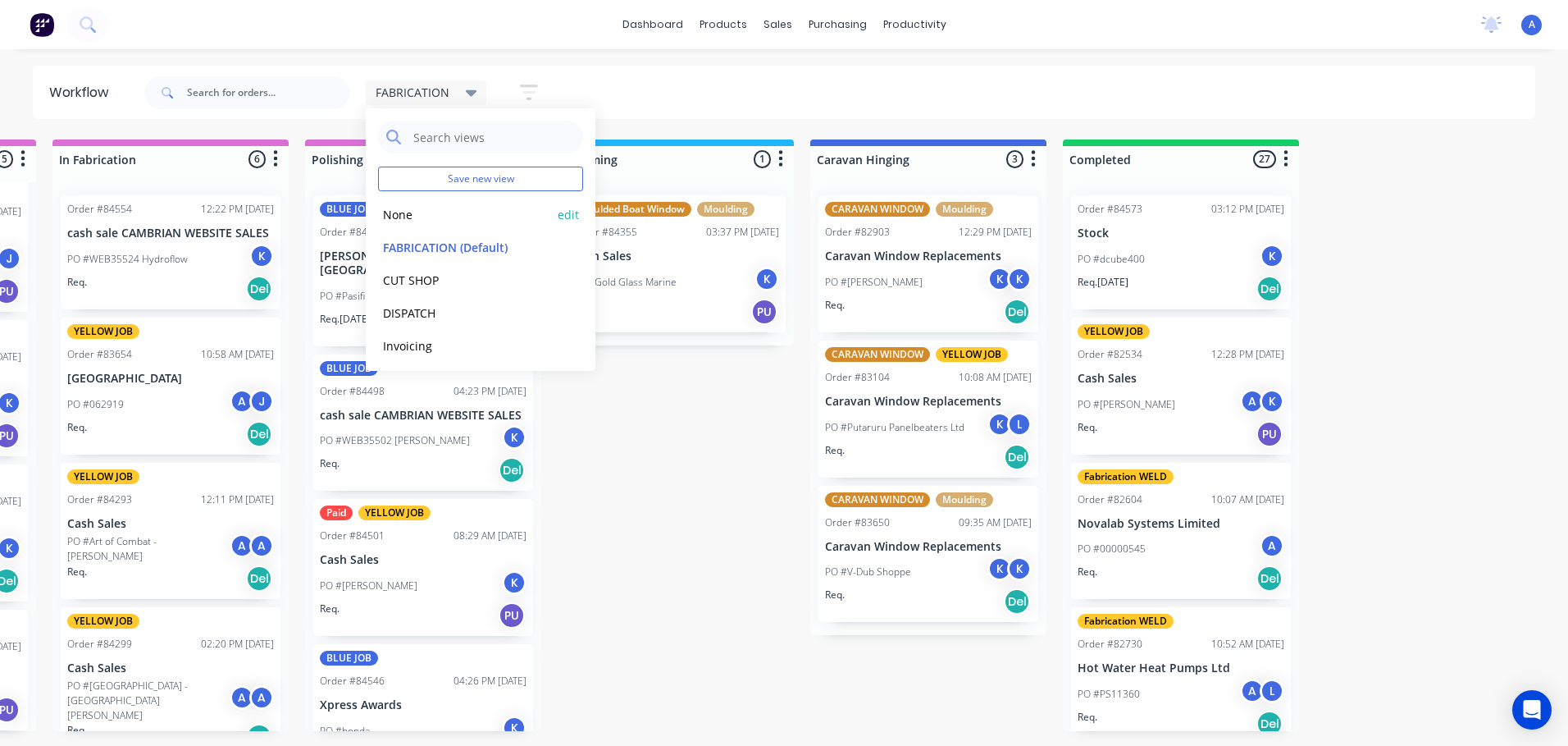
click at [398, 217] on button "None" at bounding box center [465, 214] width 175 height 19
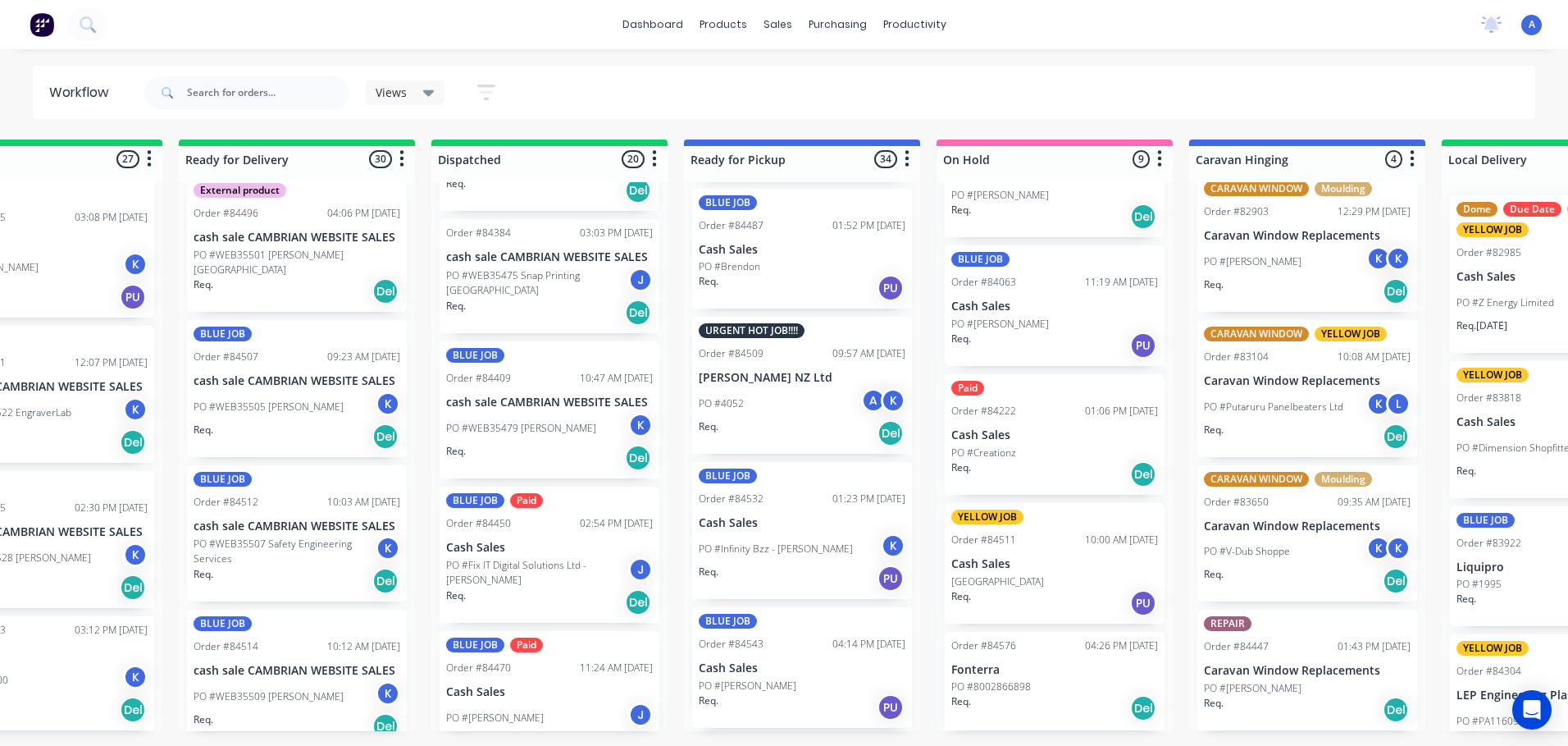
scroll to position [3959, 0]
click at [784, 384] on div "PO #4052 A K" at bounding box center [801, 400] width 206 height 31
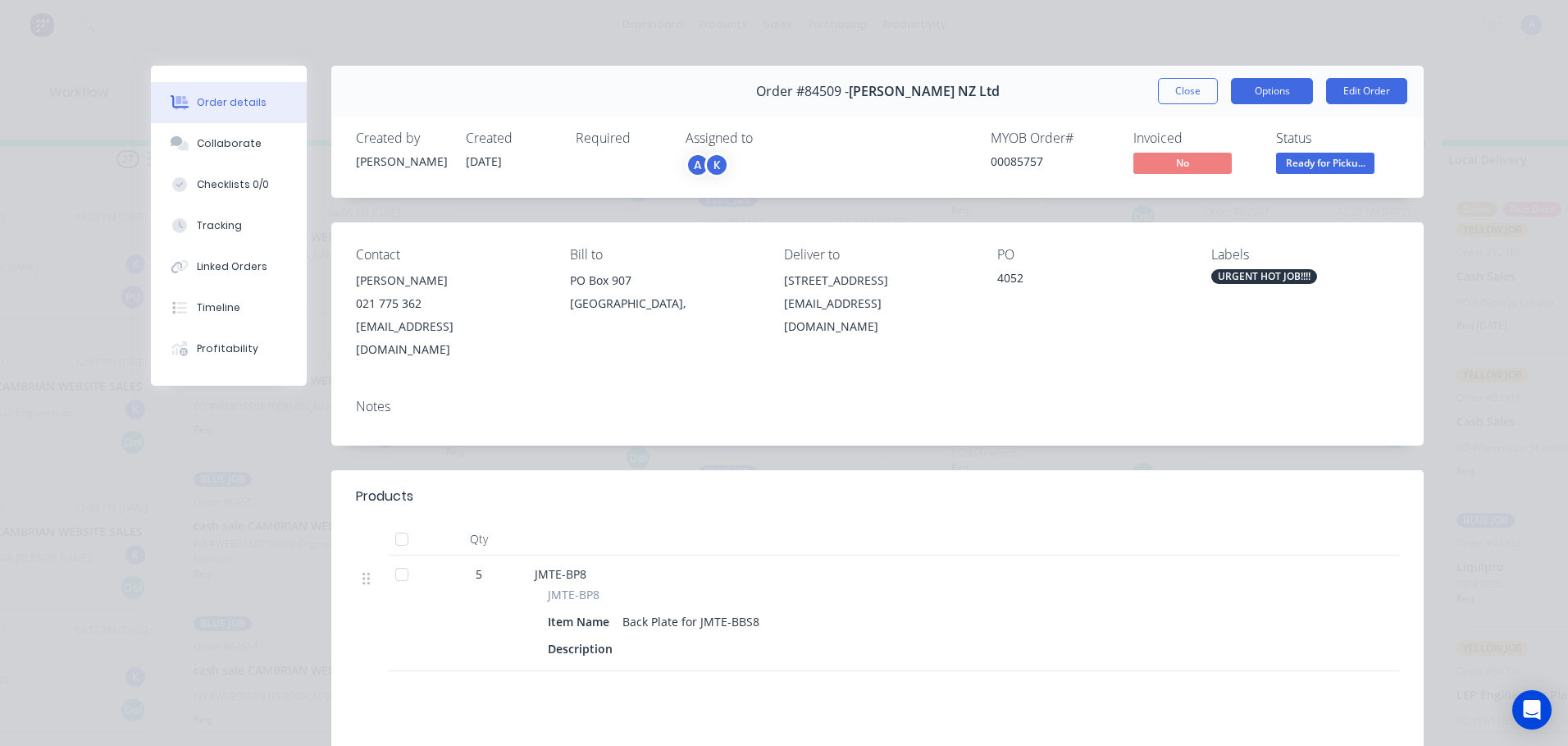
click at [1264, 92] on button "Options" at bounding box center [1272, 91] width 82 height 26
click at [1270, 85] on button "Options" at bounding box center [1272, 91] width 82 height 26
click at [1270, 92] on button "Options" at bounding box center [1272, 91] width 82 height 26
click at [1264, 91] on button "Options" at bounding box center [1272, 91] width 82 height 26
click at [1329, 163] on span "Ready for Picku..." at bounding box center [1325, 163] width 98 height 21
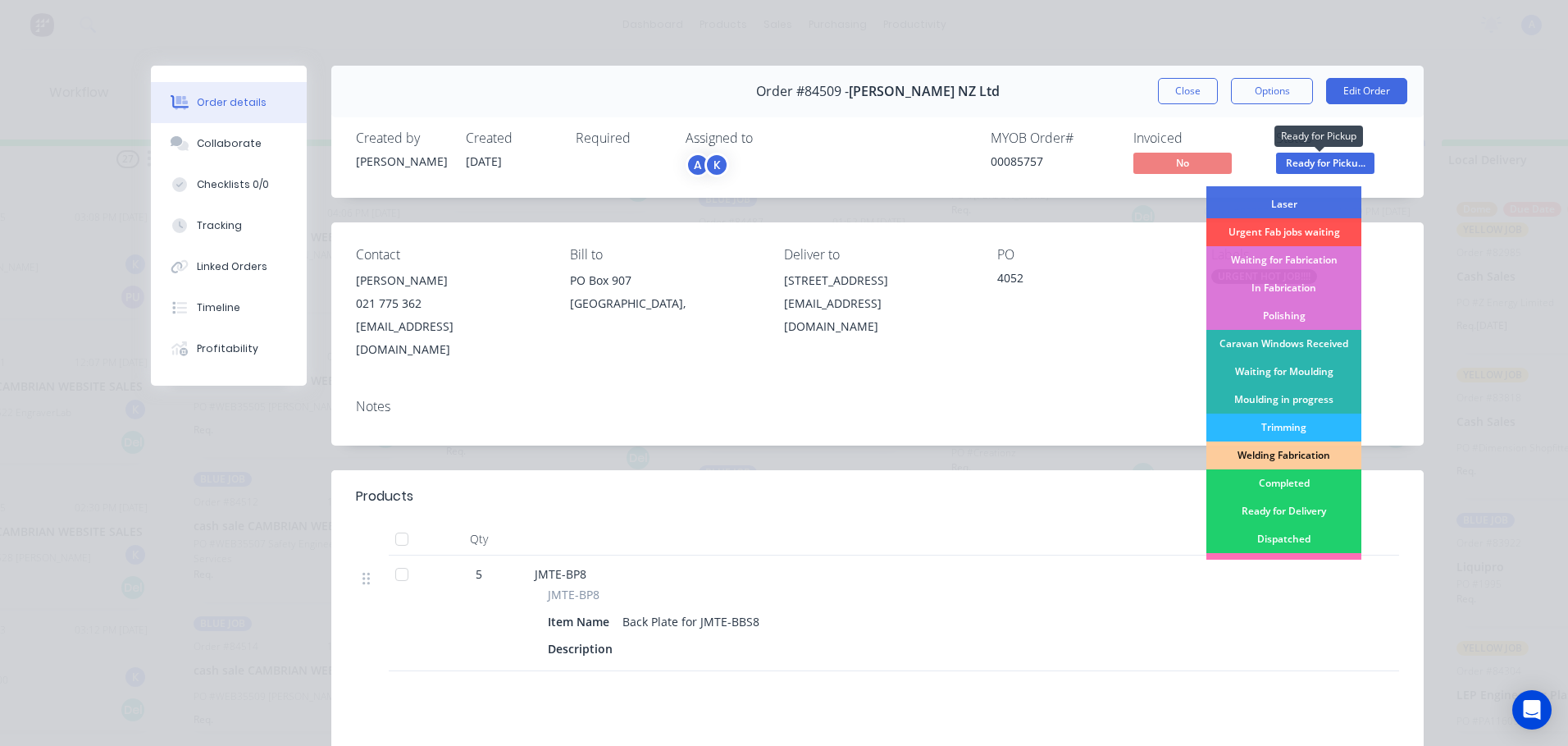
scroll to position [143, 0]
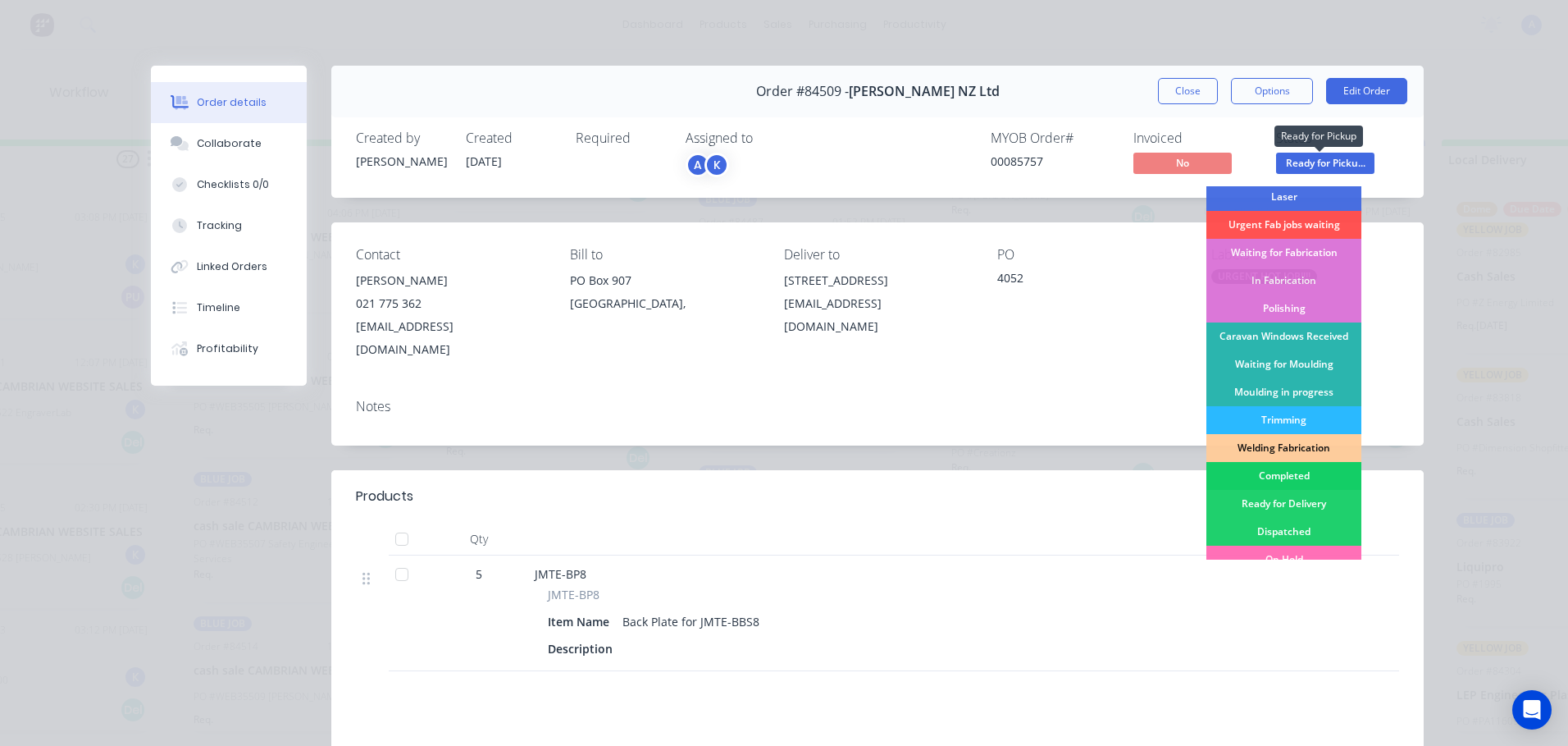
click at [1277, 471] on div "Completed" at bounding box center [1284, 476] width 155 height 28
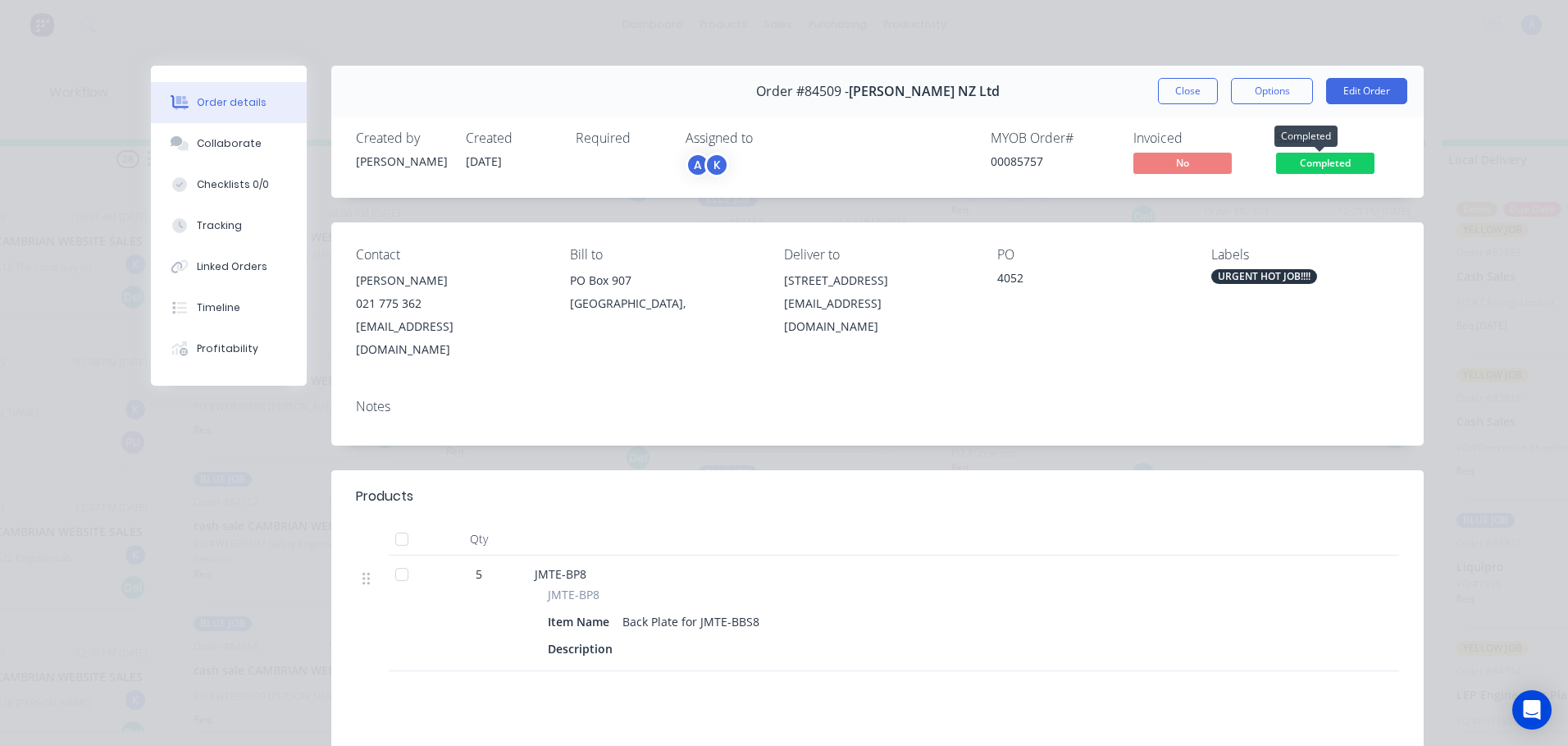
scroll to position [3939, 0]
click at [1181, 91] on button "Close" at bounding box center [1187, 91] width 60 height 26
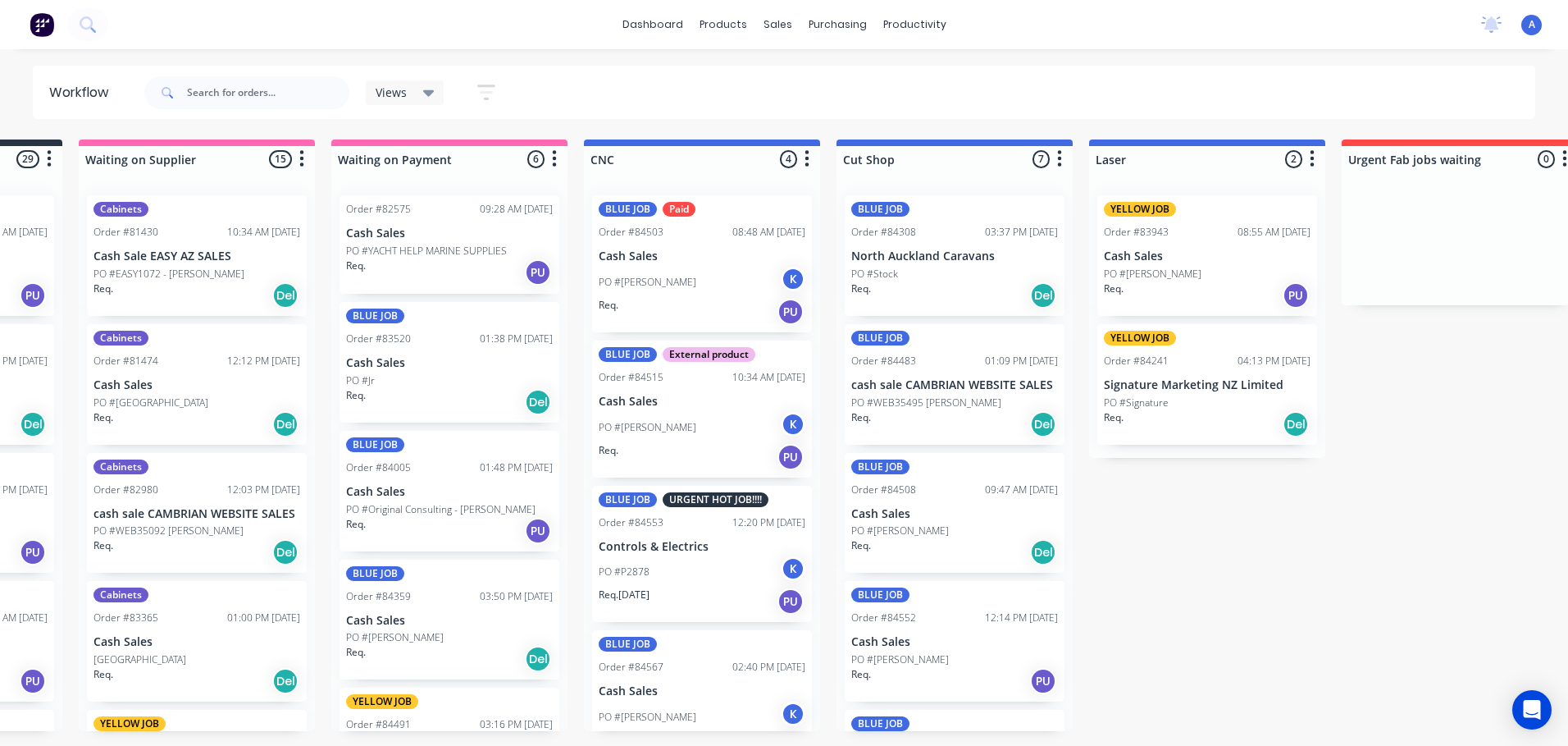
scroll to position [0, 251]
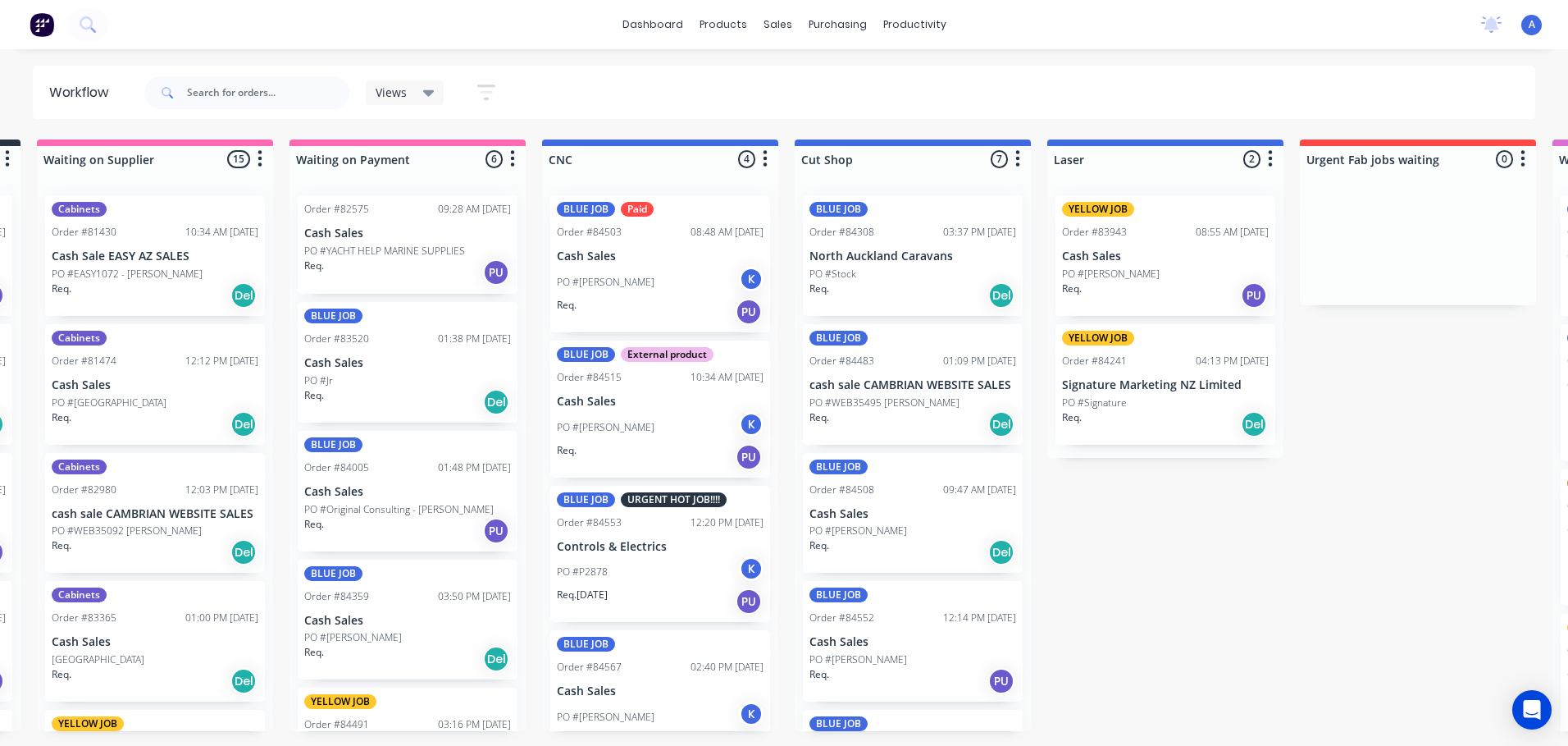
click at [899, 262] on p "North Auckland Caravans" at bounding box center [912, 256] width 206 height 14
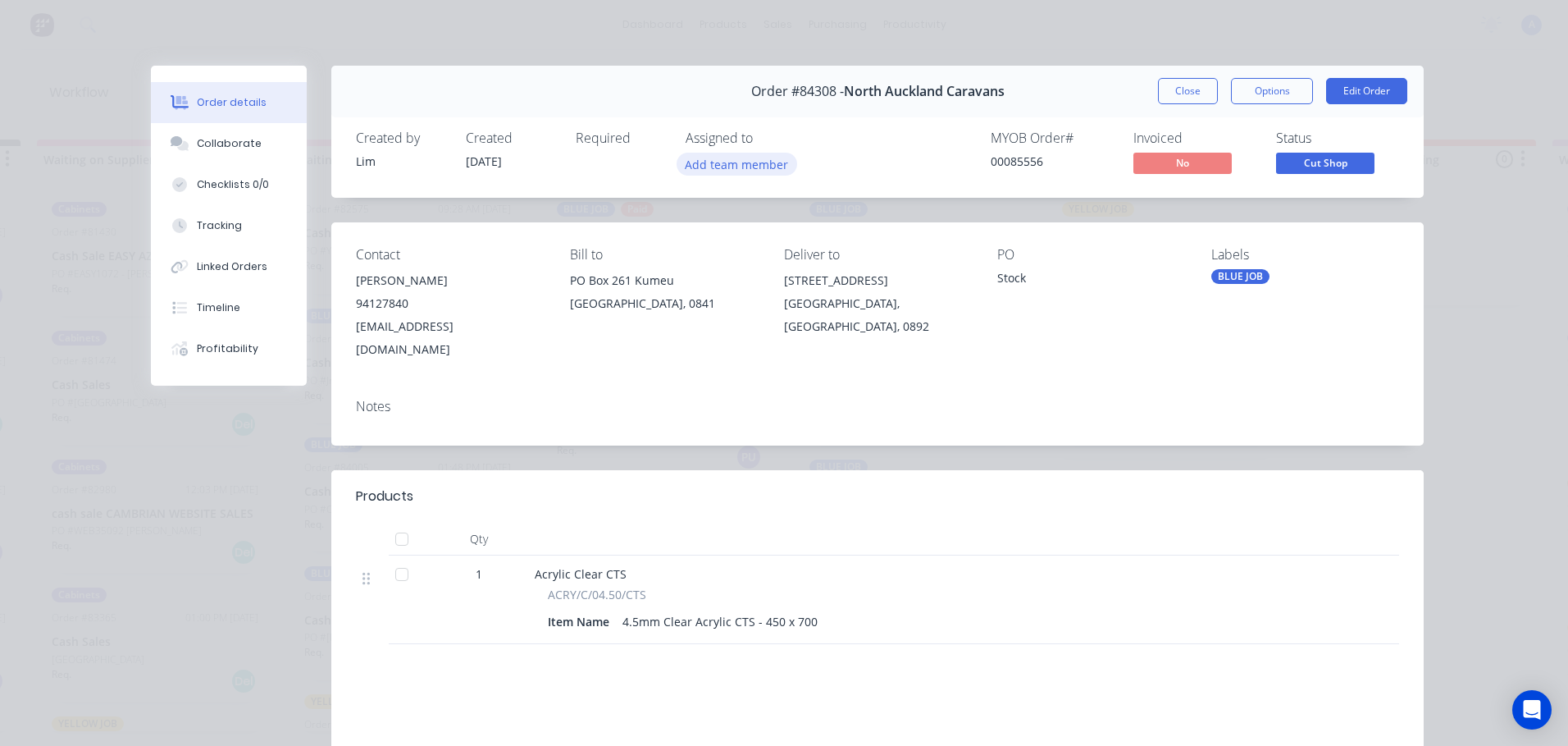
click at [745, 166] on button "Add team member" at bounding box center [737, 163] width 120 height 22
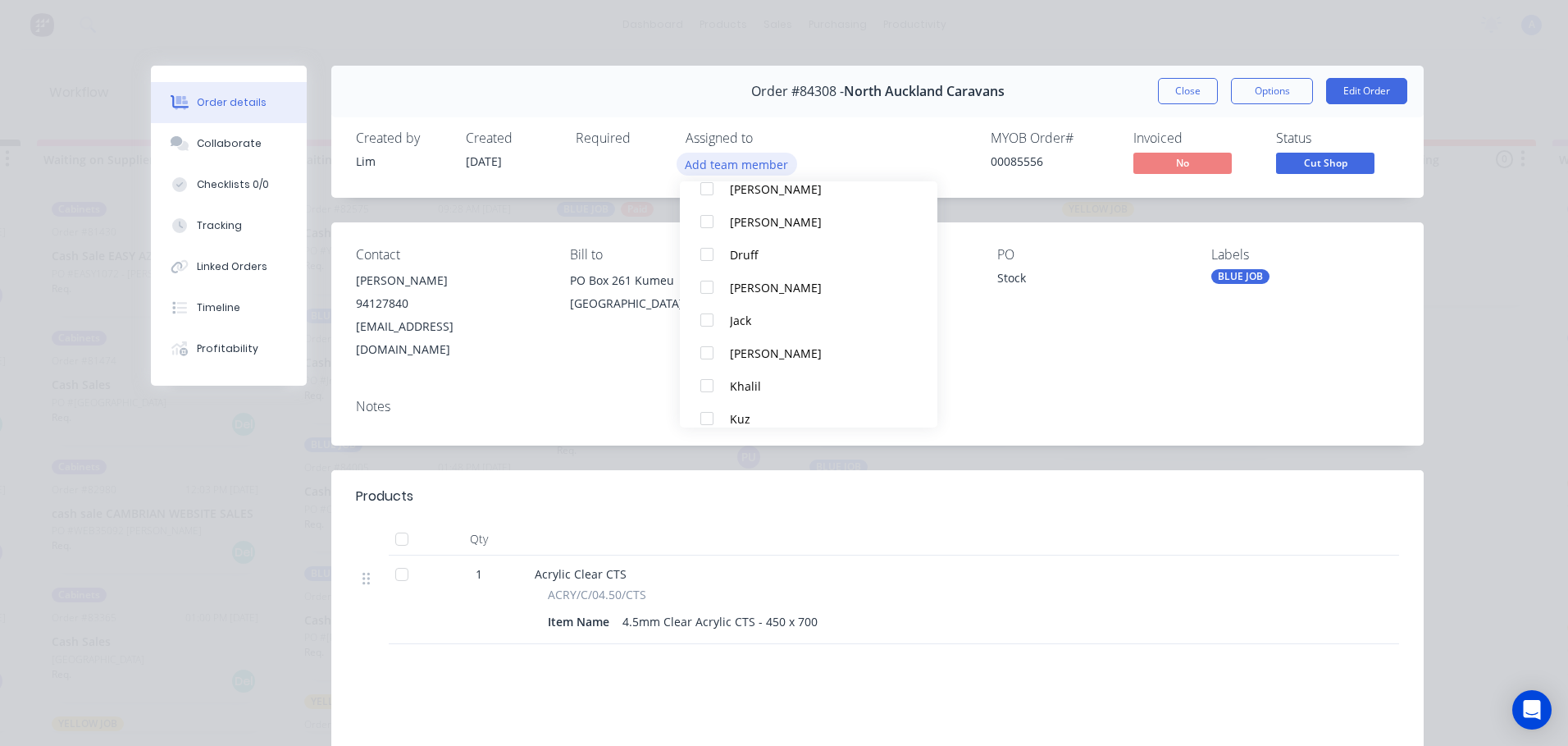
scroll to position [106, 0]
click at [766, 384] on div "Khalil" at bounding box center [816, 379] width 173 height 17
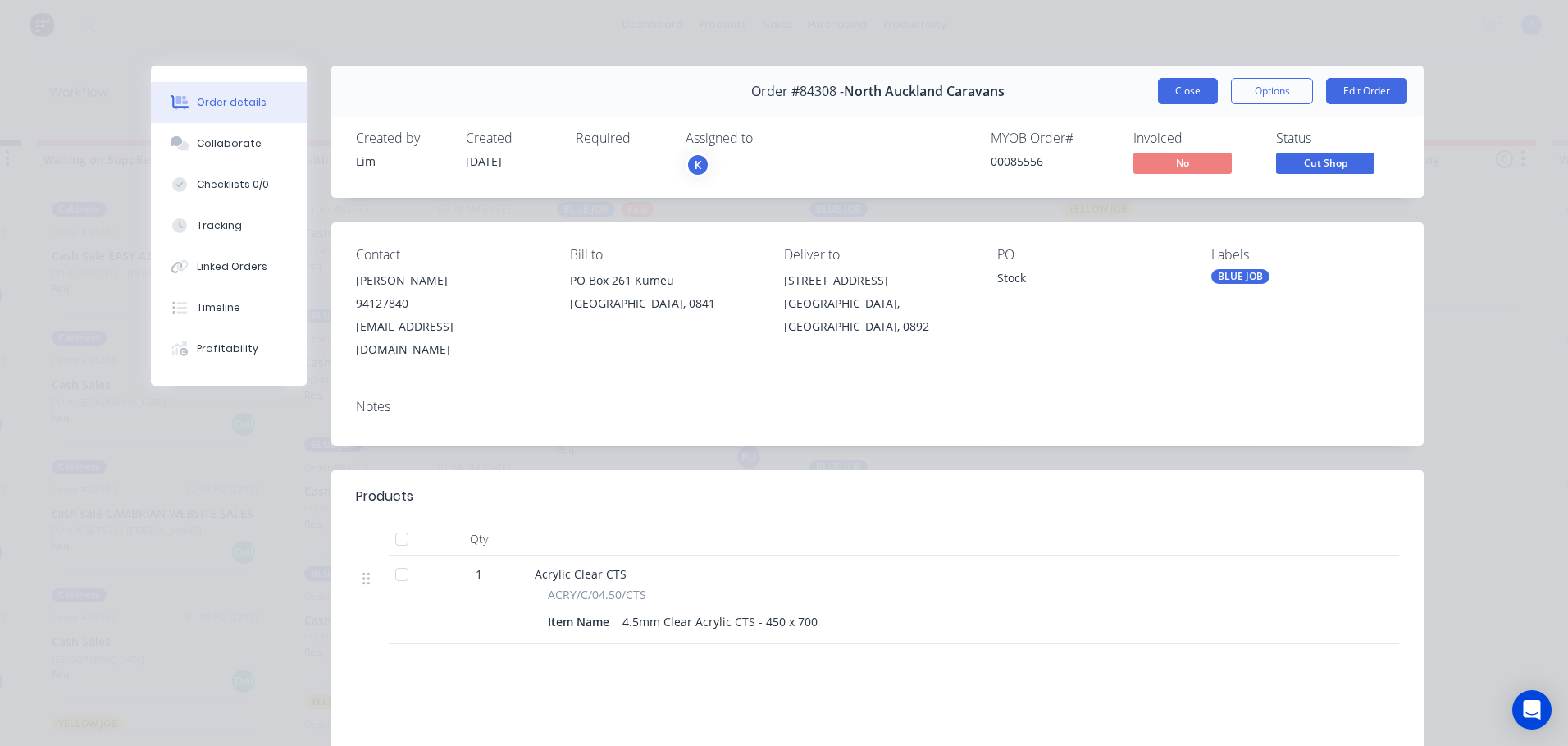
click at [1181, 91] on button "Close" at bounding box center [1187, 91] width 60 height 26
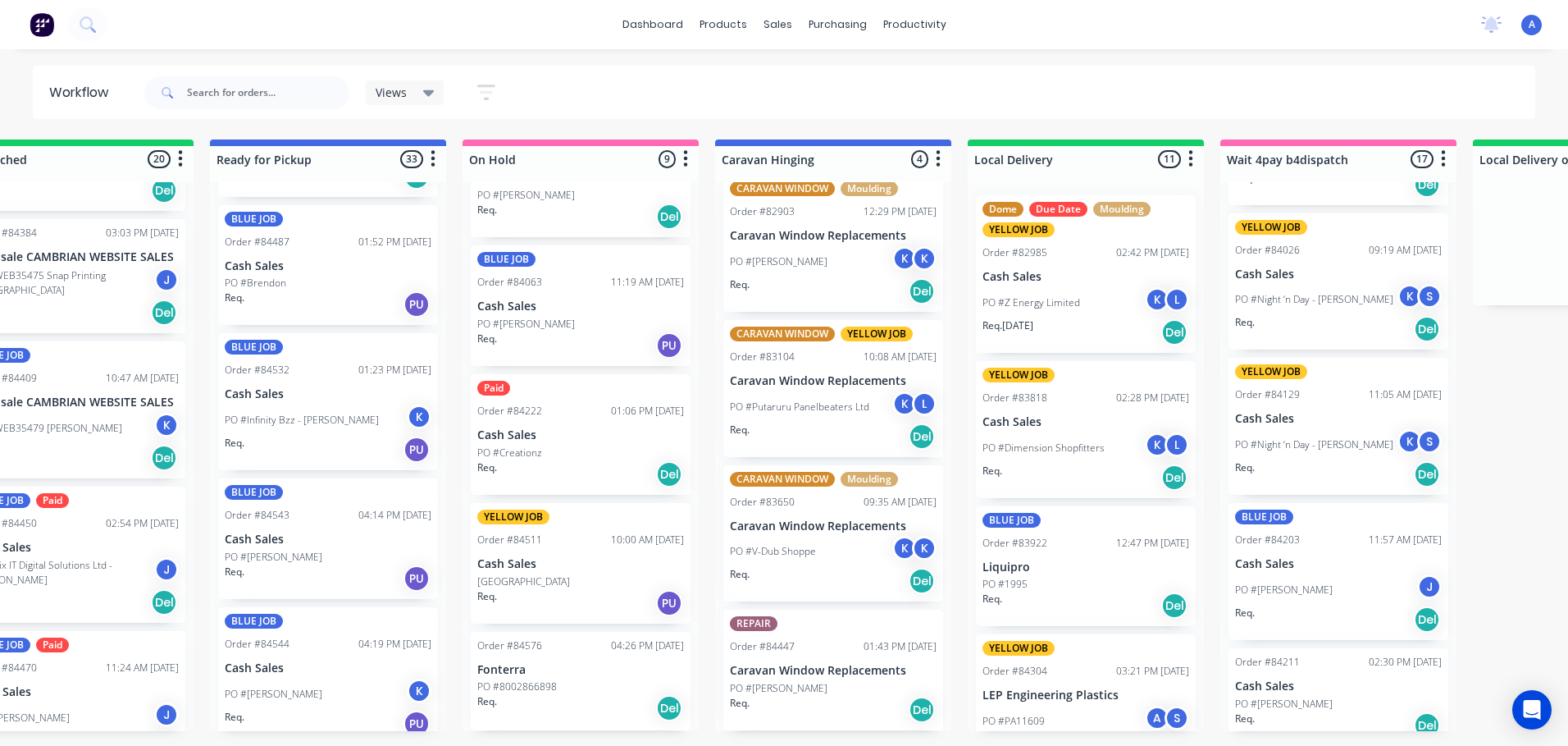
scroll to position [0, 4375]
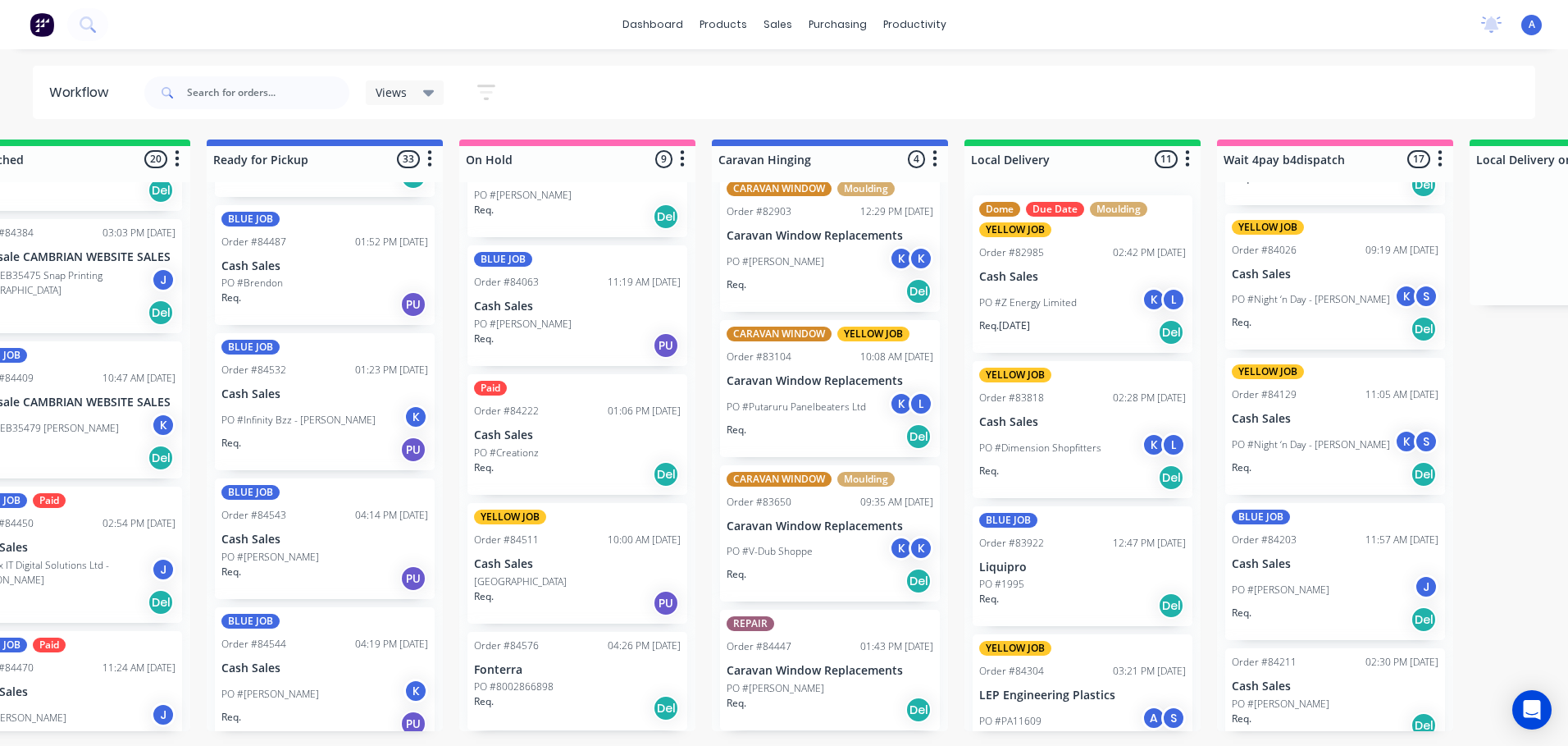
click at [429, 92] on icon at bounding box center [429, 94] width 11 height 7
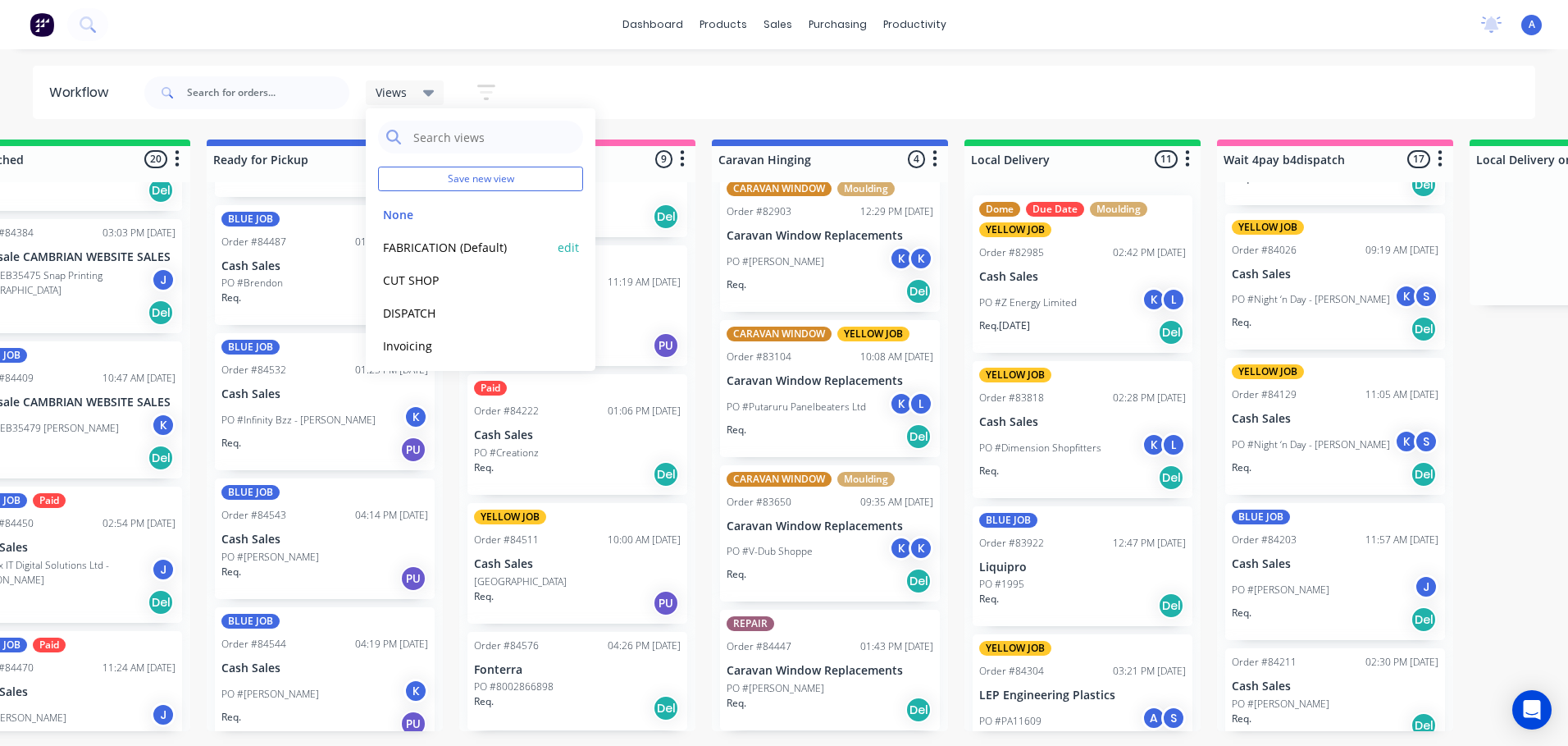
click at [485, 241] on button "FABRICATION (Default)" at bounding box center [465, 248] width 175 height 19
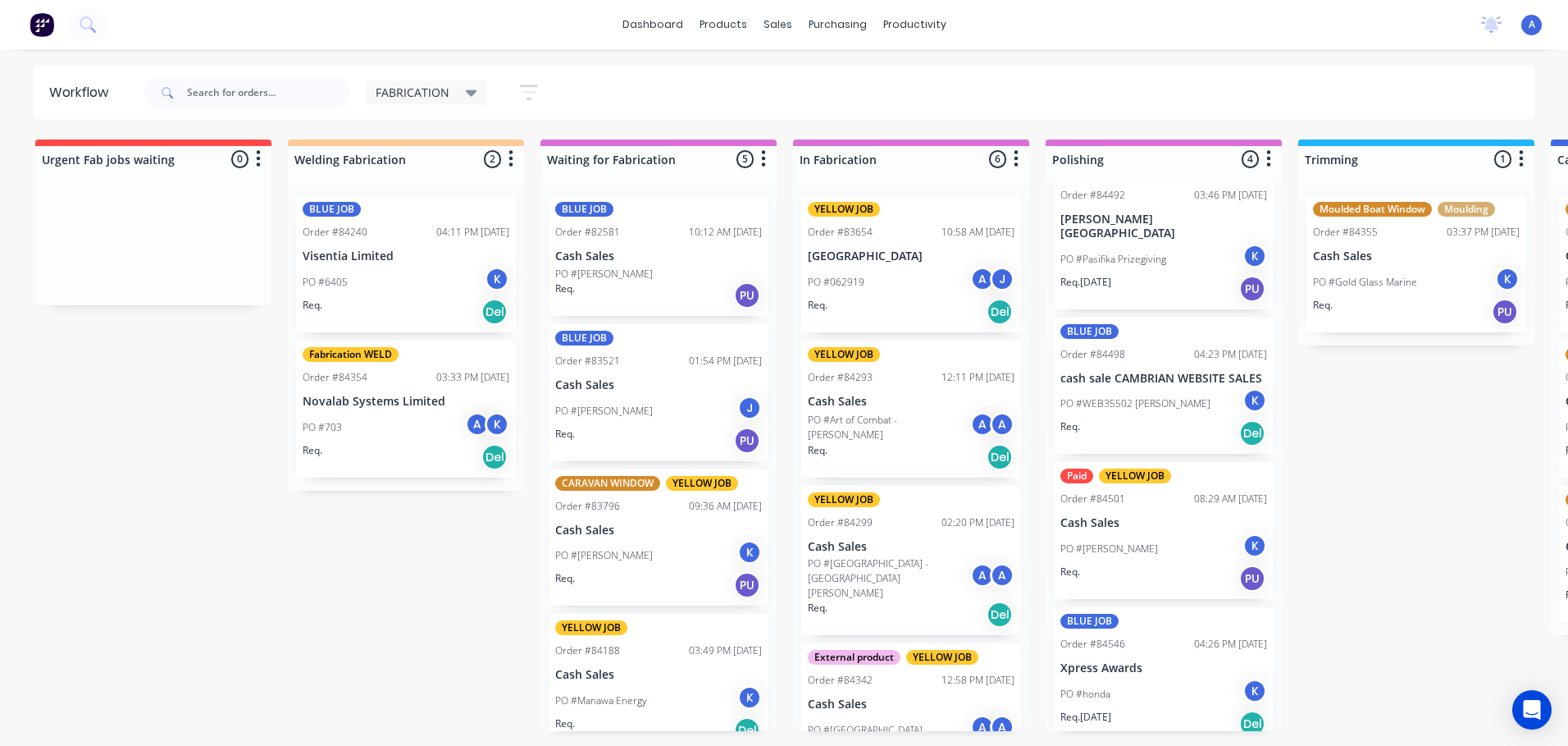
scroll to position [0, 0]
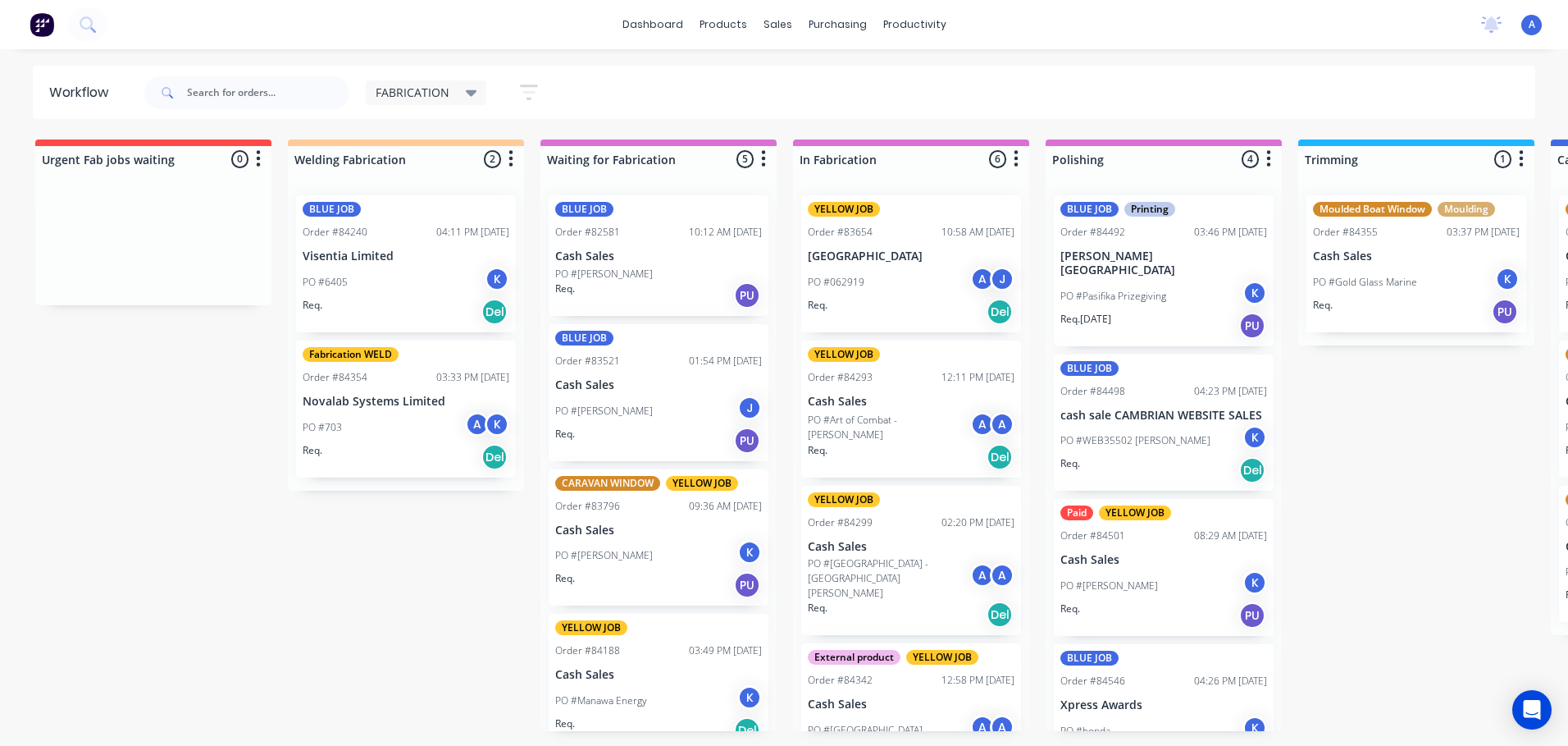
click at [1248, 570] on div "K" at bounding box center [1254, 582] width 24 height 24
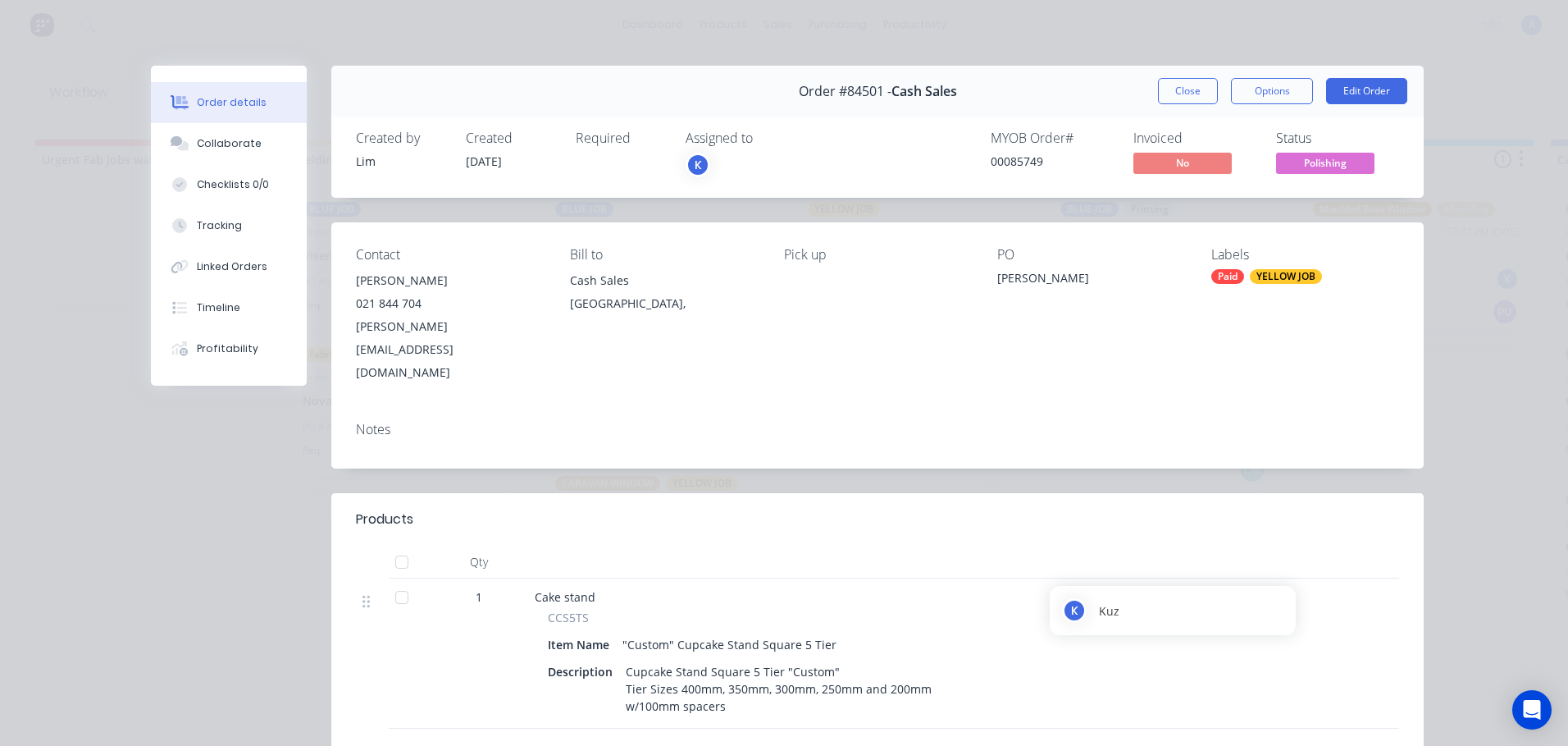
click at [693, 163] on div "K" at bounding box center [698, 165] width 24 height 24
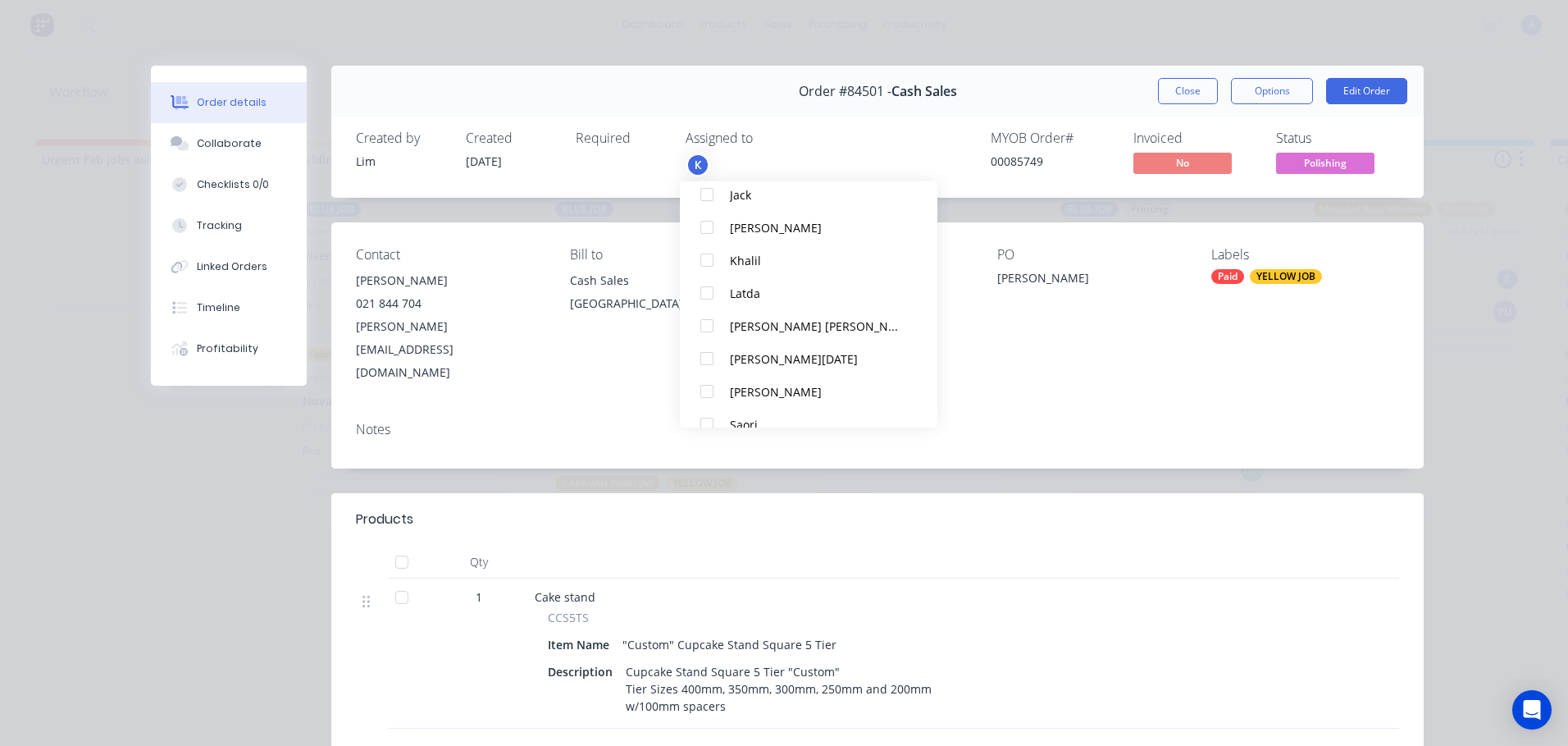
scroll to position [279, 0]
click at [704, 403] on div at bounding box center [707, 403] width 33 height 33
click at [1361, 169] on span "Polishing" at bounding box center [1325, 163] width 98 height 21
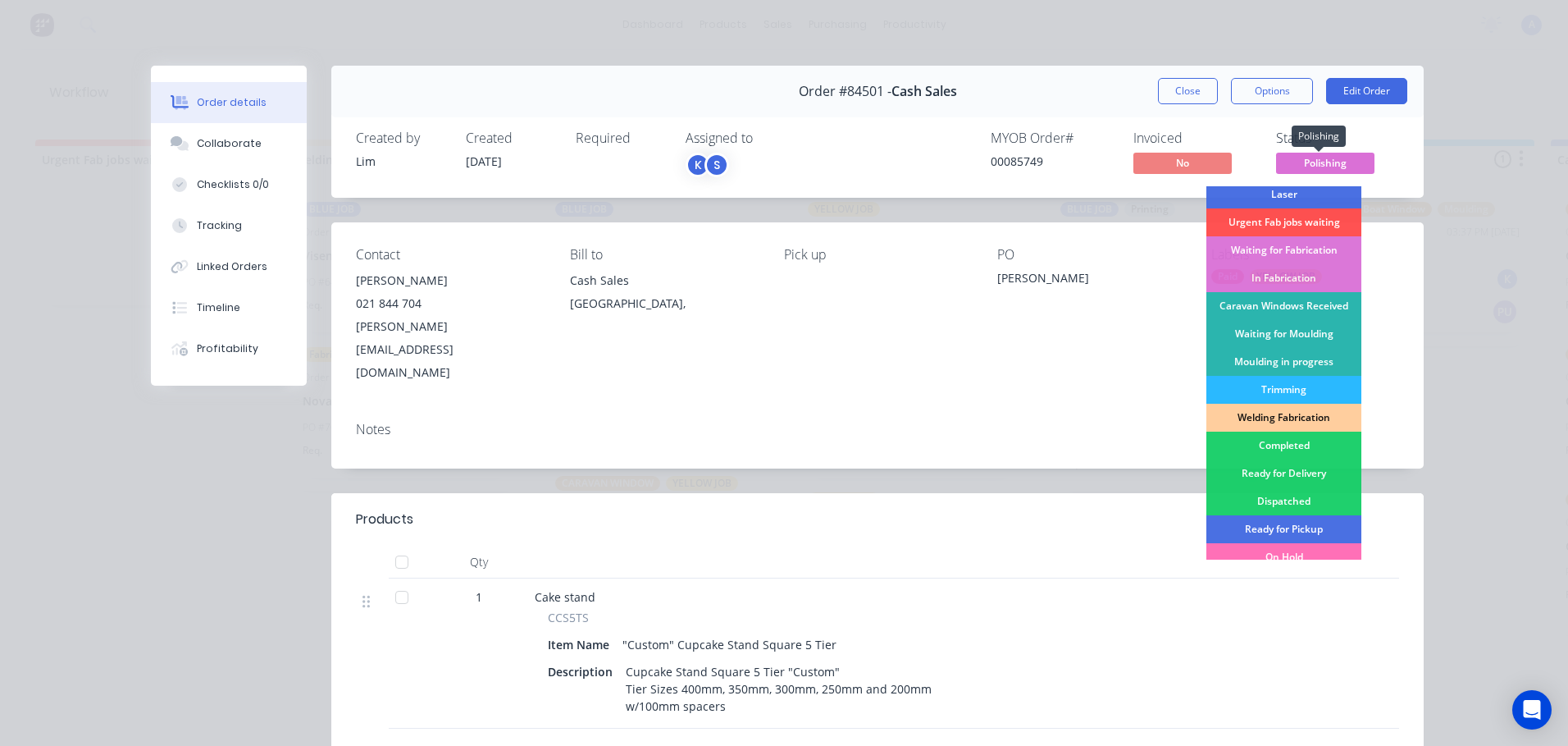
scroll to position [153, 0]
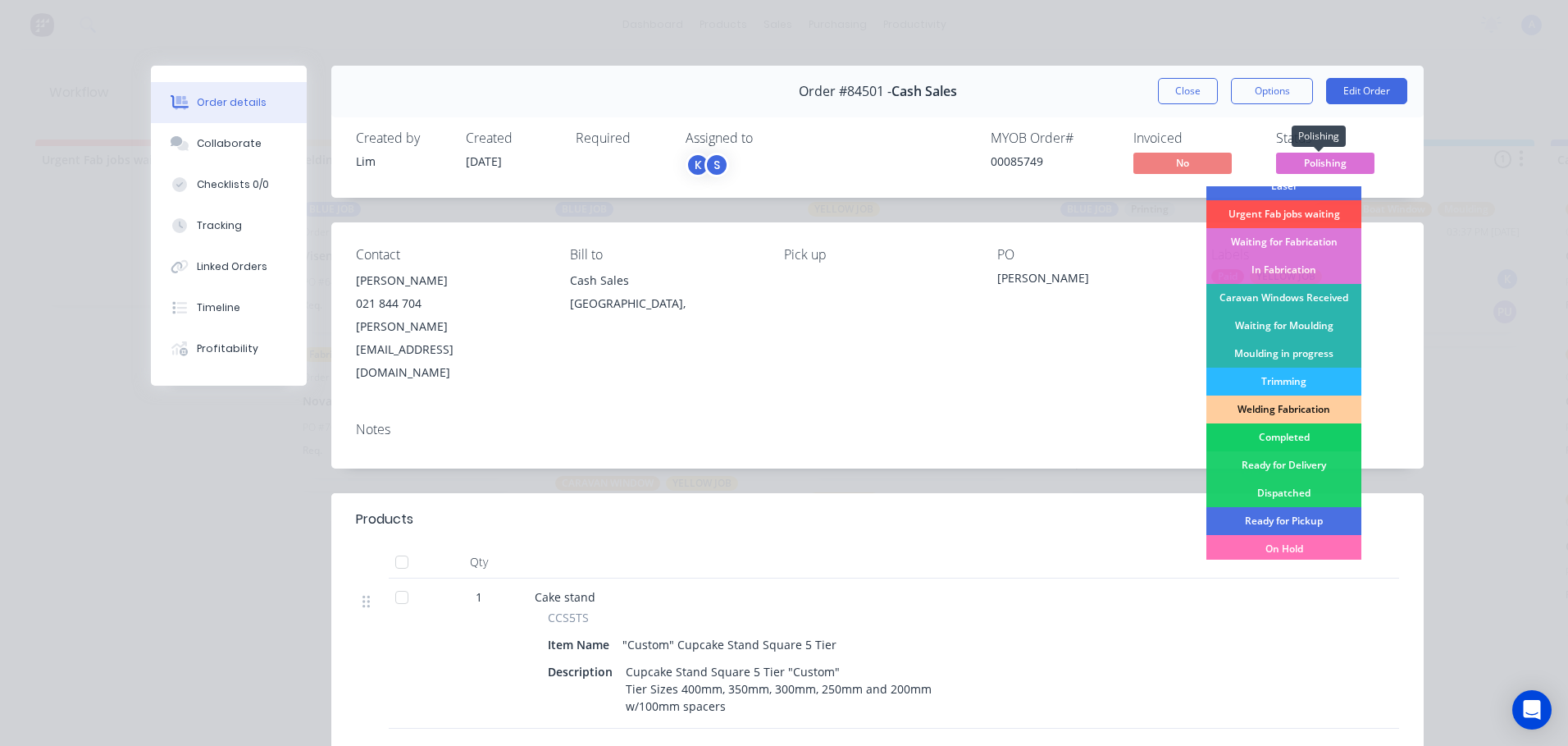
click at [1279, 442] on div "Completed" at bounding box center [1284, 437] width 155 height 28
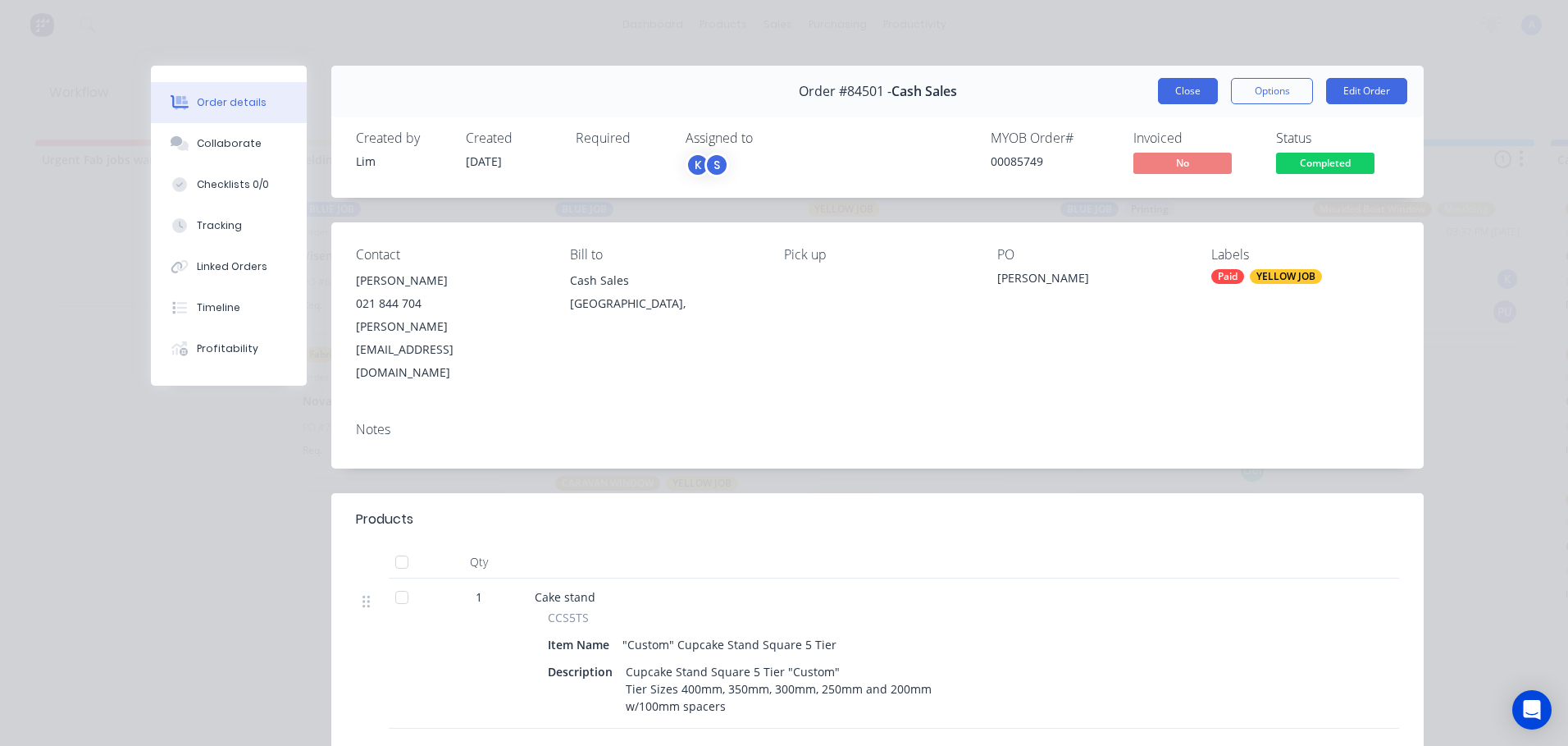
click at [1174, 93] on button "Close" at bounding box center [1187, 91] width 60 height 26
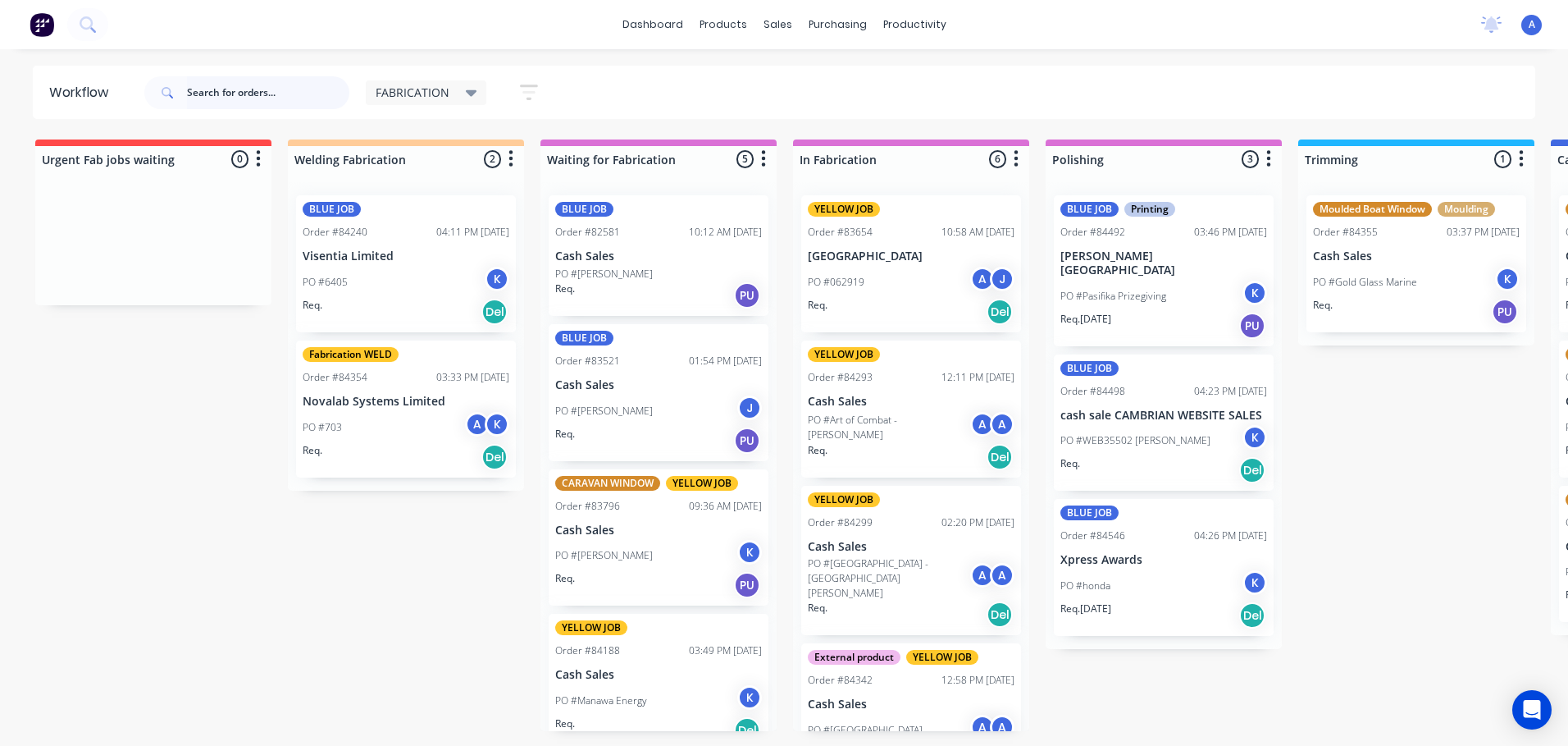
click at [194, 97] on input "text" at bounding box center [268, 93] width 162 height 33
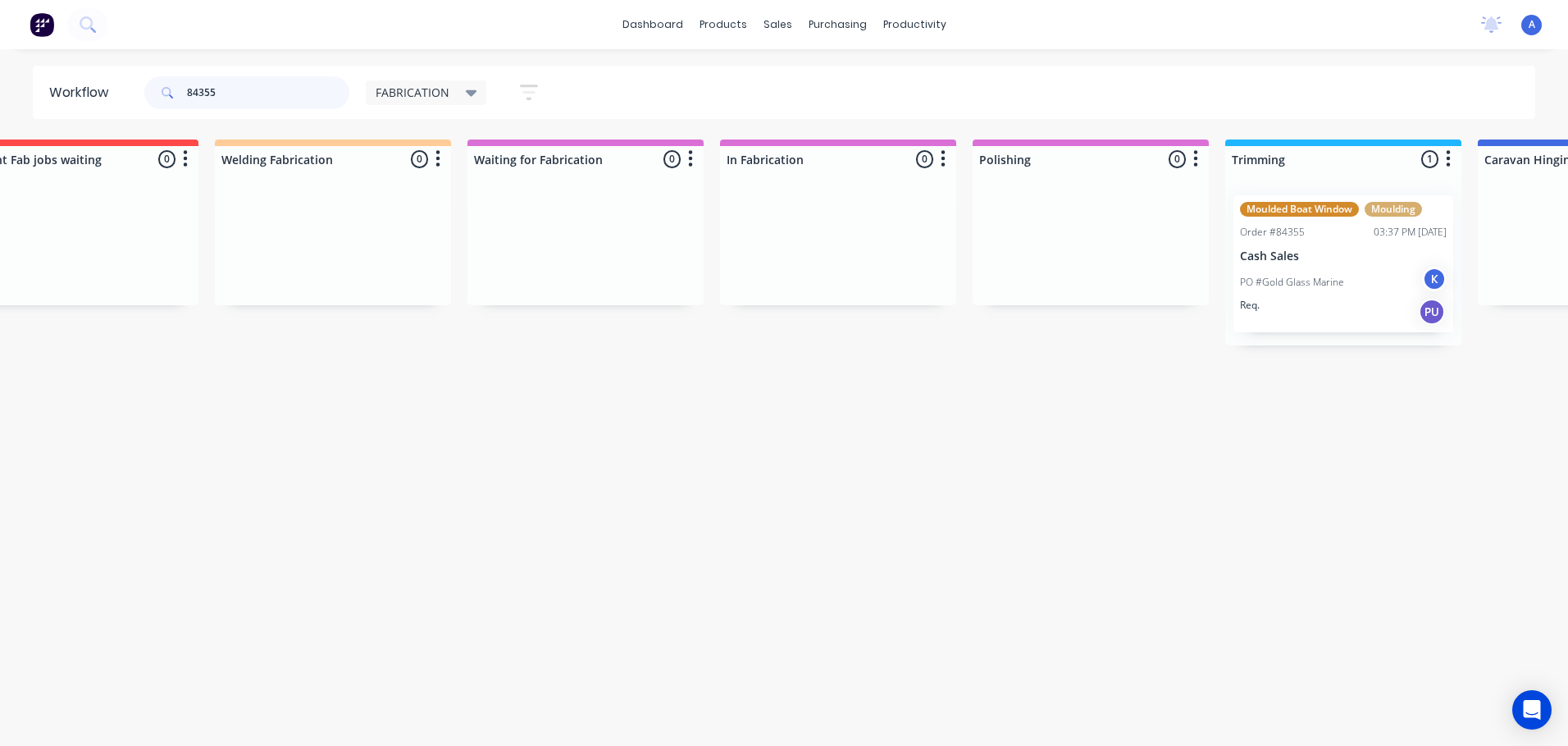
scroll to position [0, 99]
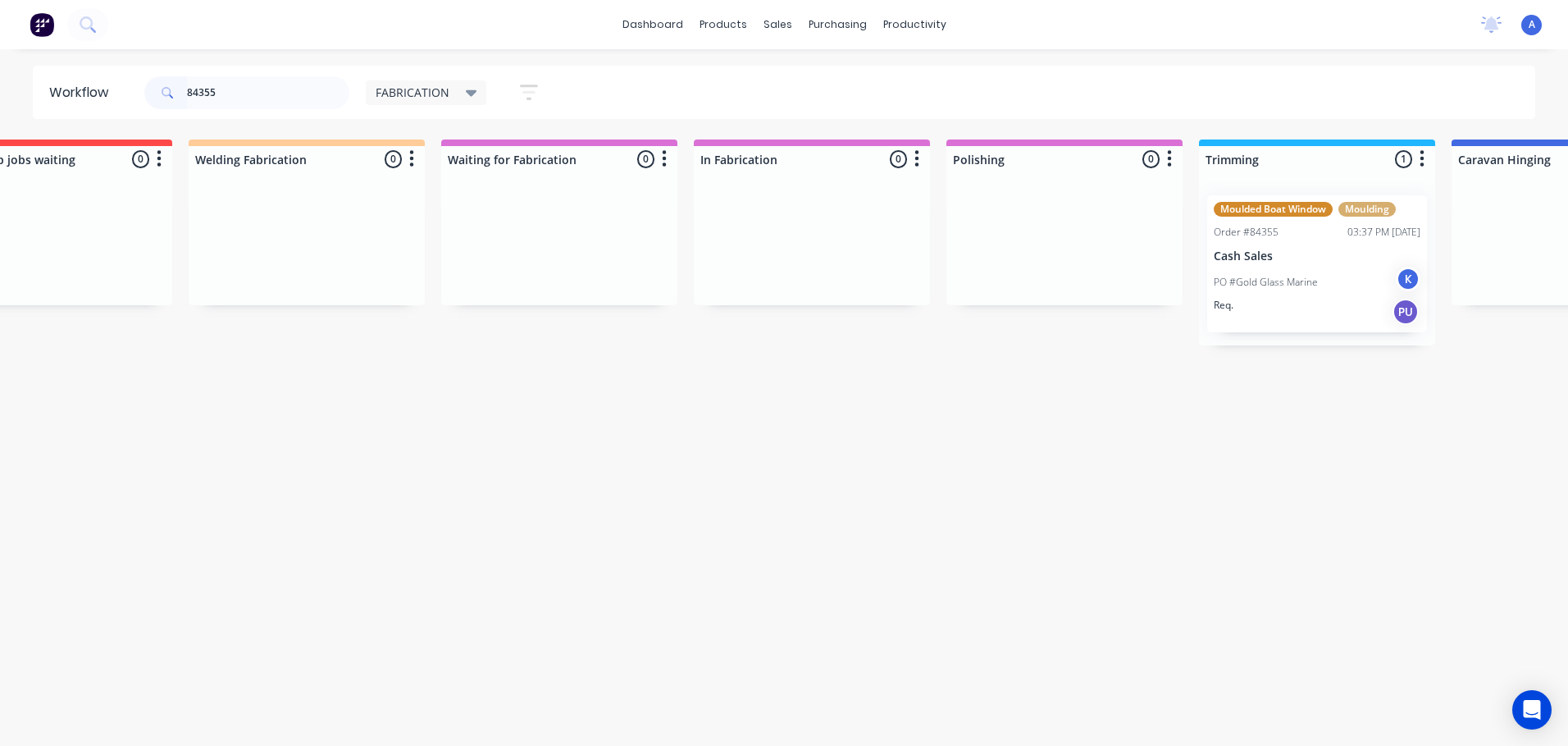
click at [1396, 279] on div "K" at bounding box center [1408, 279] width 24 height 24
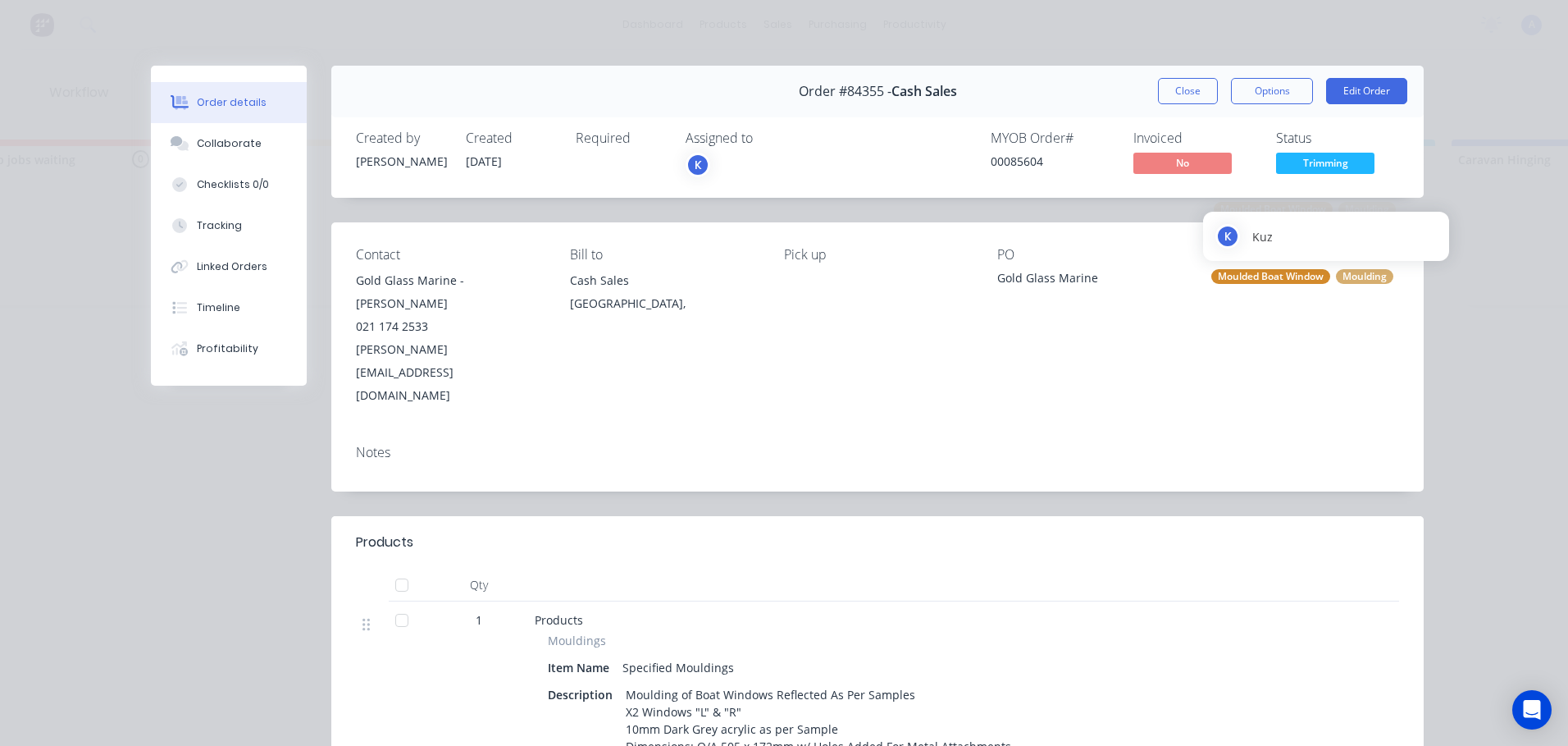
click at [689, 173] on div "K" at bounding box center [698, 165] width 24 height 24
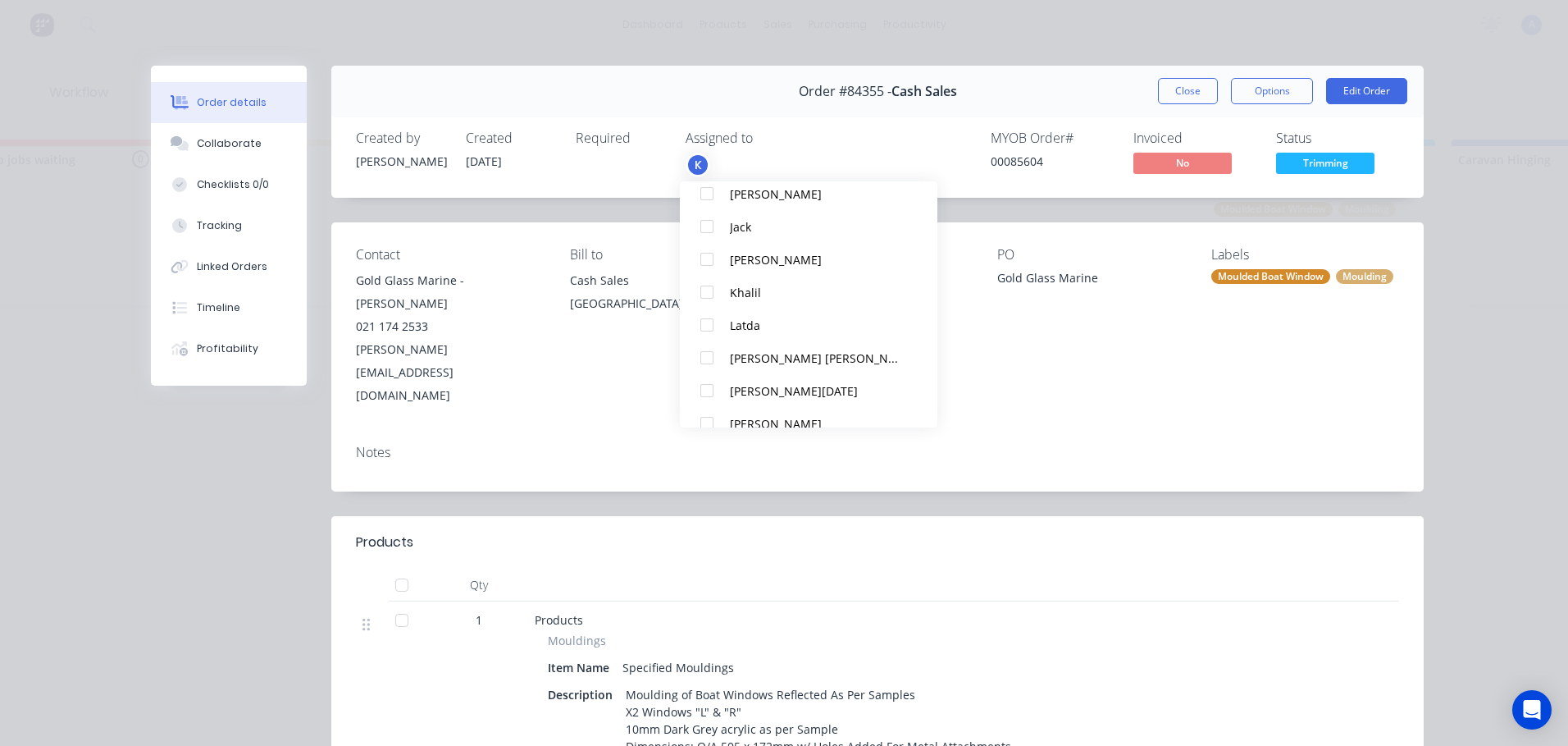
scroll to position [279, 0]
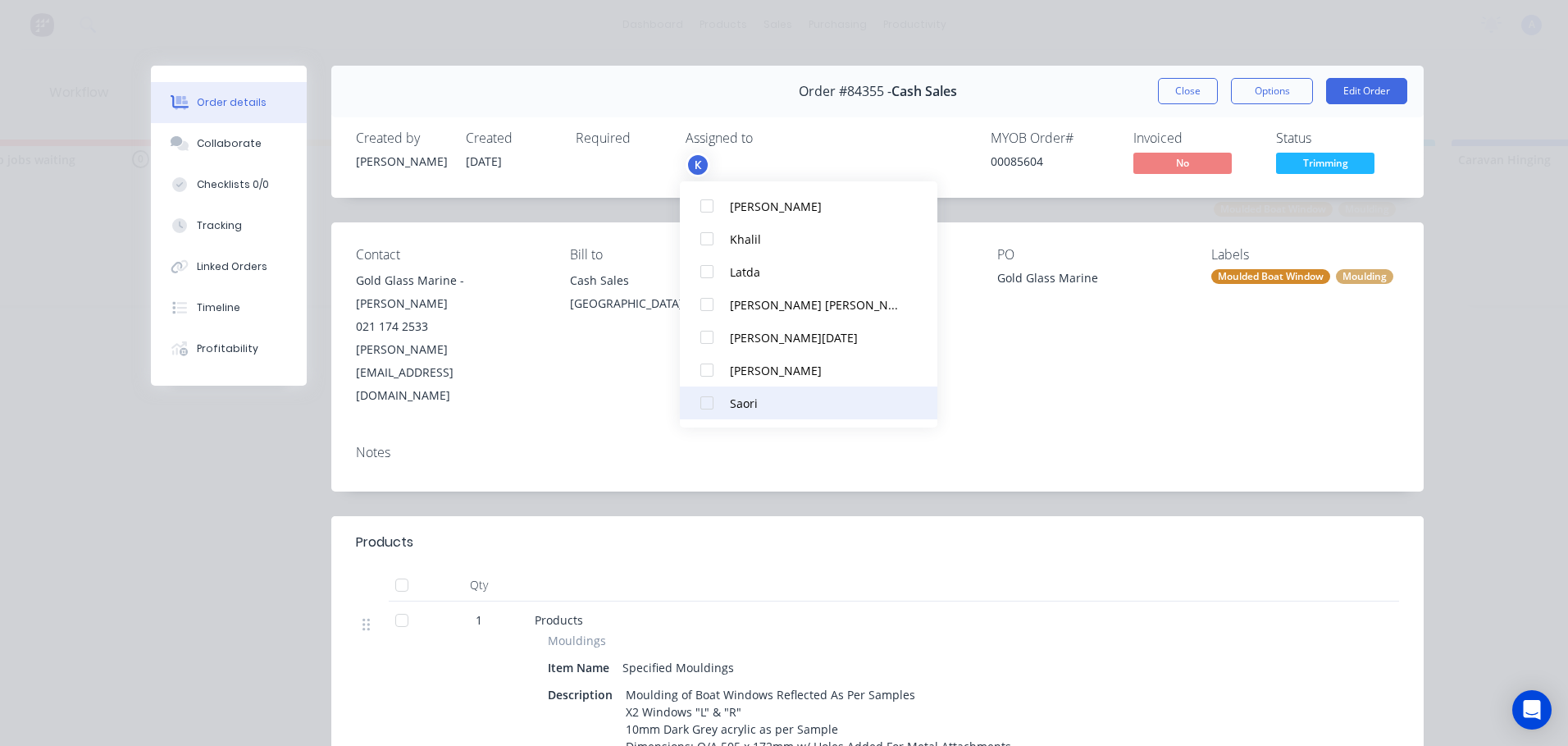
click at [711, 410] on div at bounding box center [707, 403] width 33 height 33
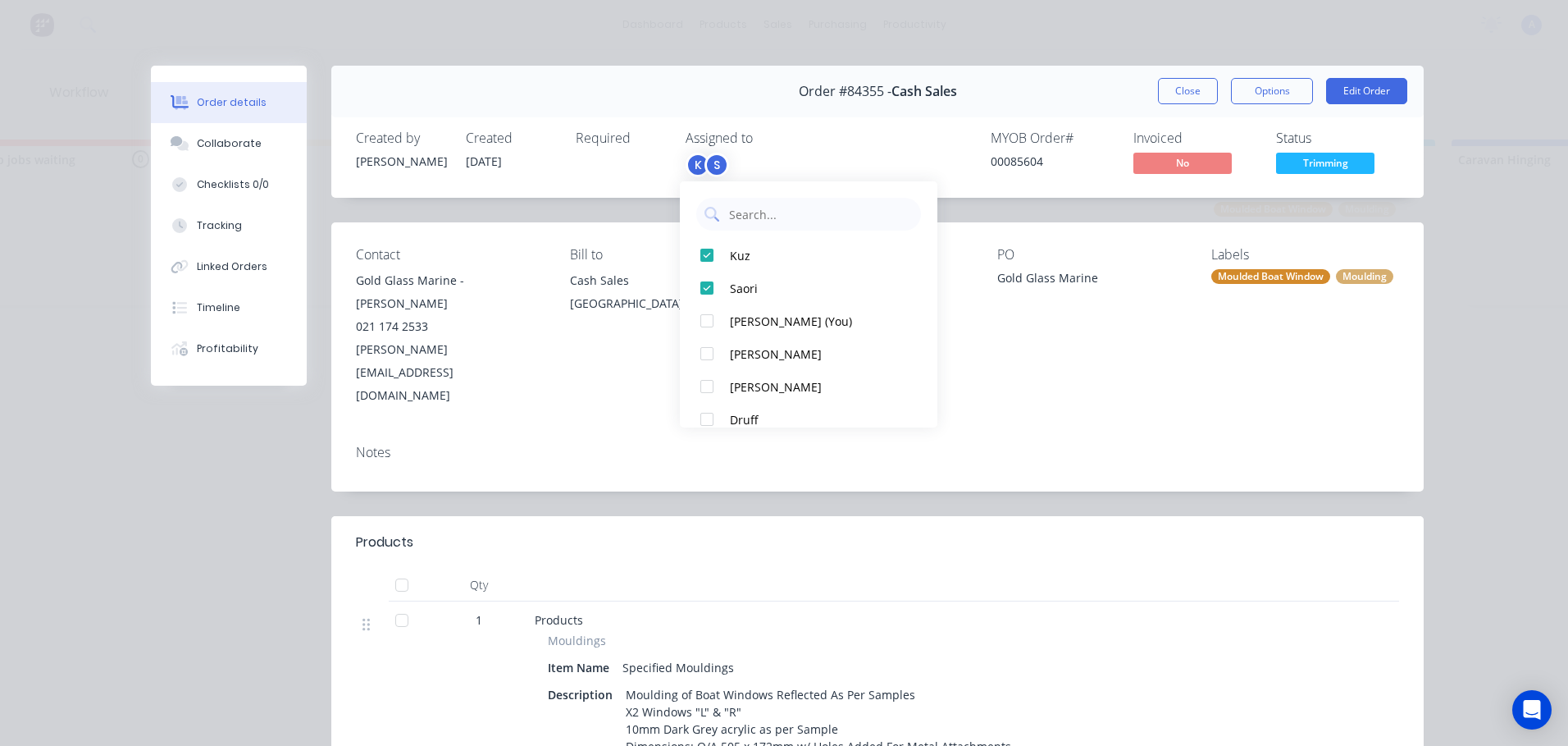
click at [1359, 167] on span "Trimming" at bounding box center [1325, 163] width 98 height 21
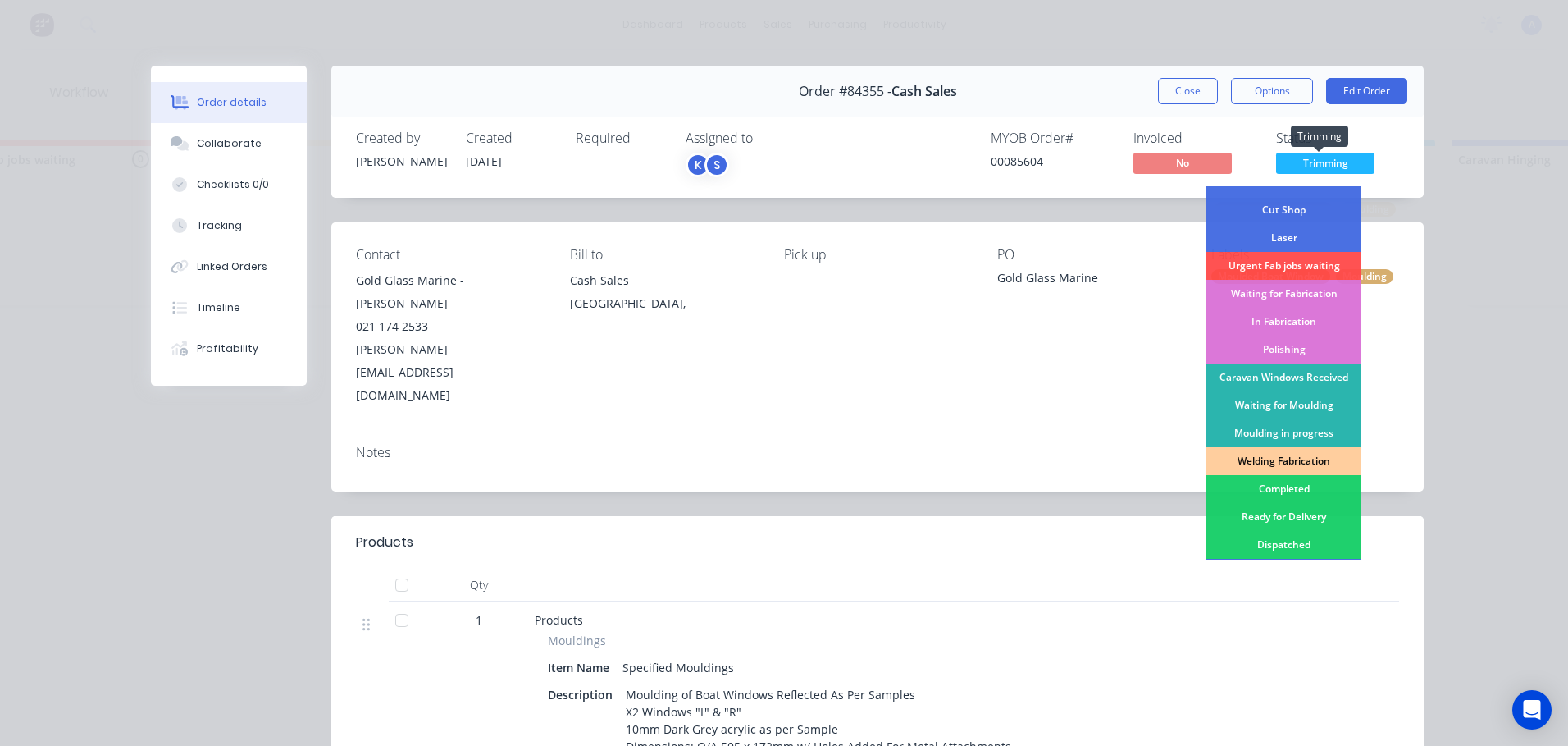
scroll to position [103, 0]
click at [1297, 490] on div "Completed" at bounding box center [1284, 488] width 155 height 28
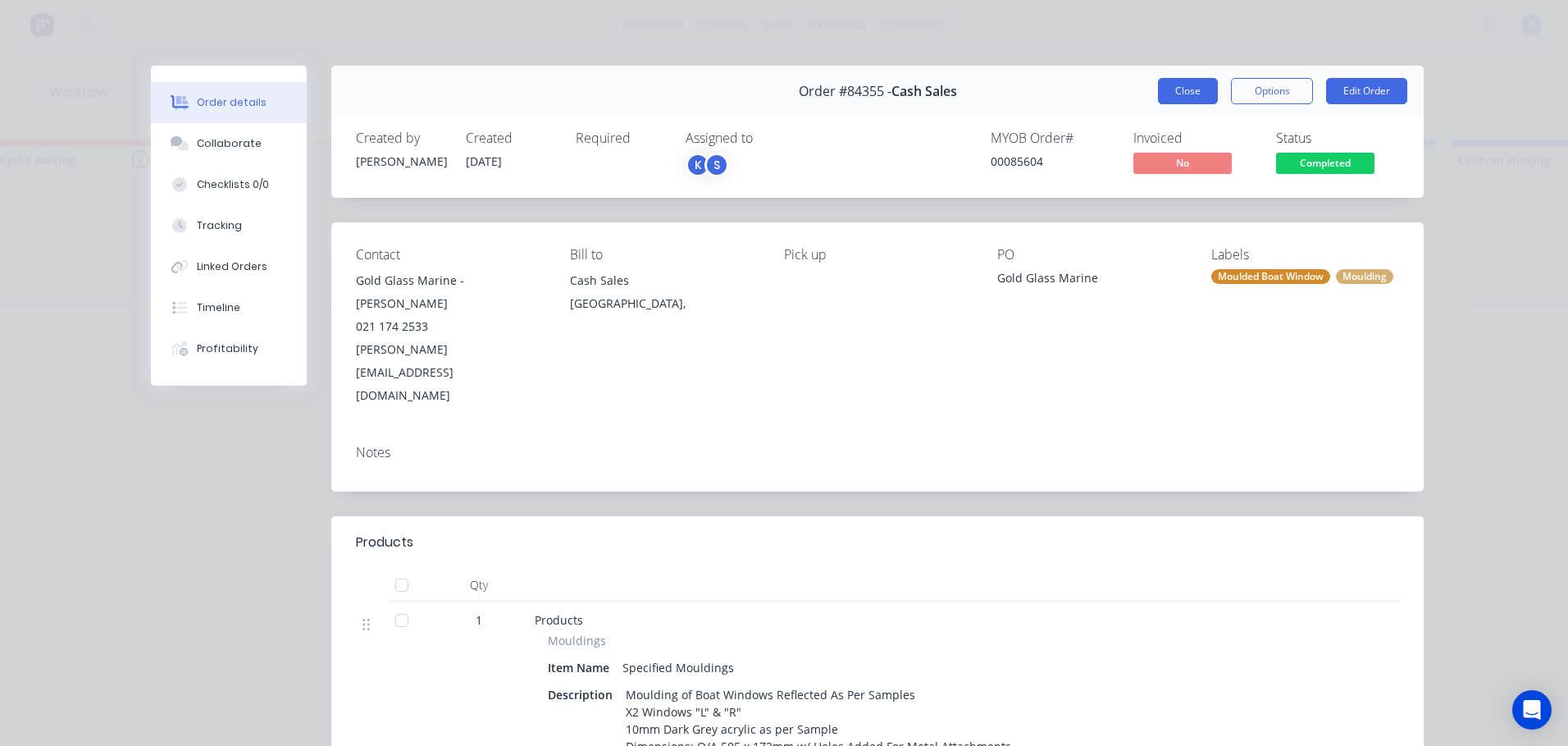
click at [1181, 91] on button "Close" at bounding box center [1187, 91] width 60 height 26
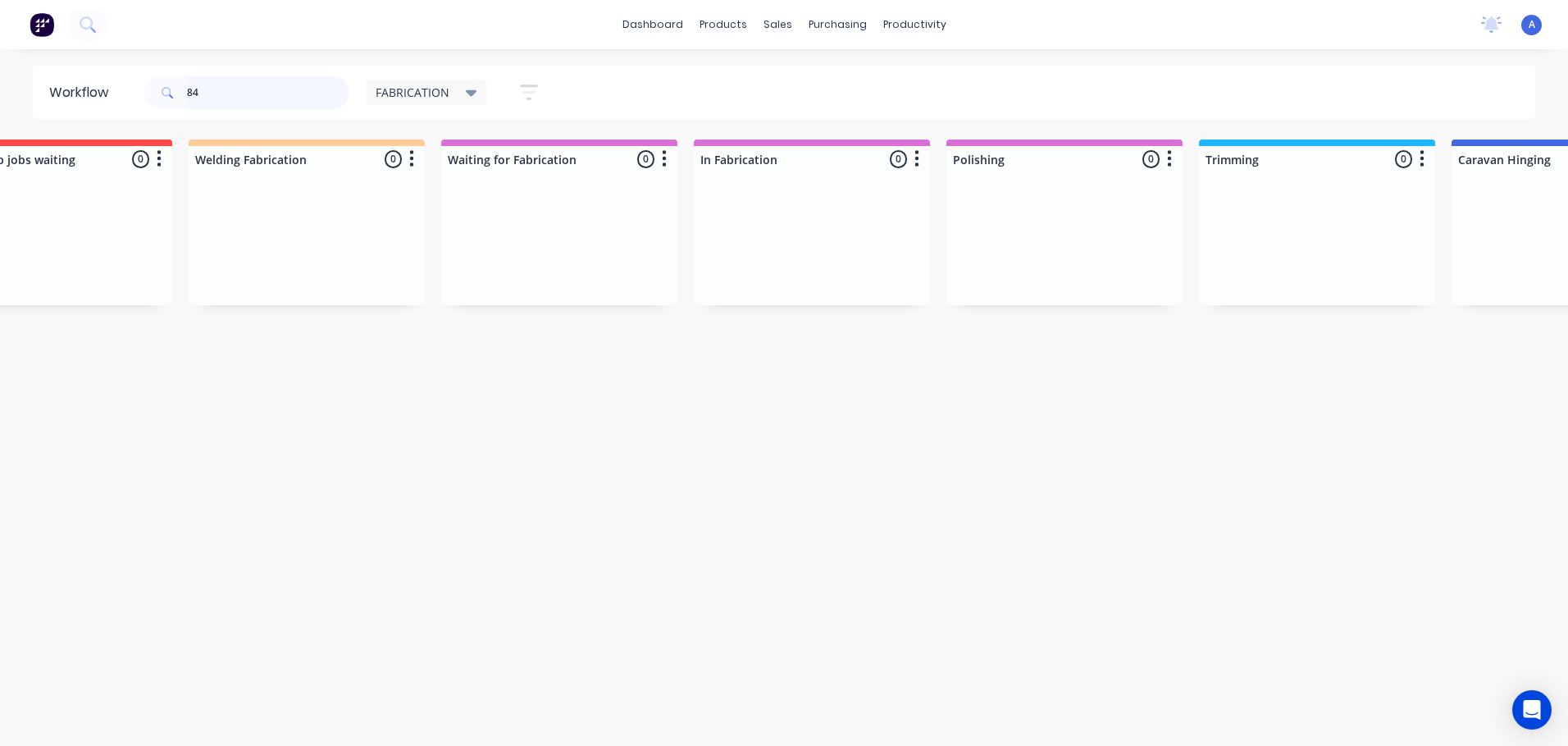
type input "8"
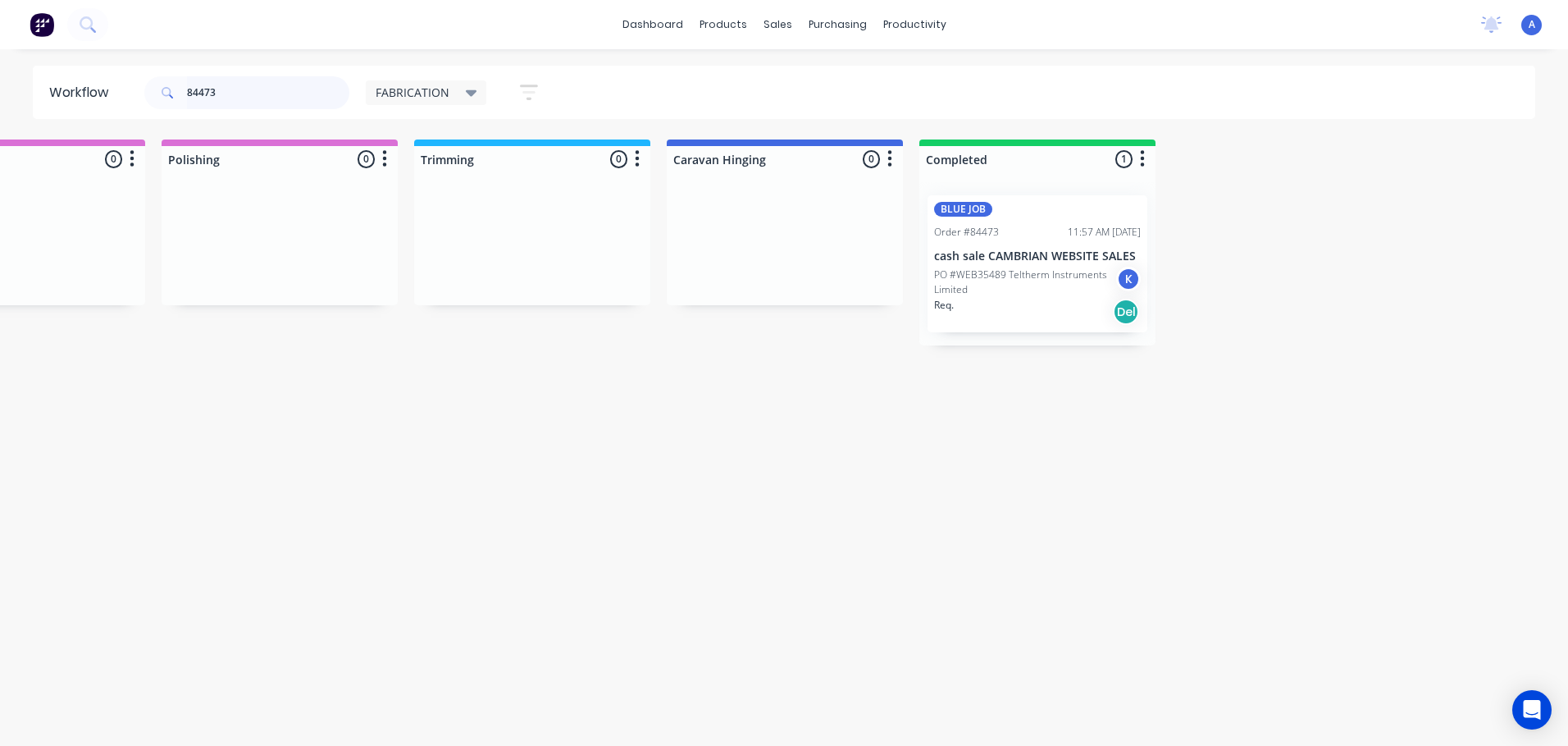
scroll to position [0, 871]
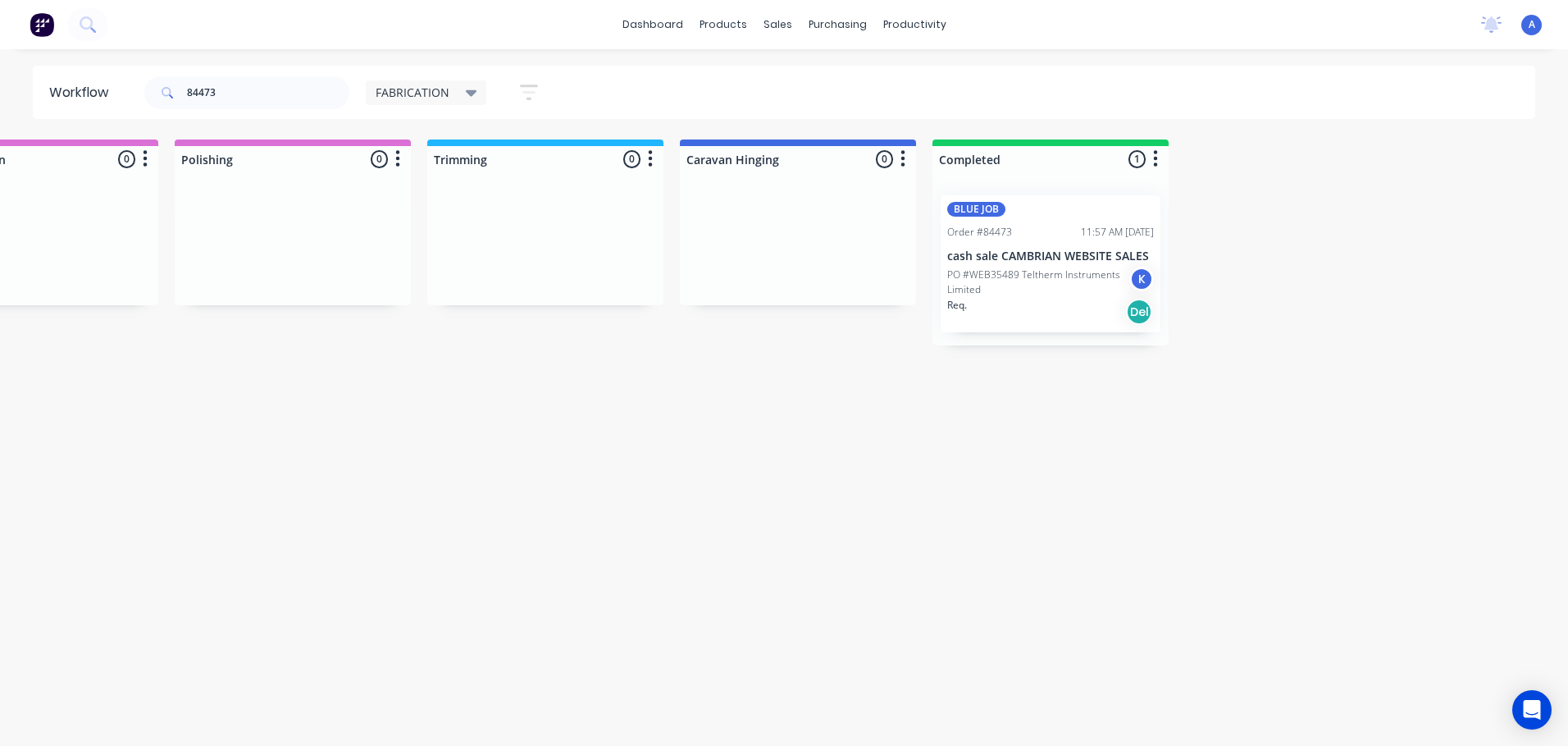
click at [1139, 281] on div "K" at bounding box center [1141, 279] width 24 height 24
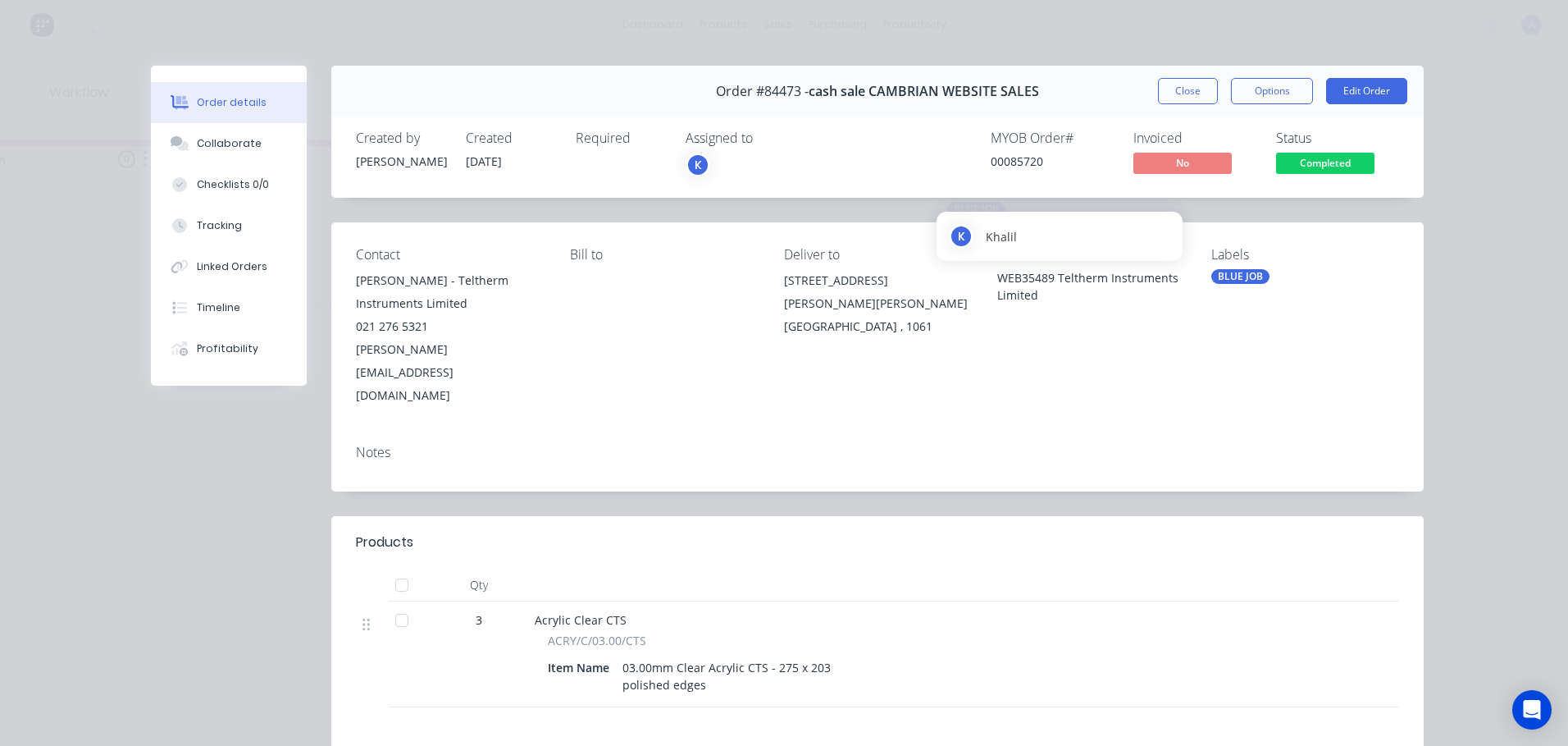
click at [692, 165] on div "K" at bounding box center [698, 165] width 24 height 24
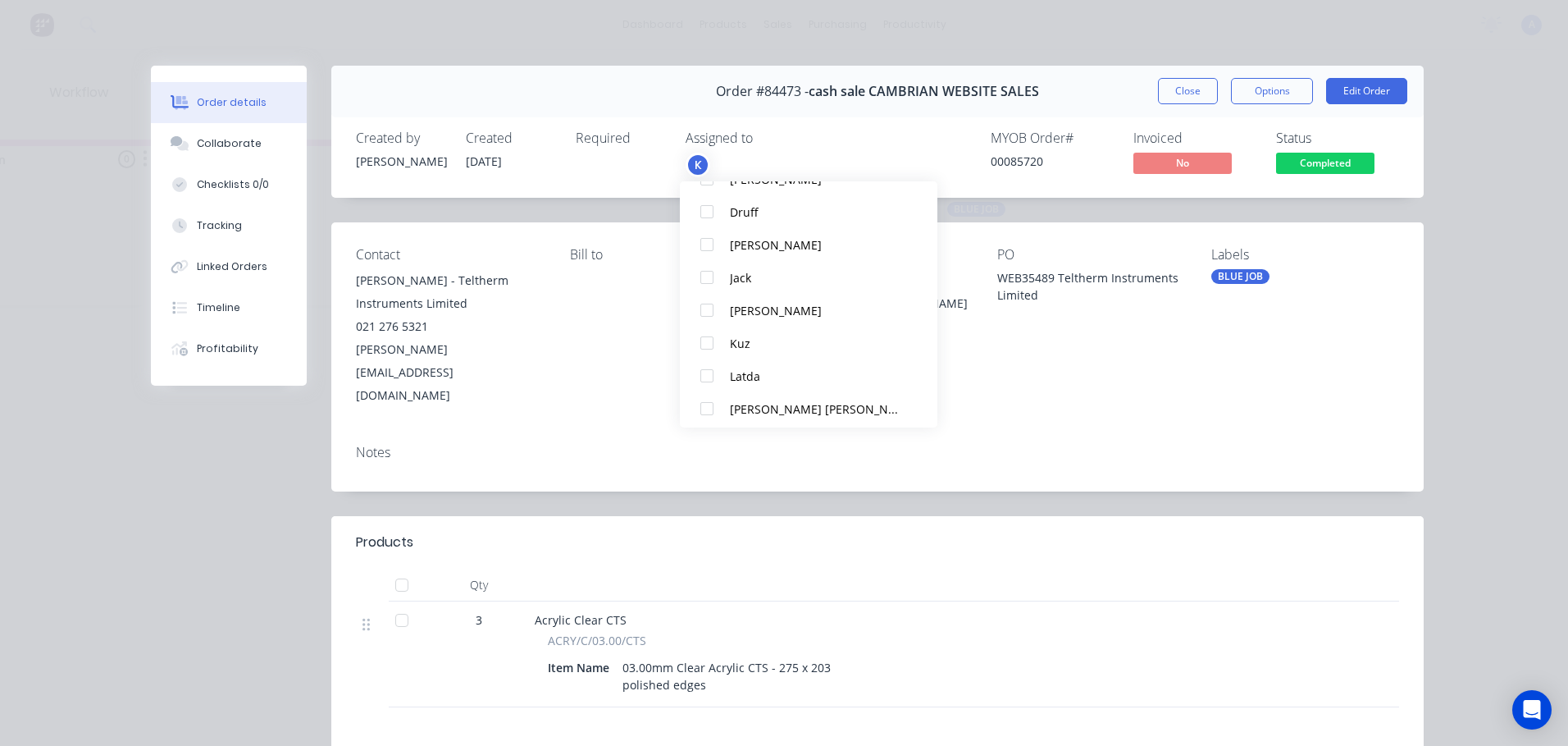
scroll to position [279, 0]
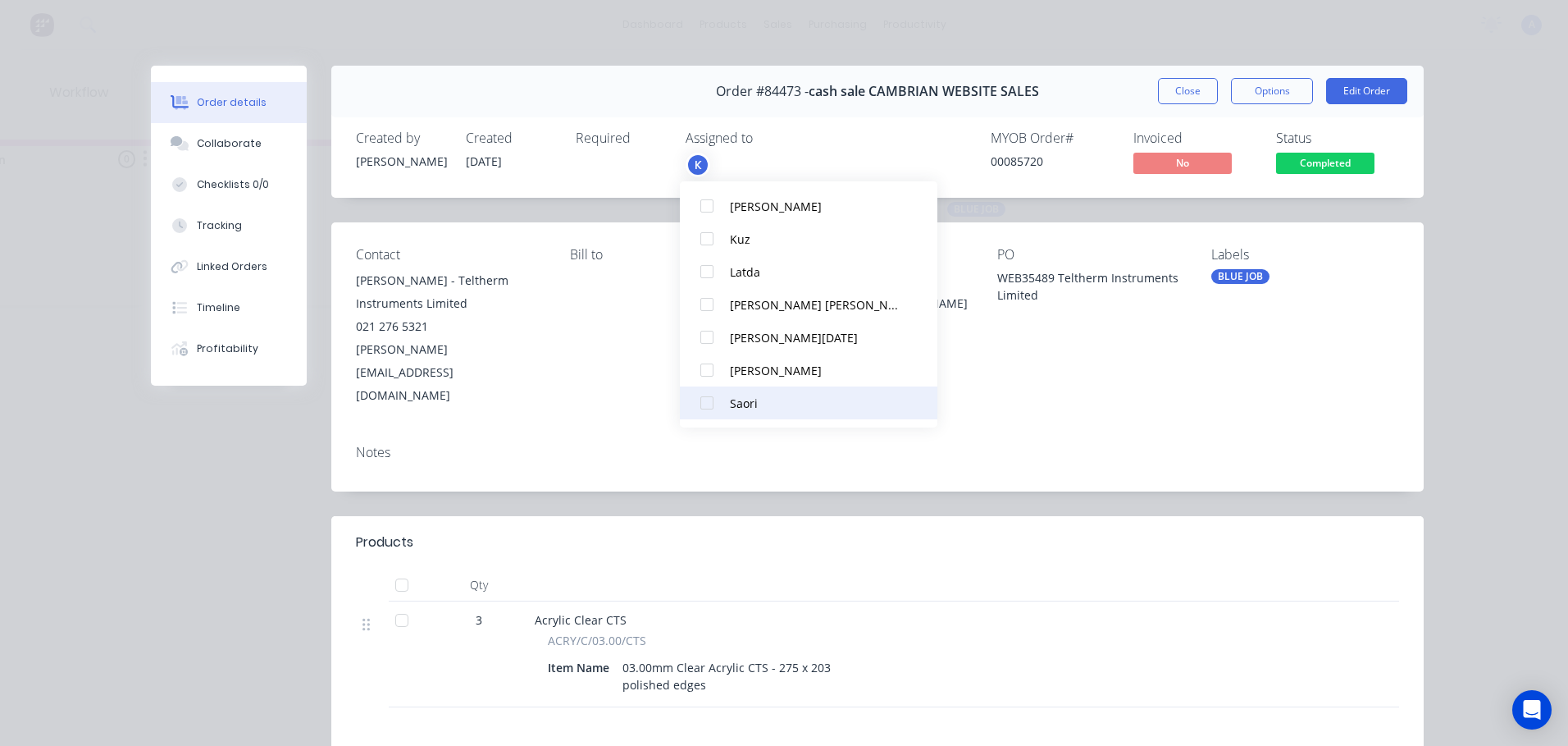
click at [710, 403] on div at bounding box center [707, 403] width 33 height 33
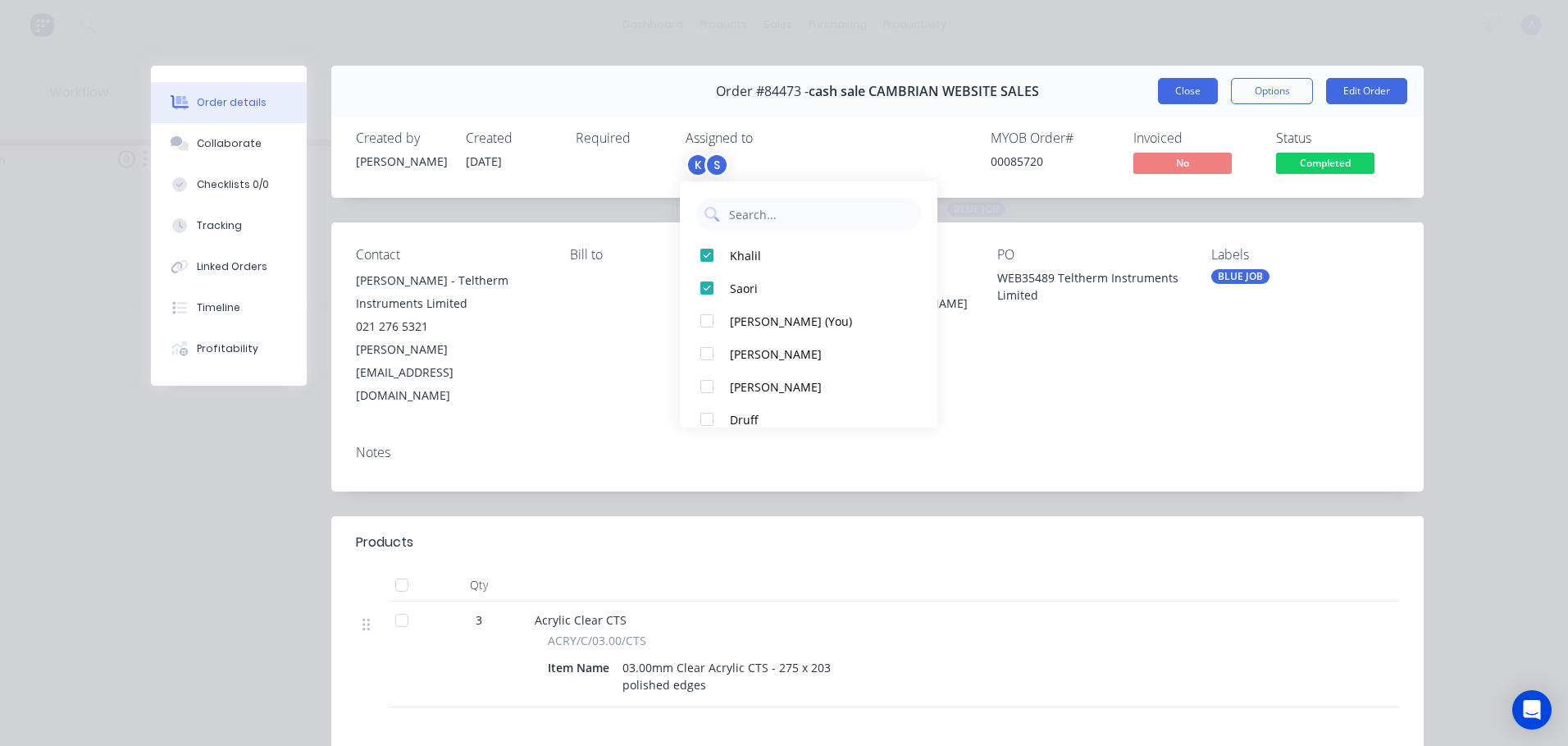
click at [1181, 91] on button "Close" at bounding box center [1187, 91] width 60 height 26
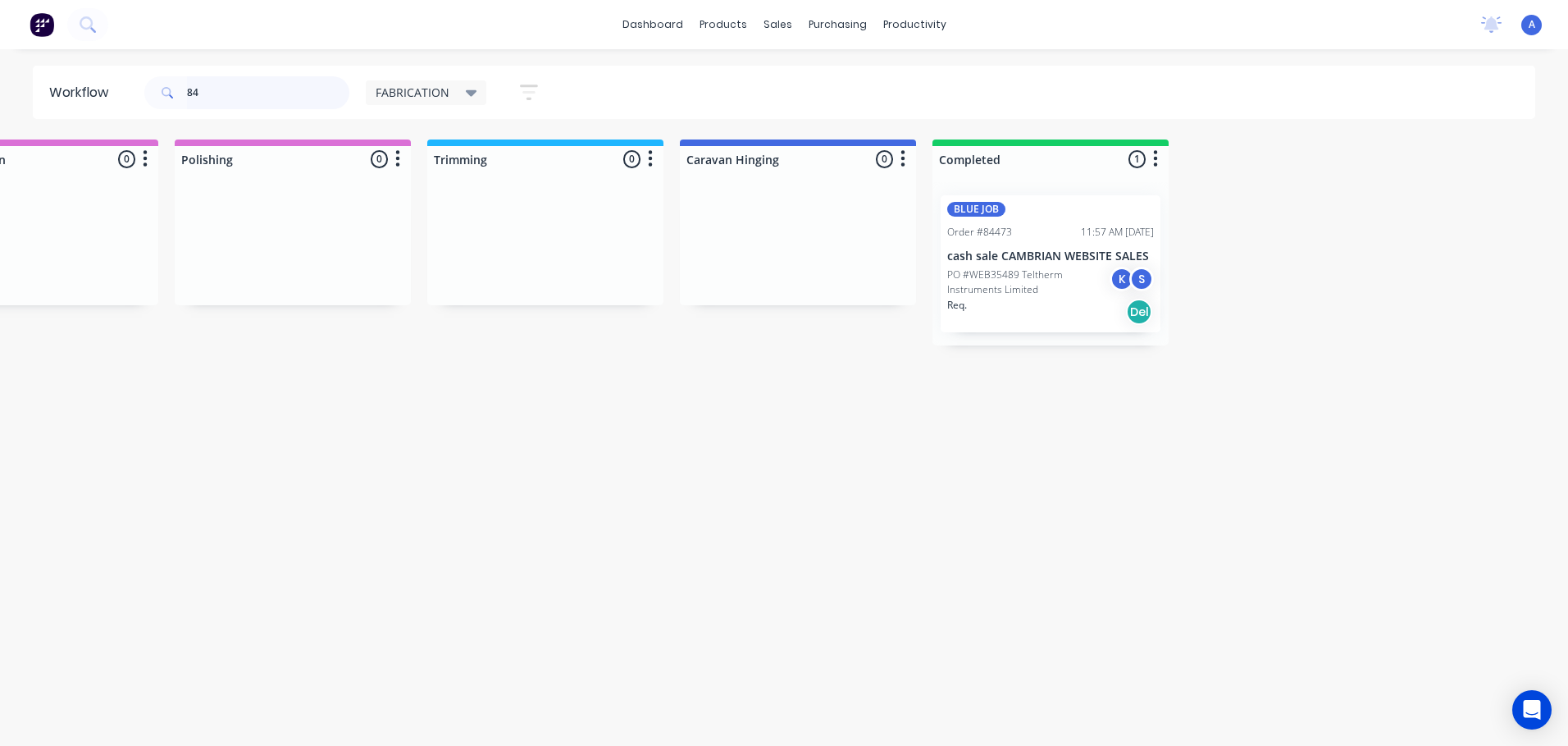
type input "8"
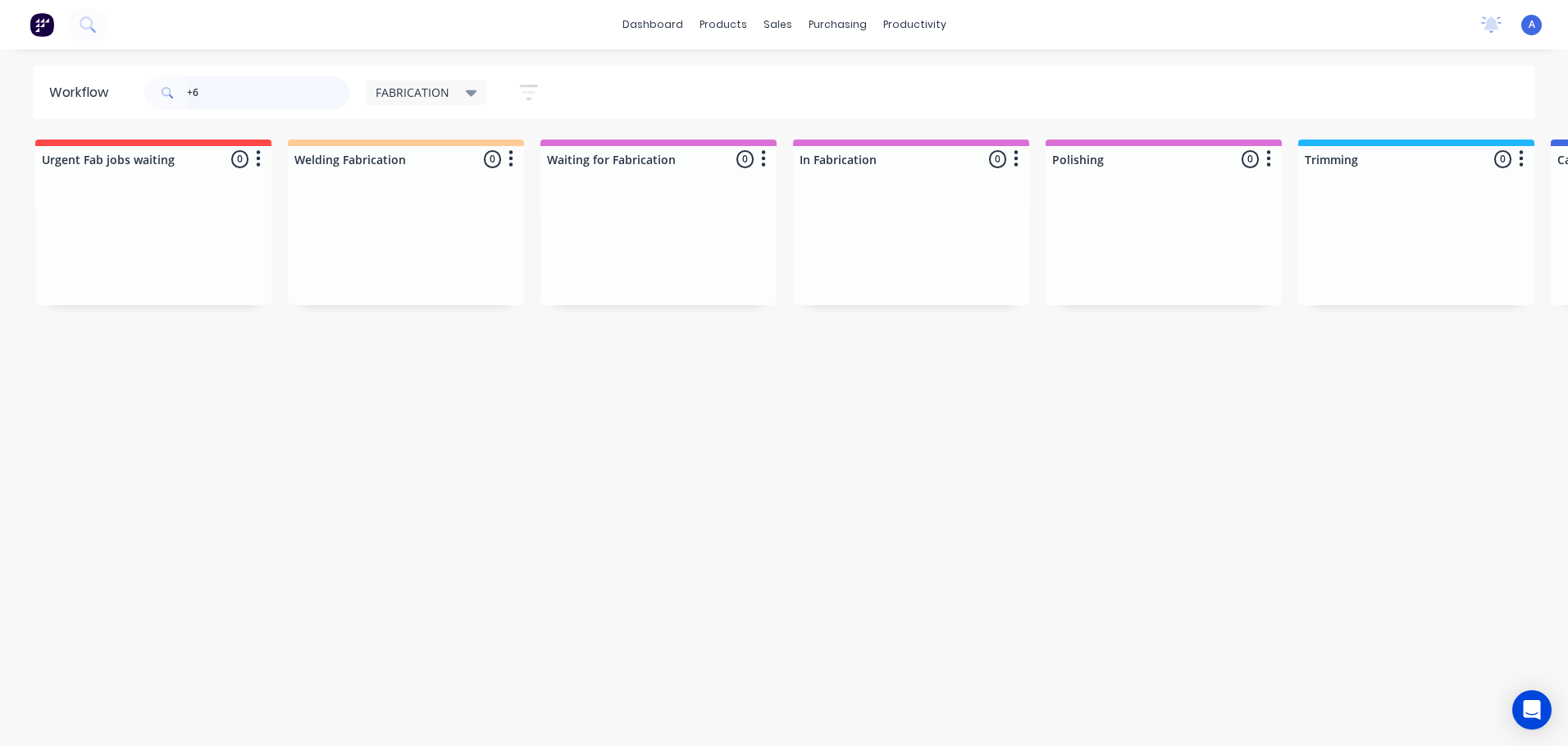
type input "+"
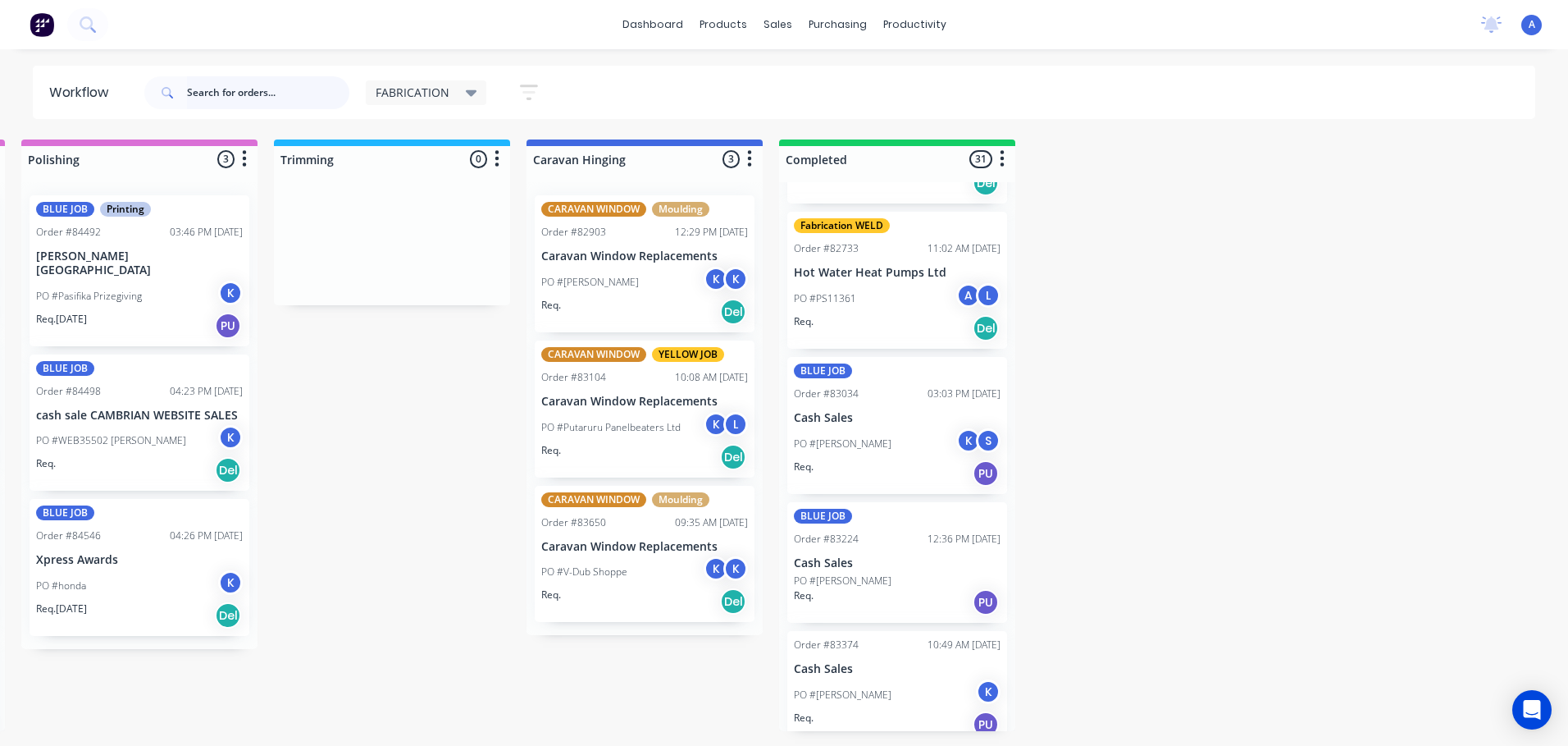
scroll to position [424, 0]
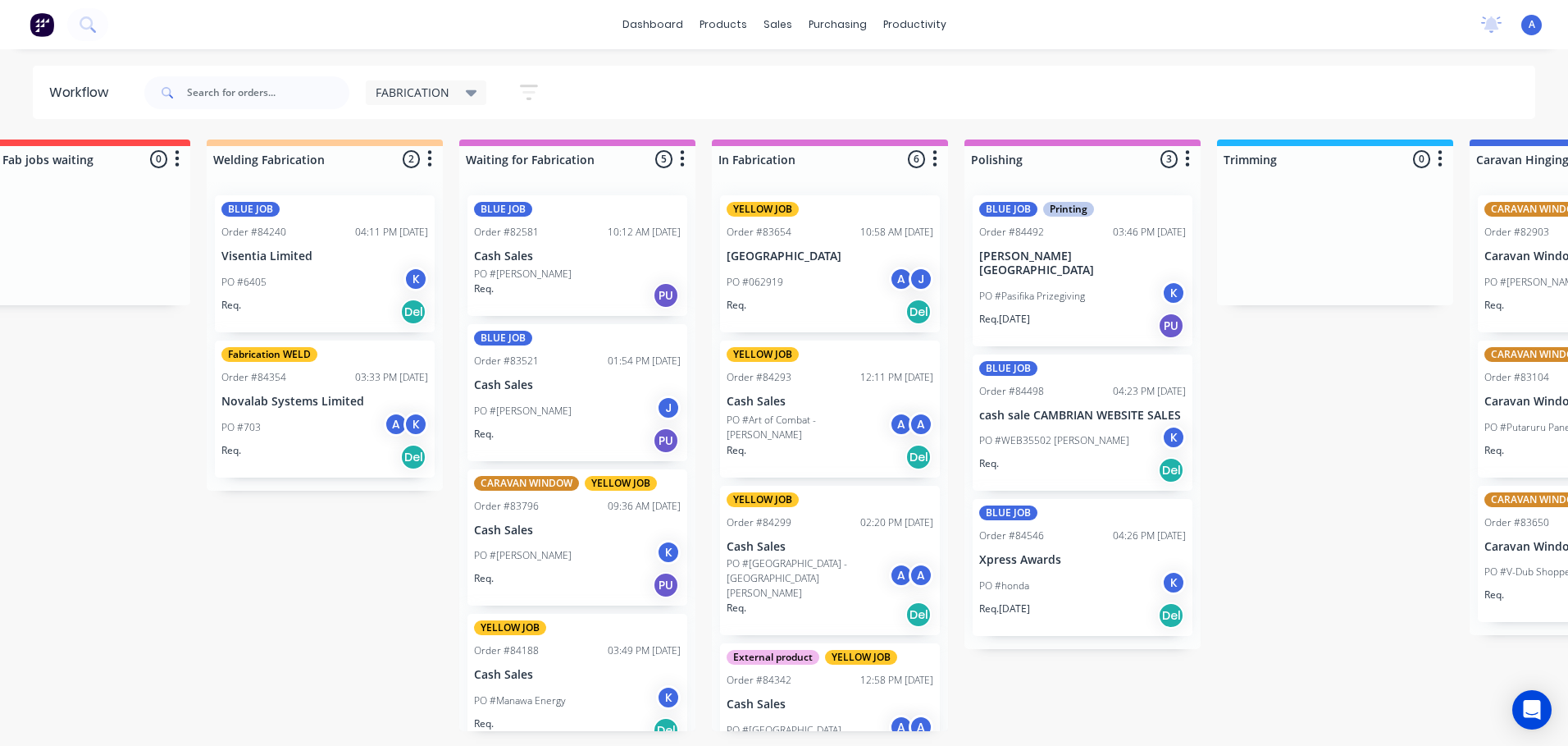
scroll to position [0, 0]
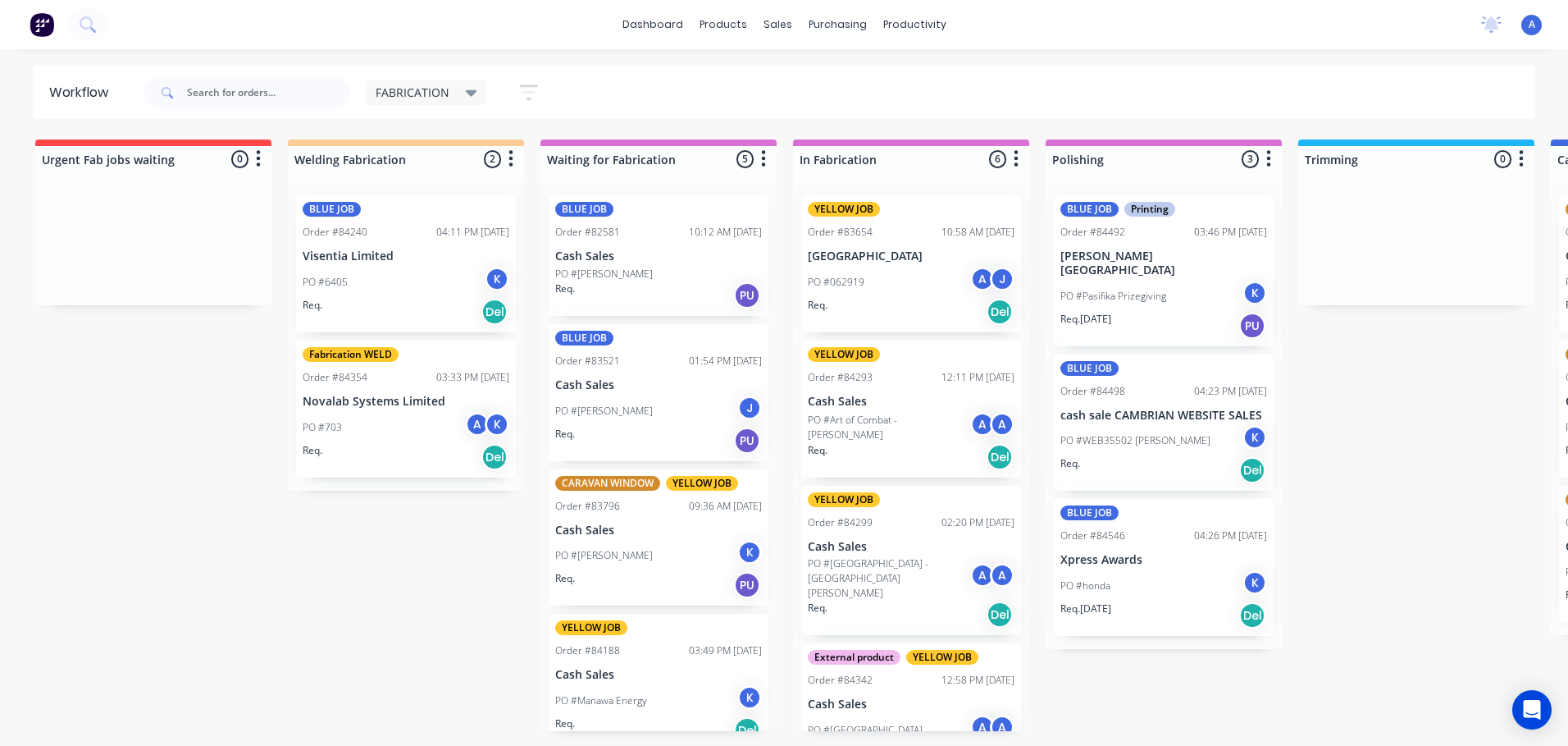
click at [435, 91] on span "FABRICATION" at bounding box center [412, 92] width 74 height 17
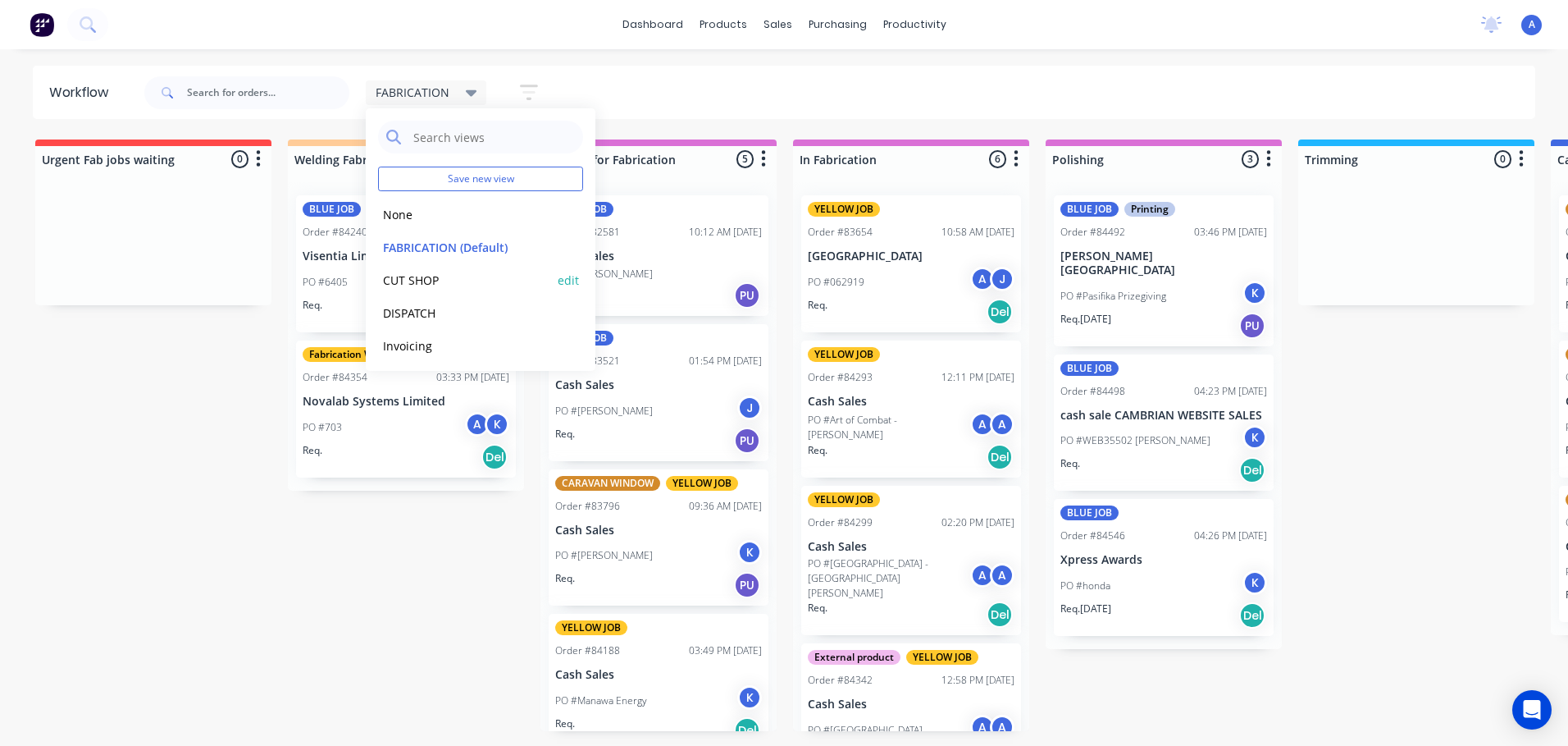
click at [438, 286] on button "CUT SHOP" at bounding box center [465, 281] width 175 height 19
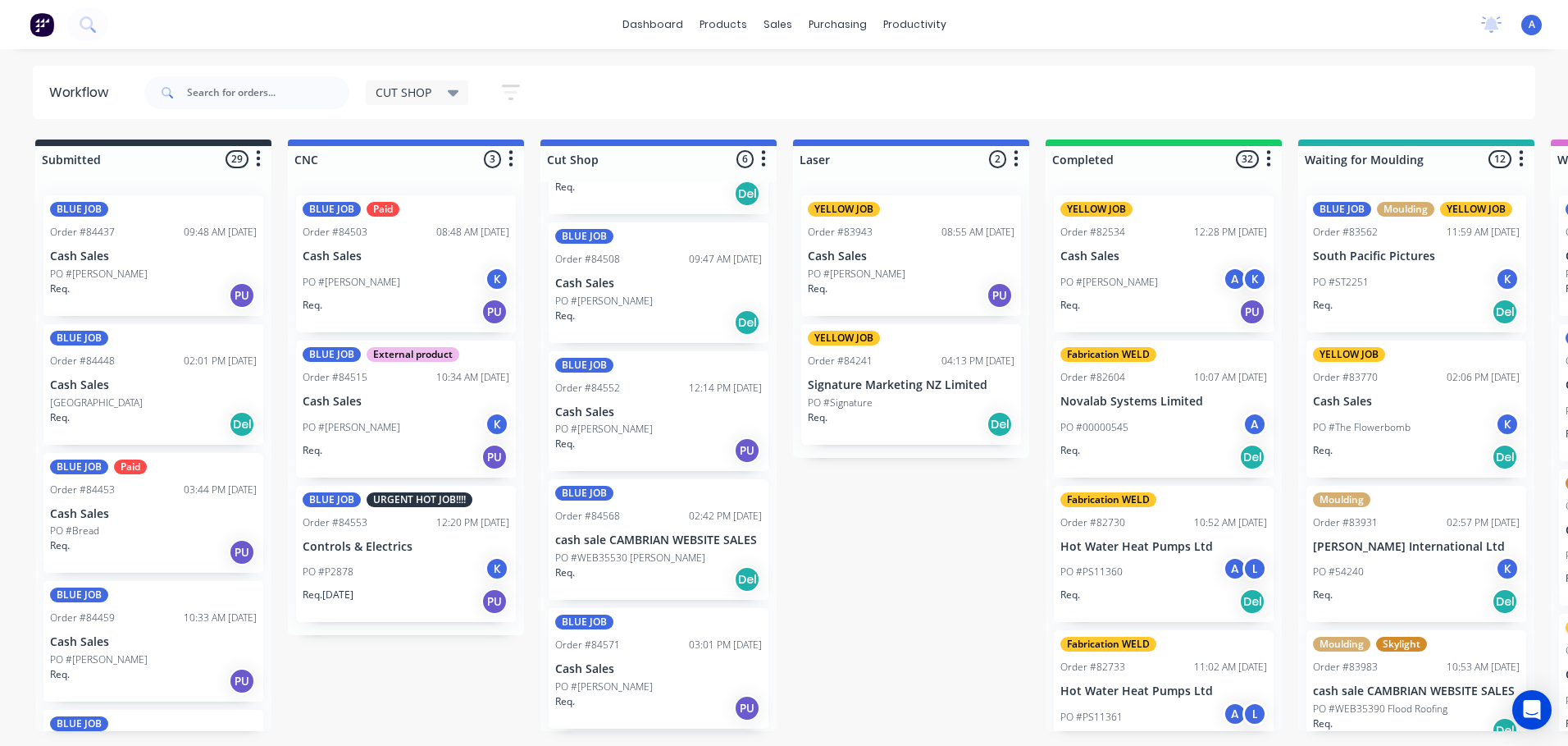
scroll to position [229, 0]
click at [671, 692] on div "PO #Ed Taylor" at bounding box center [658, 688] width 206 height 15
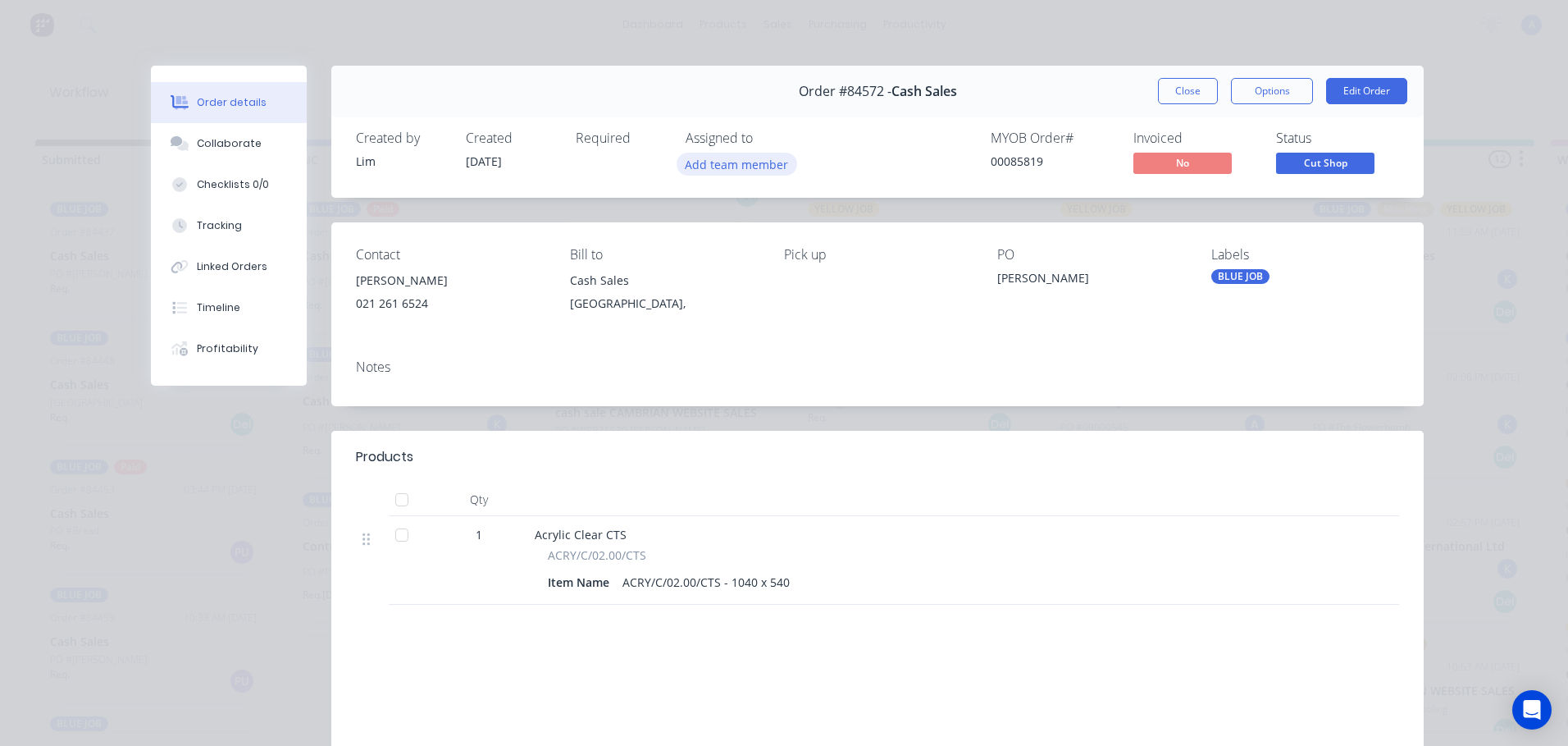
click at [747, 159] on button "Add team member" at bounding box center [737, 163] width 120 height 22
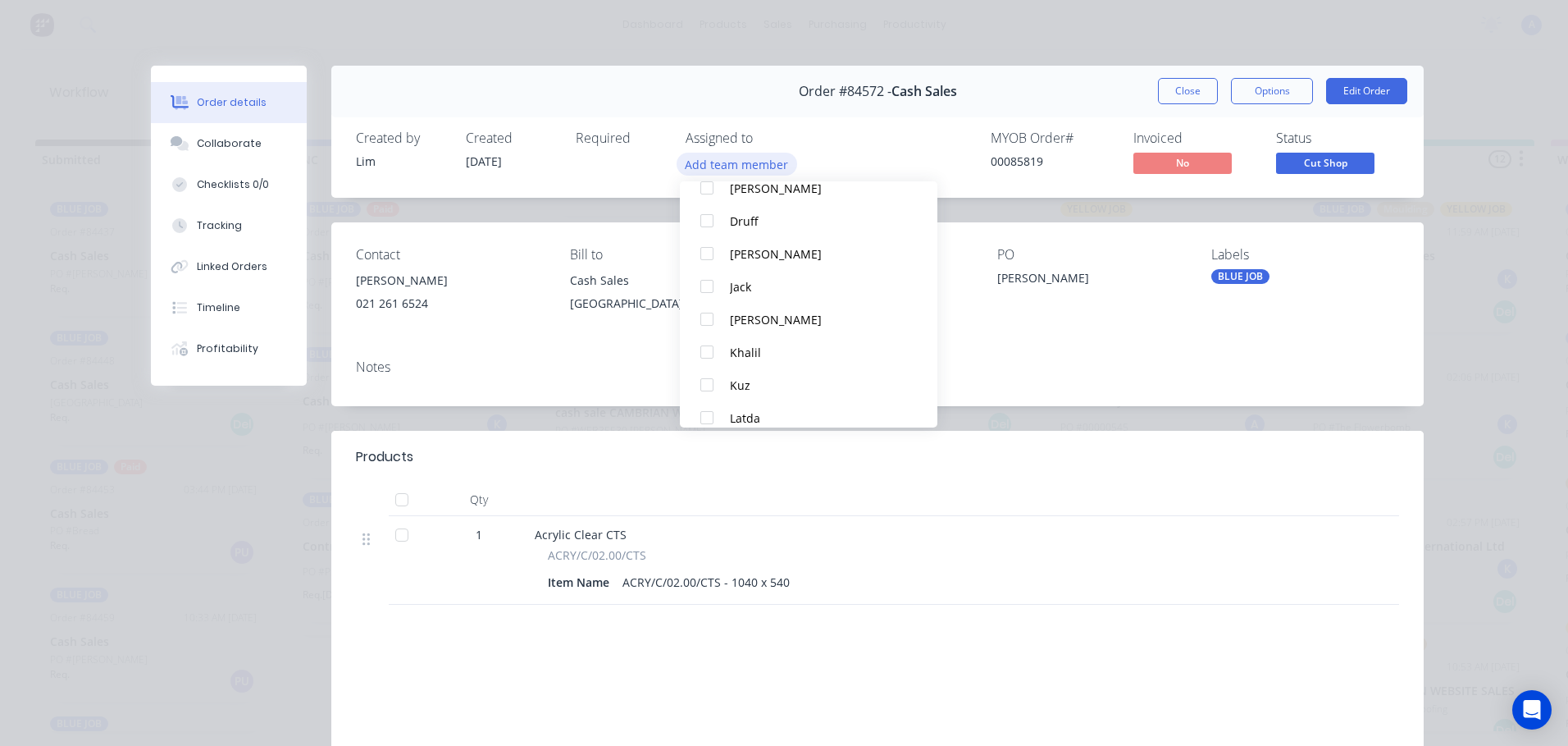
scroll to position [141, 0]
click at [765, 356] on button "Khalil" at bounding box center [808, 344] width 258 height 33
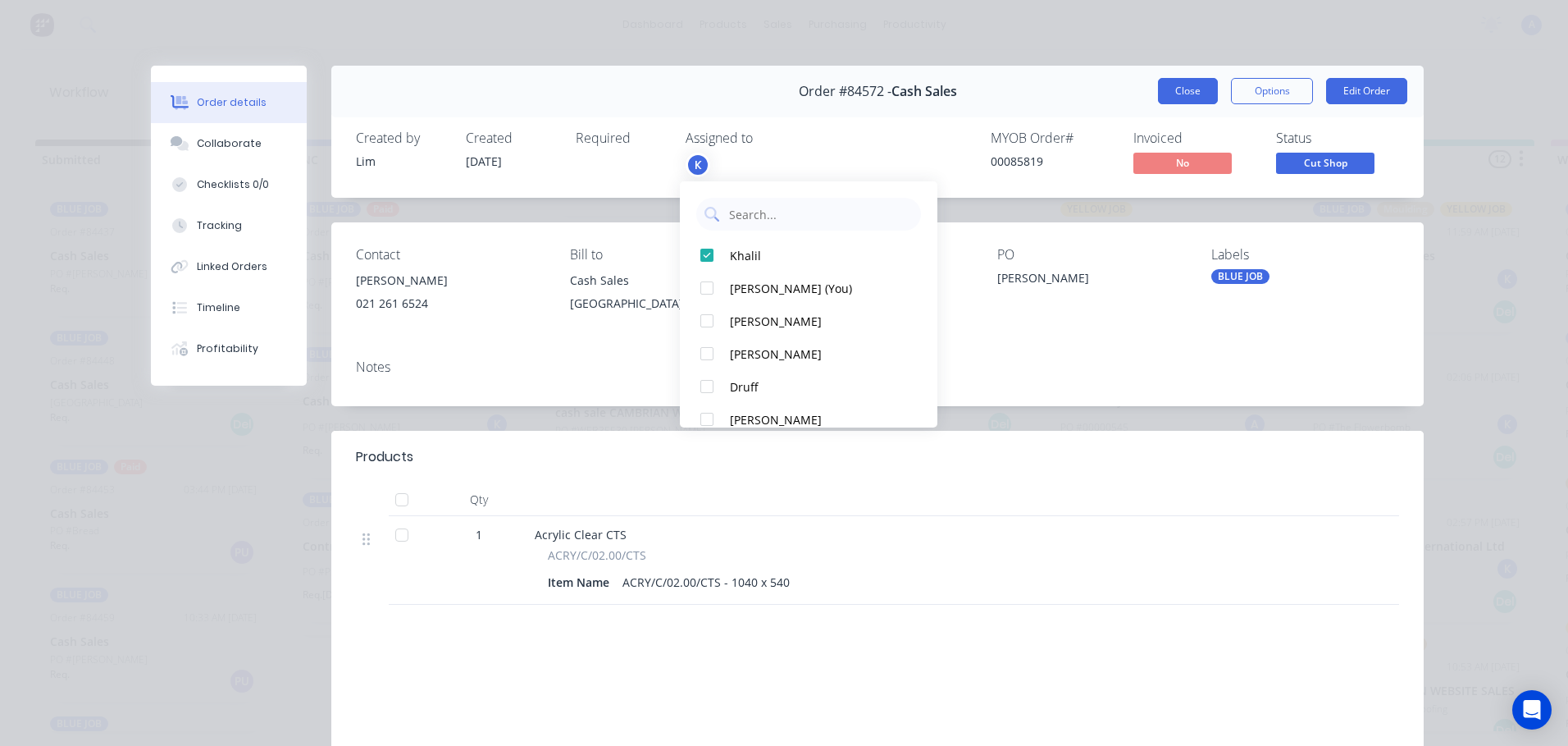
click at [1181, 99] on button "Close" at bounding box center [1187, 91] width 60 height 26
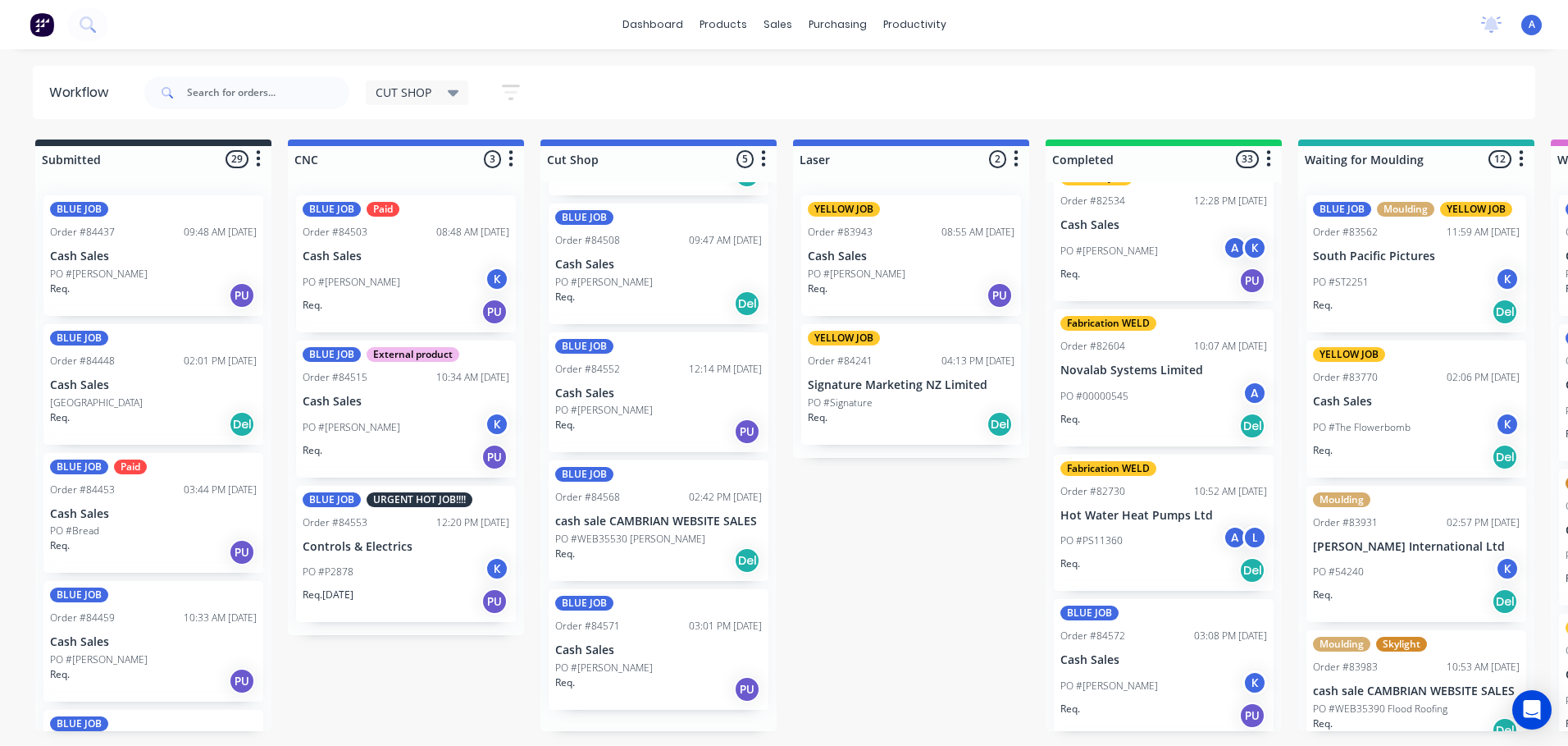
scroll to position [100, 0]
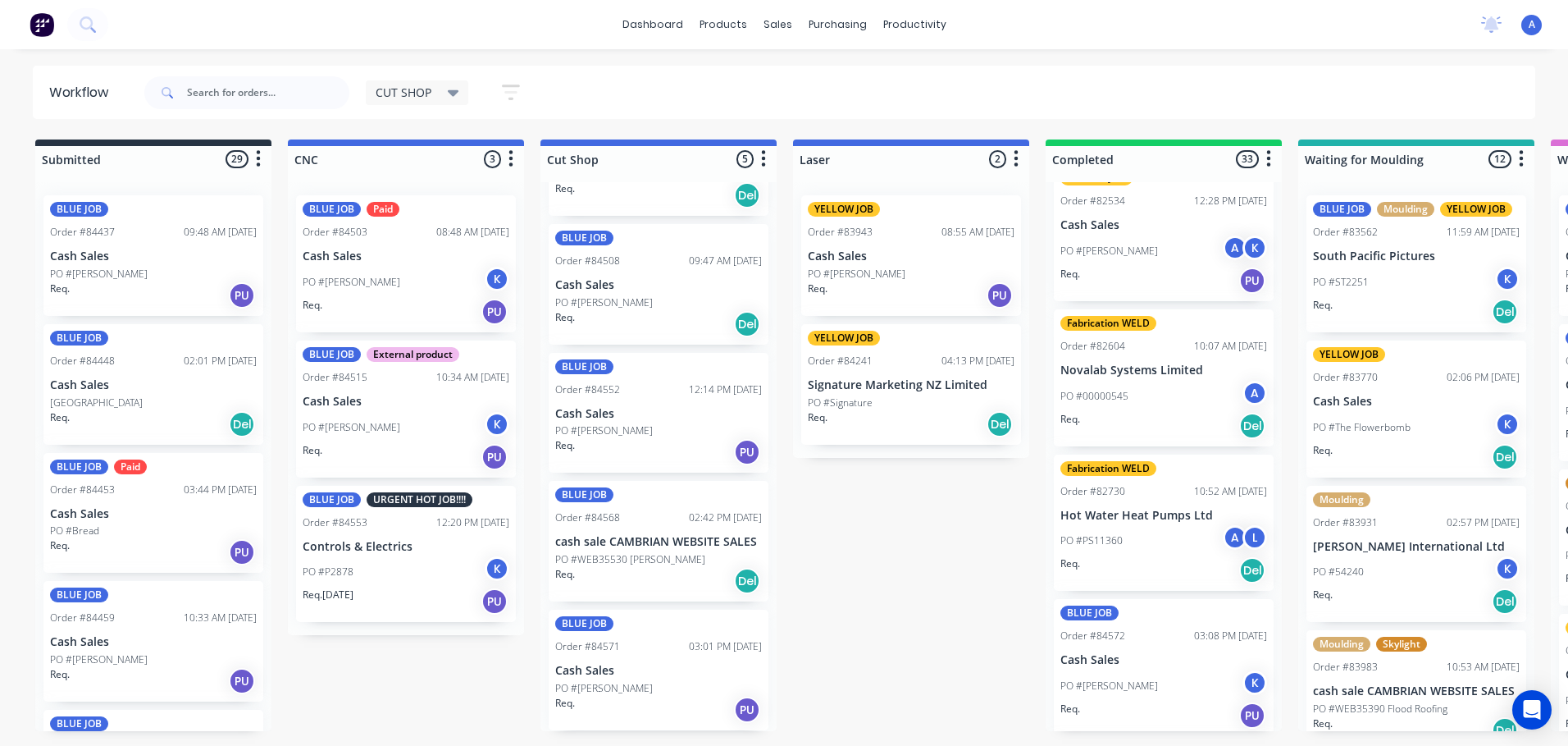
click at [454, 92] on icon at bounding box center [453, 94] width 11 height 7
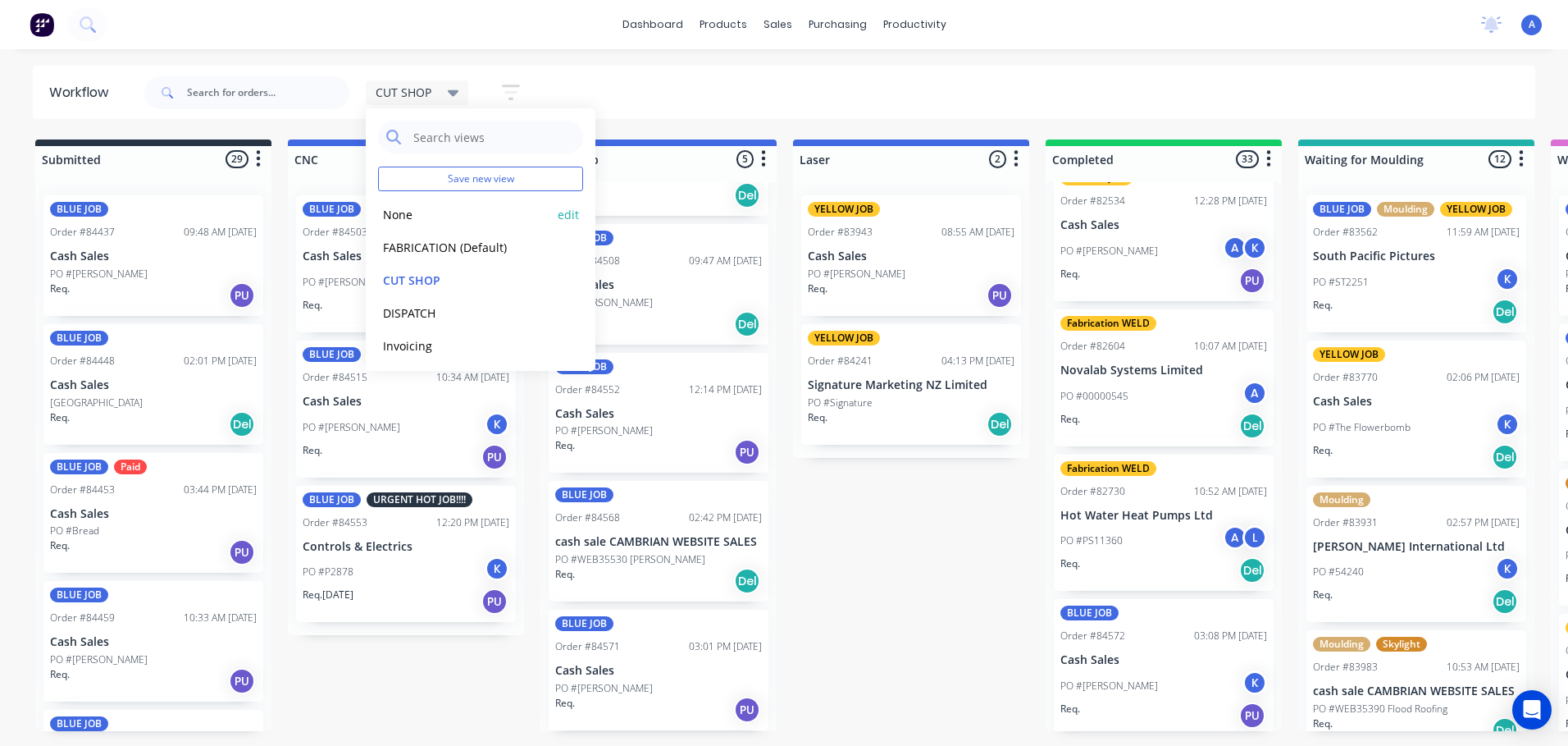
click at [455, 222] on button "None" at bounding box center [465, 214] width 175 height 19
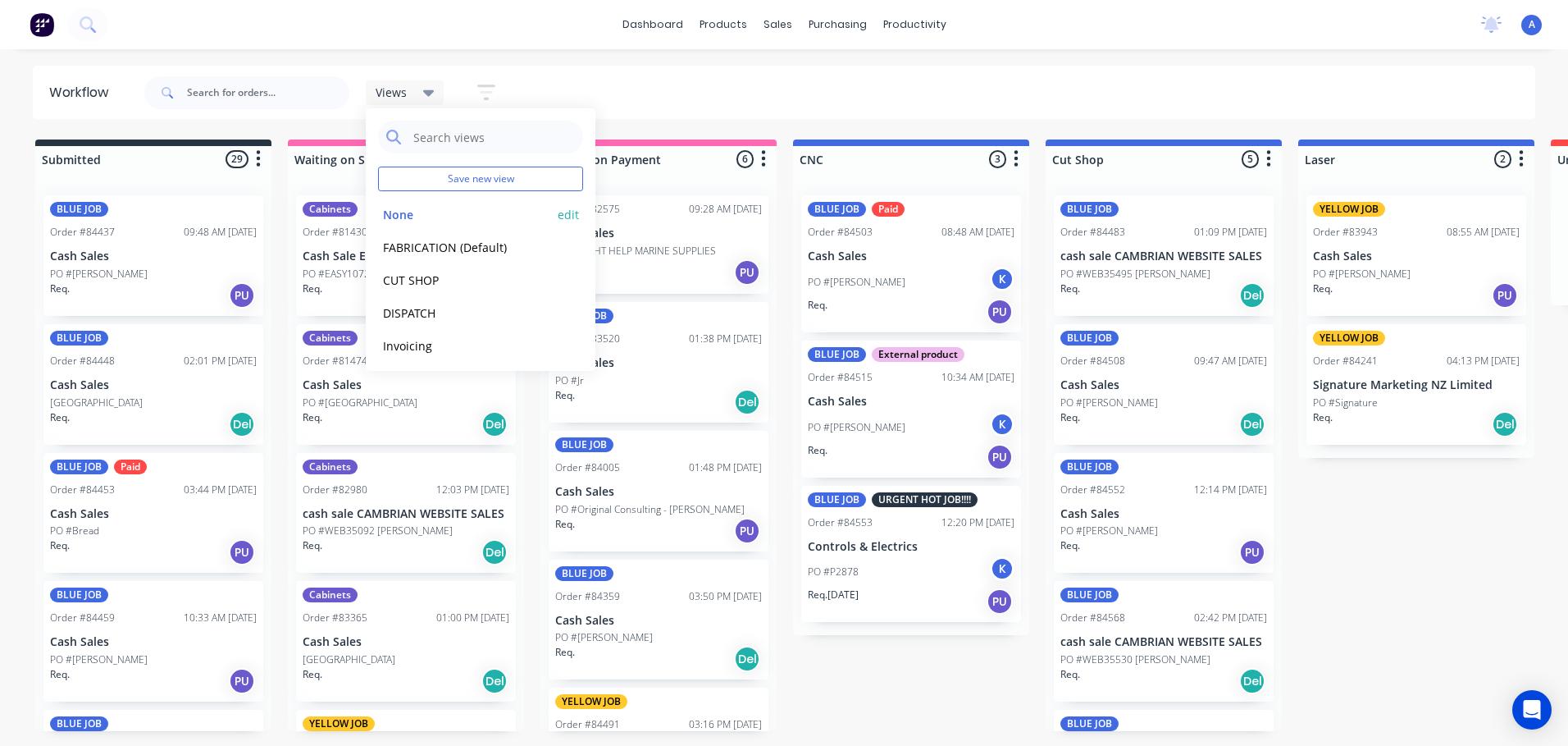
scroll to position [0, 1372]
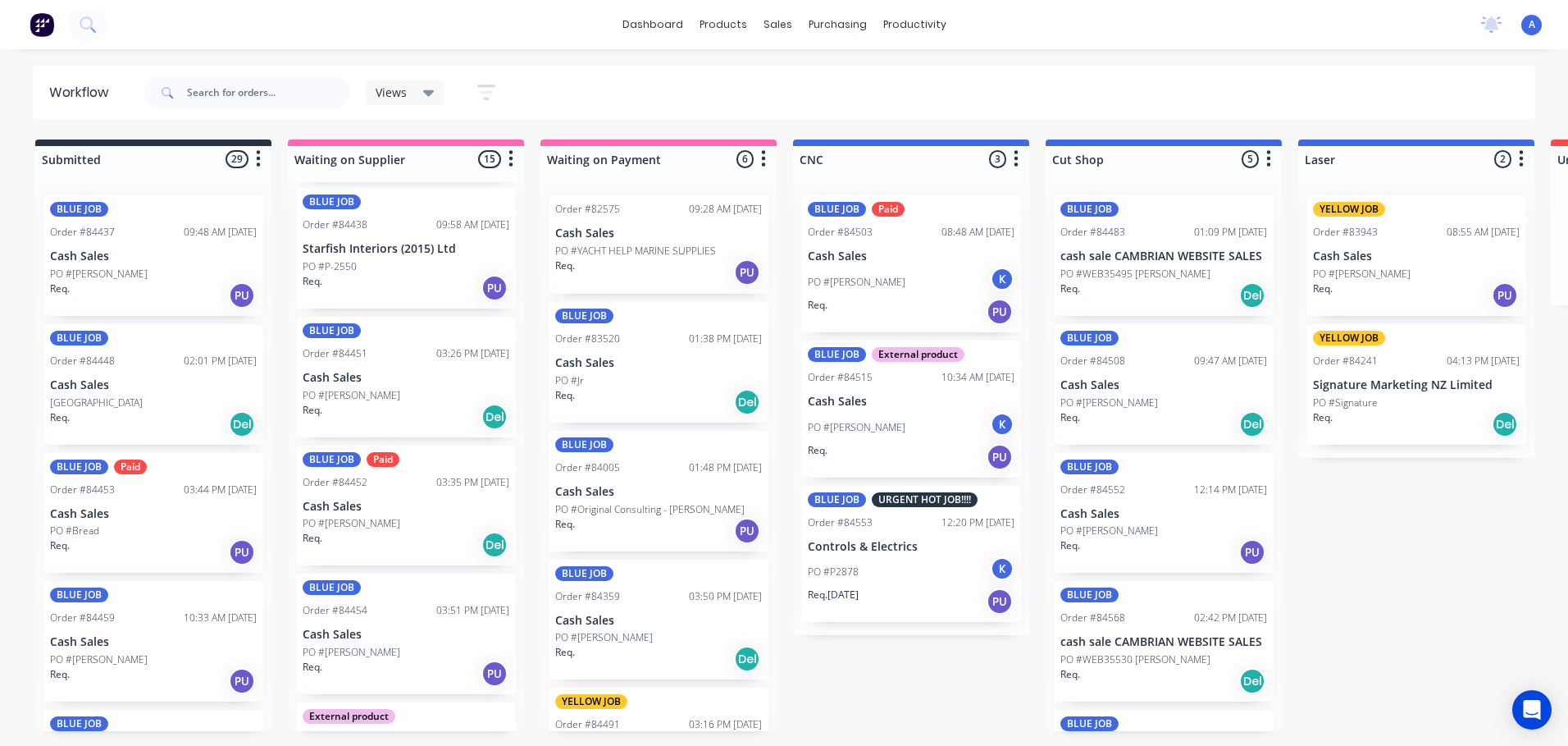
scroll to position [1295, 0]
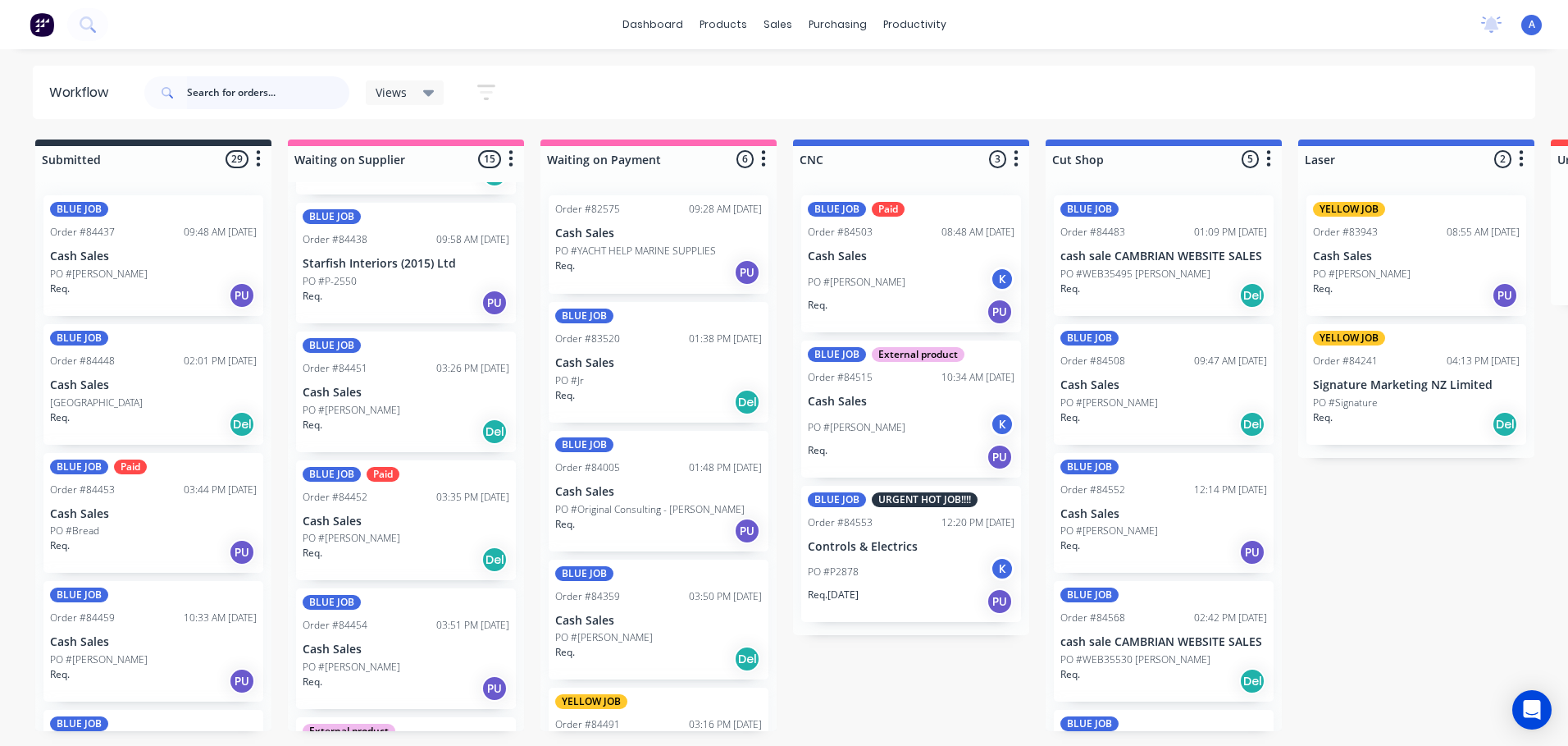
click at [245, 96] on input "text" at bounding box center [268, 93] width 162 height 33
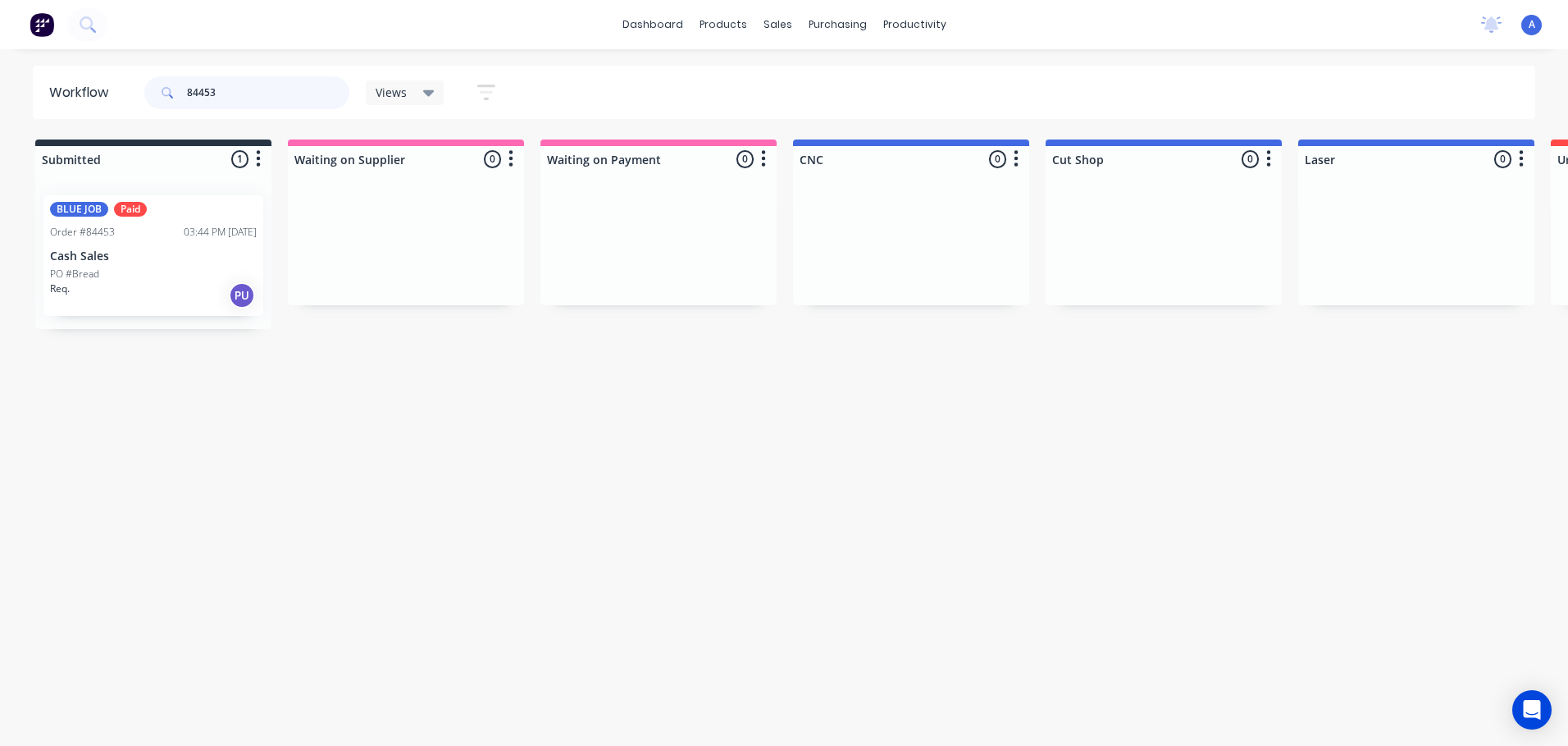
click at [248, 92] on input "84453" at bounding box center [268, 93] width 162 height 33
type input "84453"
click at [405, 85] on span "Views" at bounding box center [391, 92] width 31 height 17
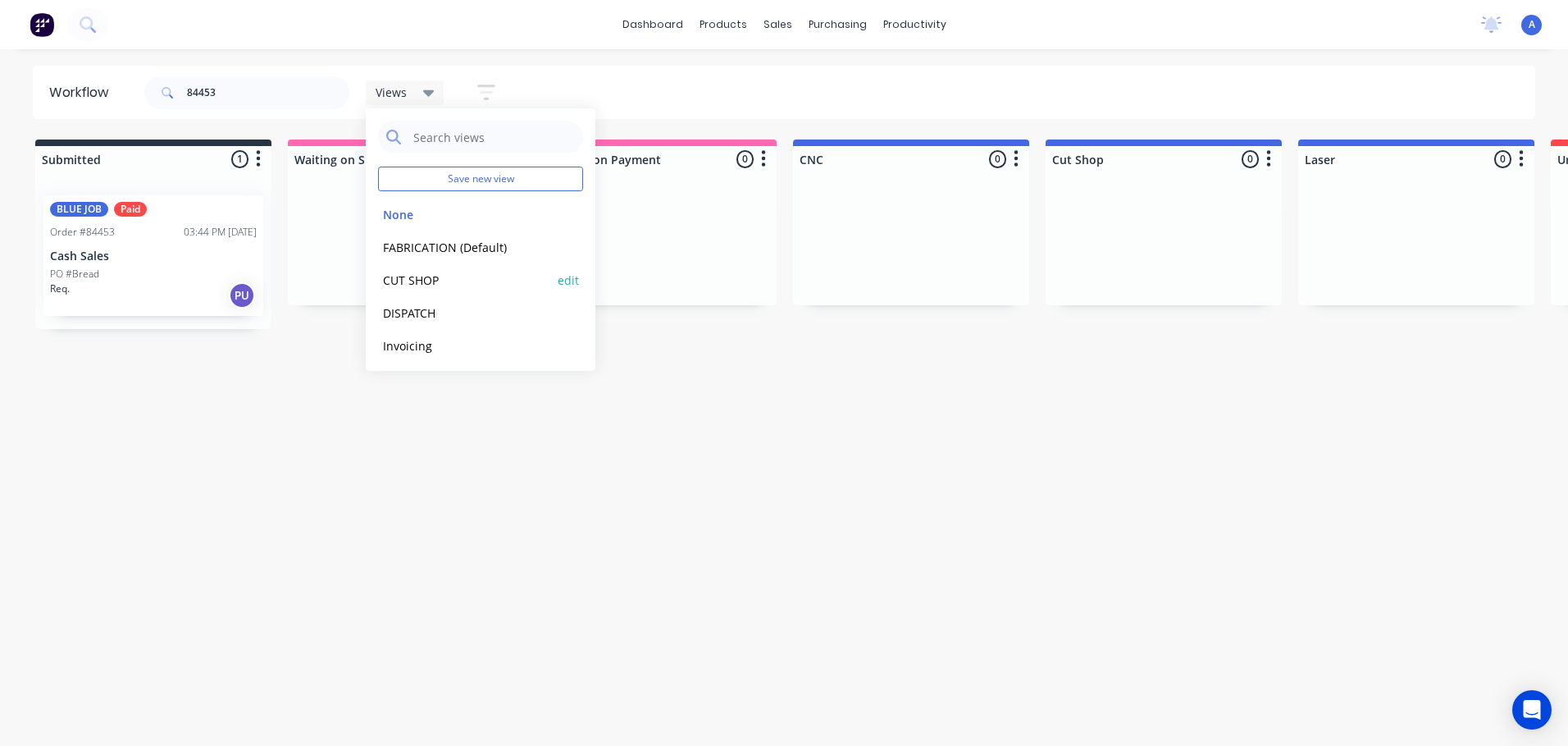
click at [420, 287] on button "CUT SHOP" at bounding box center [465, 281] width 175 height 19
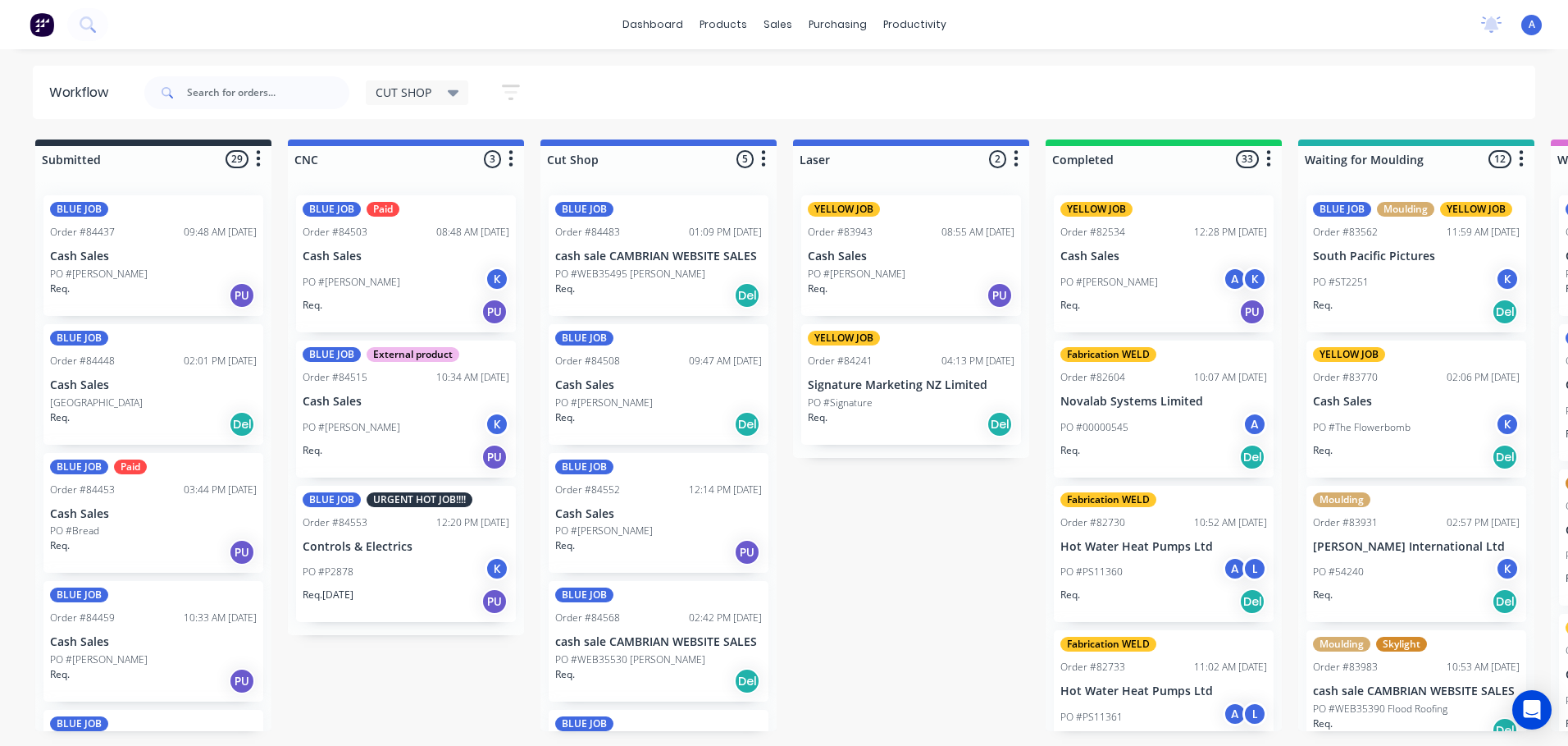
click at [666, 286] on div "Req. Del" at bounding box center [658, 295] width 206 height 28
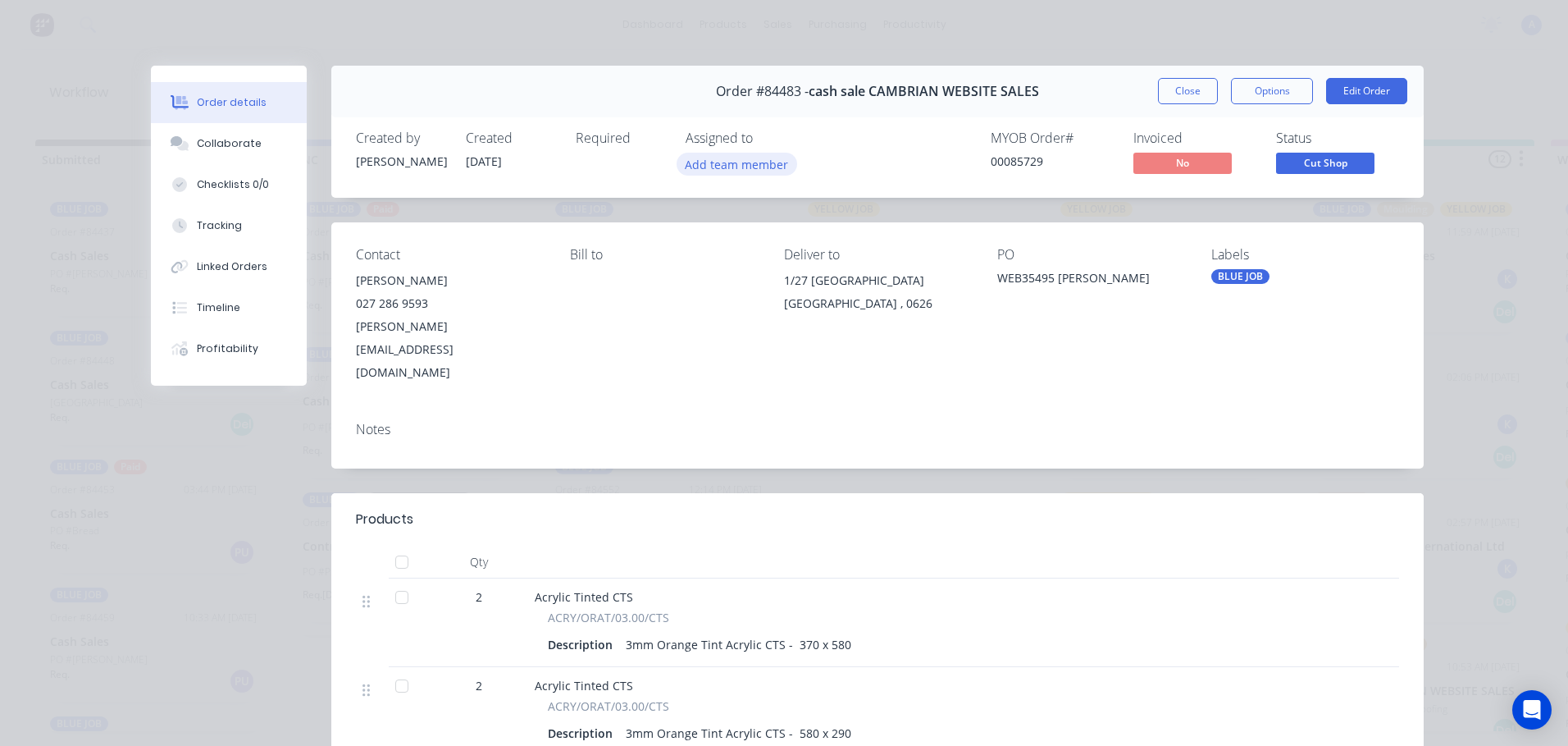
click at [747, 164] on button "Add team member" at bounding box center [737, 163] width 120 height 22
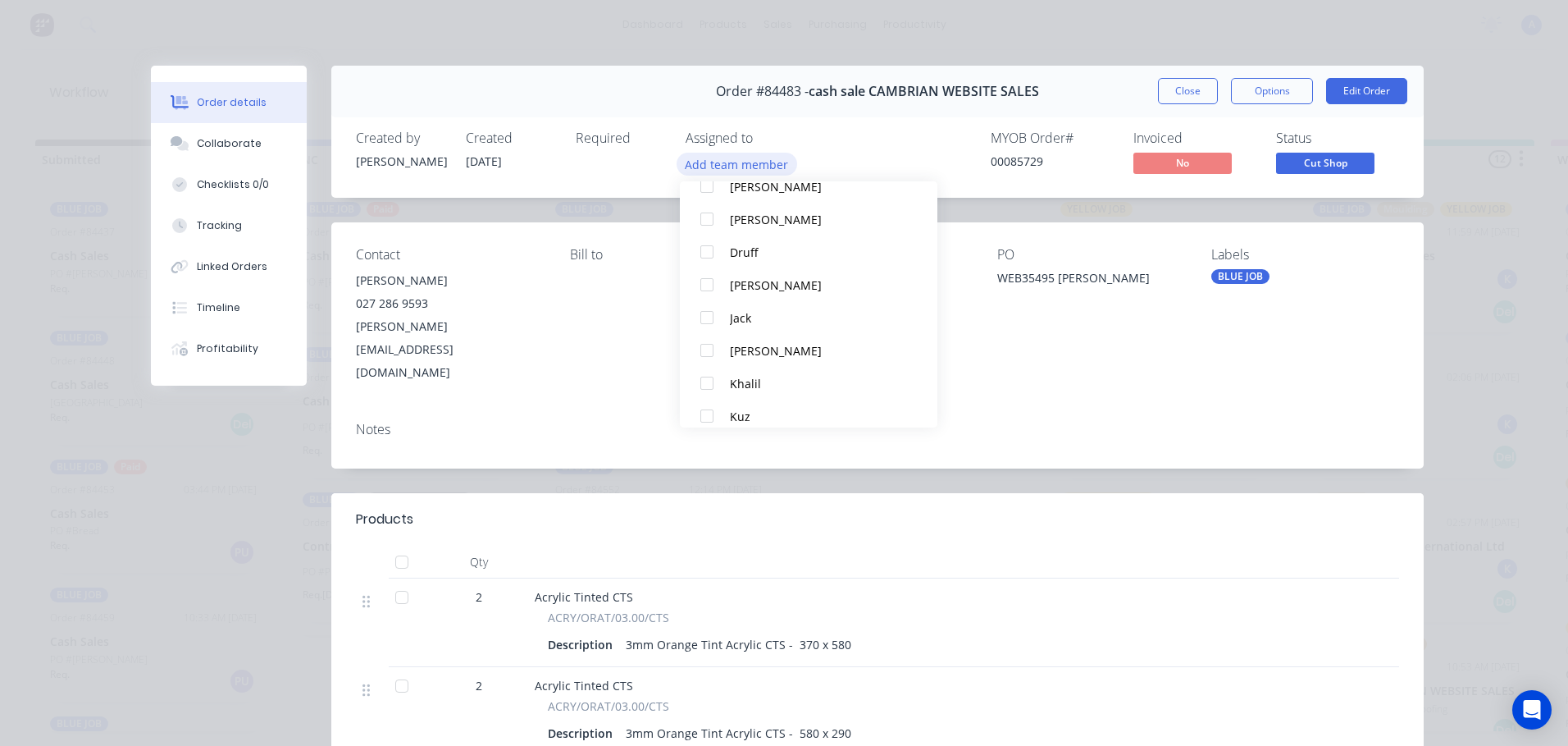
scroll to position [107, 0]
click at [759, 397] on button "Kuz" at bounding box center [808, 410] width 258 height 33
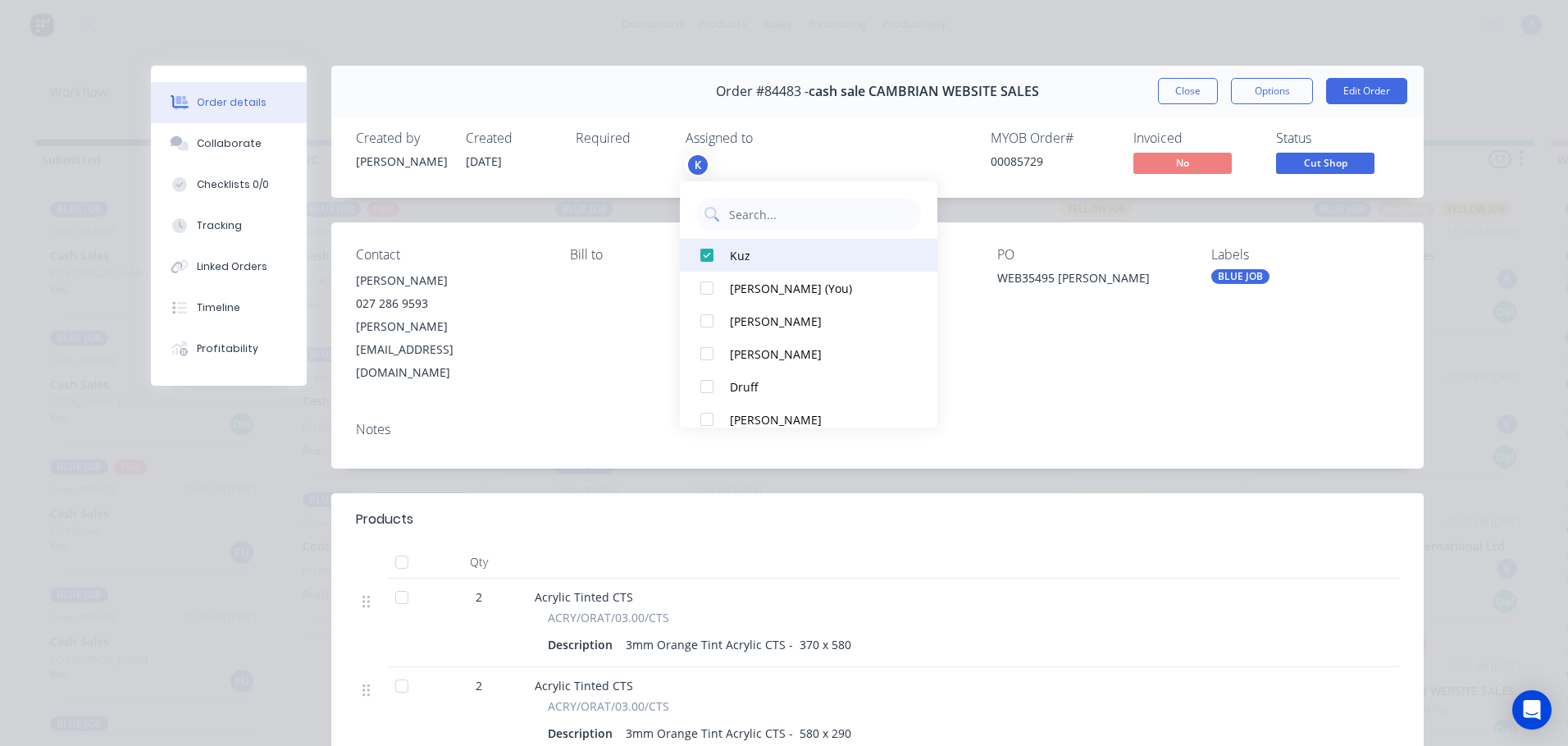
click at [821, 262] on div "Kuz" at bounding box center [816, 255] width 173 height 17
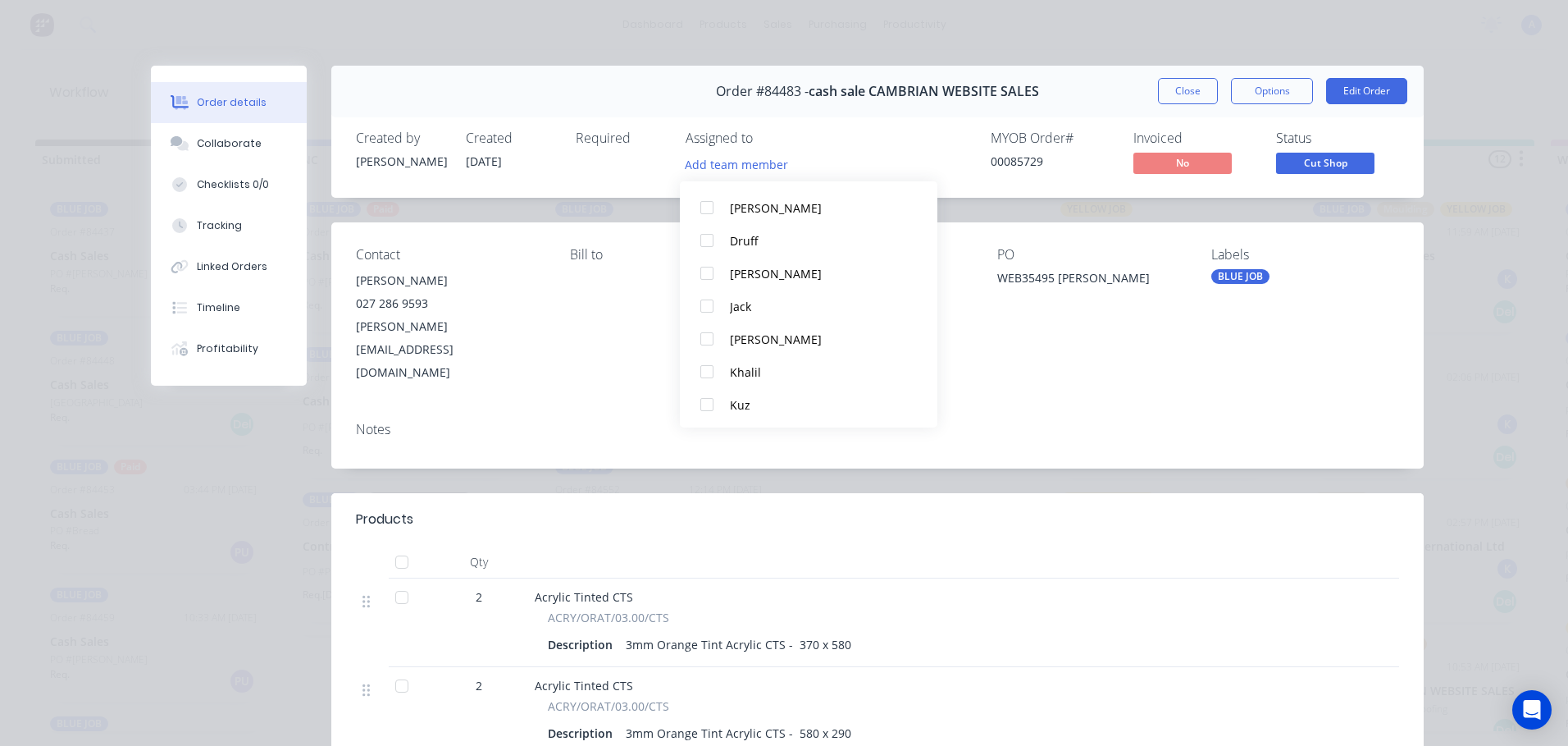
scroll to position [114, 0]
click at [754, 376] on div "Khalil" at bounding box center [816, 371] width 173 height 17
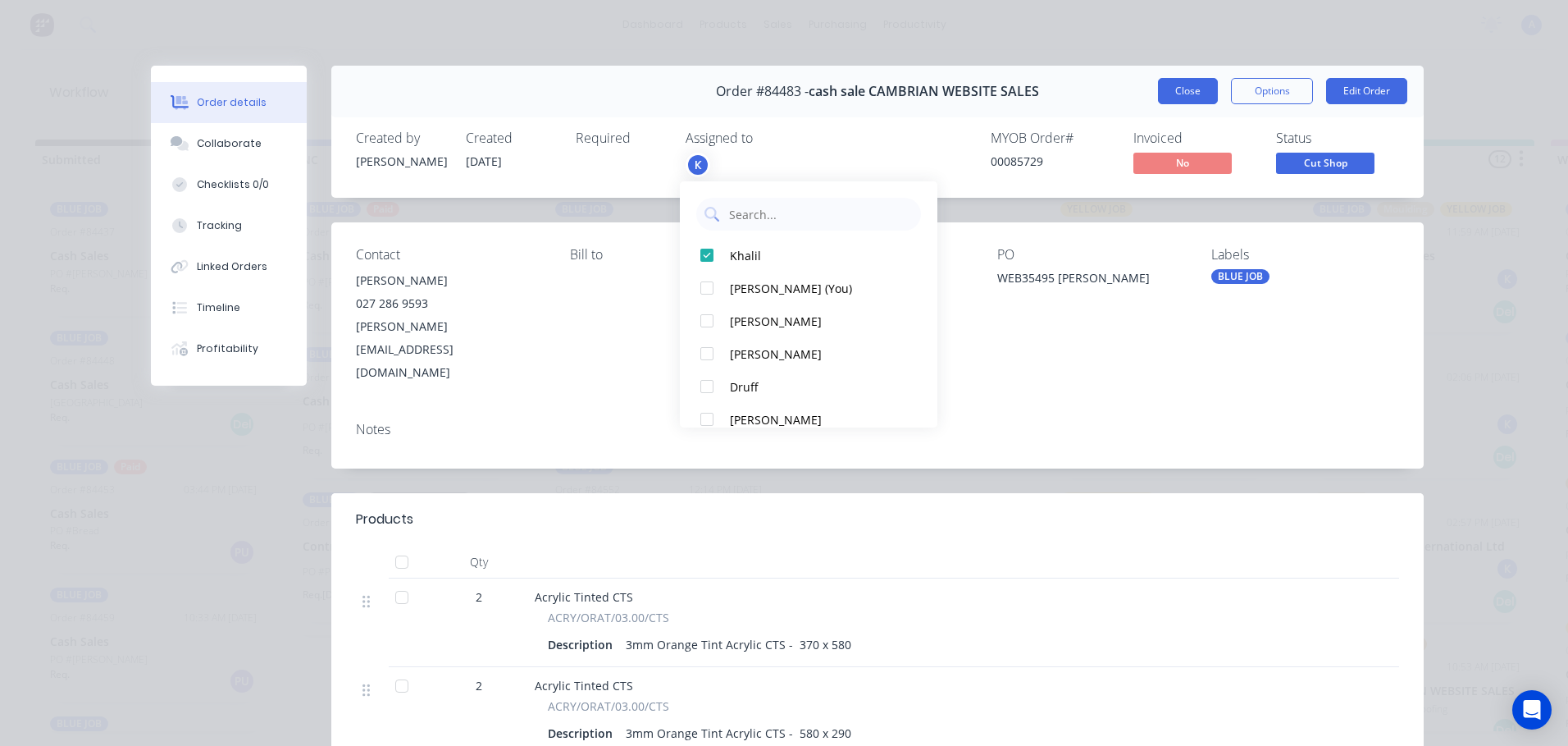
click at [1201, 98] on button "Close" at bounding box center [1187, 91] width 60 height 26
